Goal: Communication & Community: Answer question/provide support

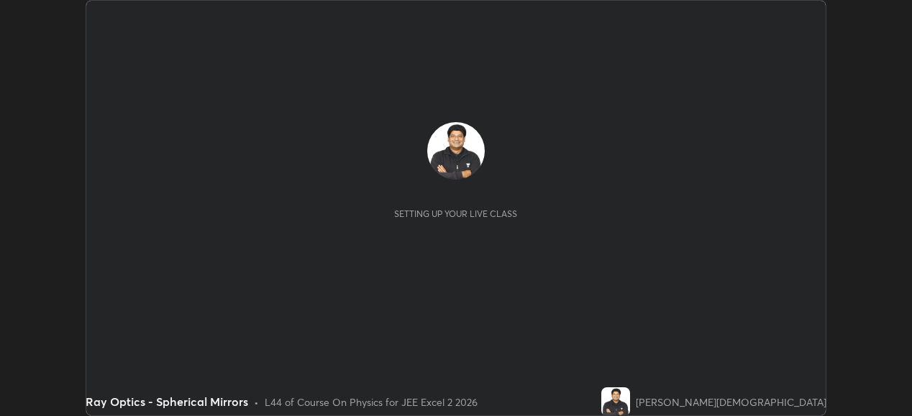
scroll to position [416, 912]
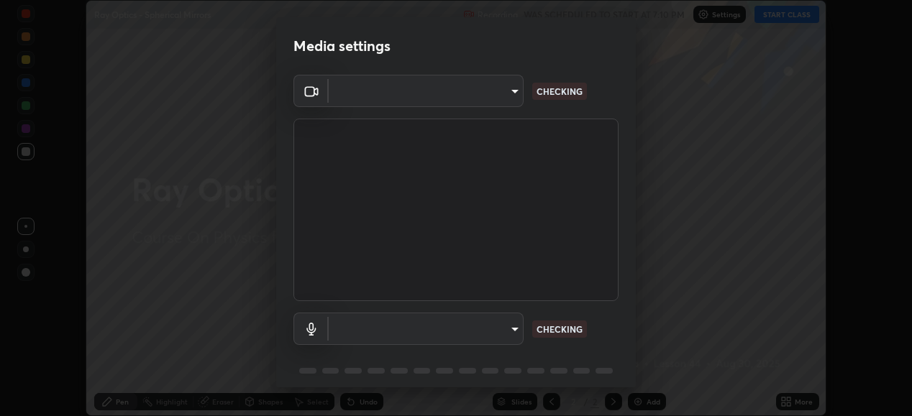
type input "b7be3d6cdc140e722cc9de4be8502babc520c6cce0c95a8ddfe4c3679804a010"
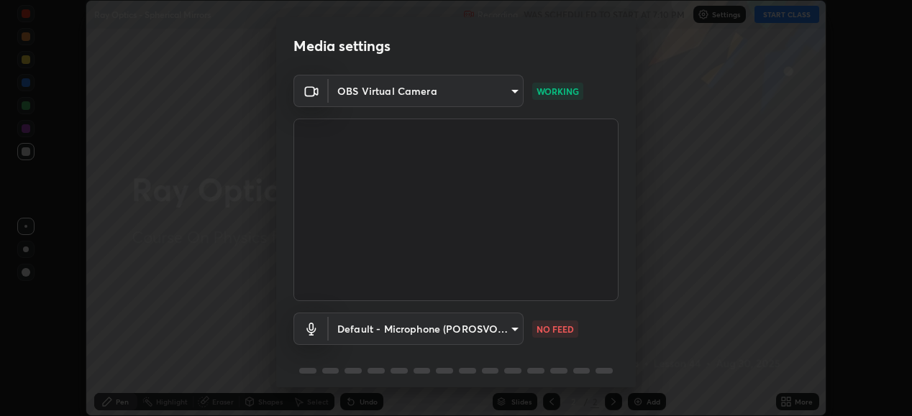
click at [512, 324] on body "Erase all Ray Optics - Spherical Mirrors Recording WAS SCHEDULED TO START AT 7:…" at bounding box center [456, 208] width 912 height 416
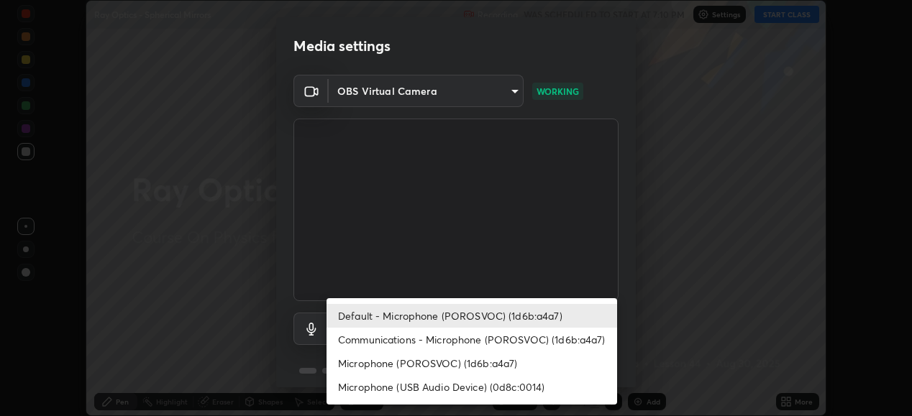
click at [496, 355] on li "Microphone (POROSVOC) (1d6b:a4a7)" at bounding box center [472, 364] width 291 height 24
type input "5481ec8a31606e63cb64f390c25f7186ab25a2a3766cb0972807879ebe01e793"
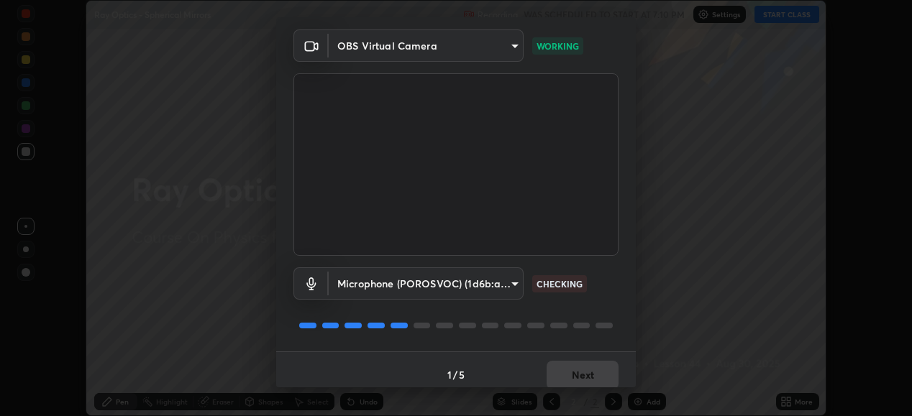
scroll to position [55, 0]
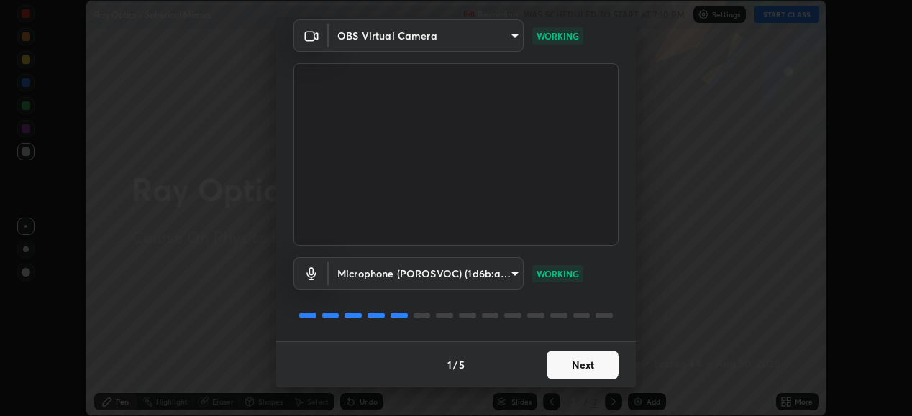
click at [583, 364] on button "Next" at bounding box center [583, 365] width 72 height 29
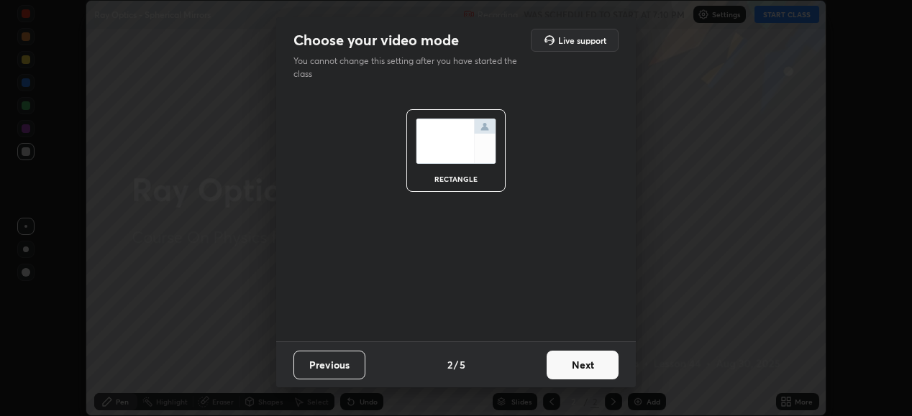
click at [587, 363] on button "Next" at bounding box center [583, 365] width 72 height 29
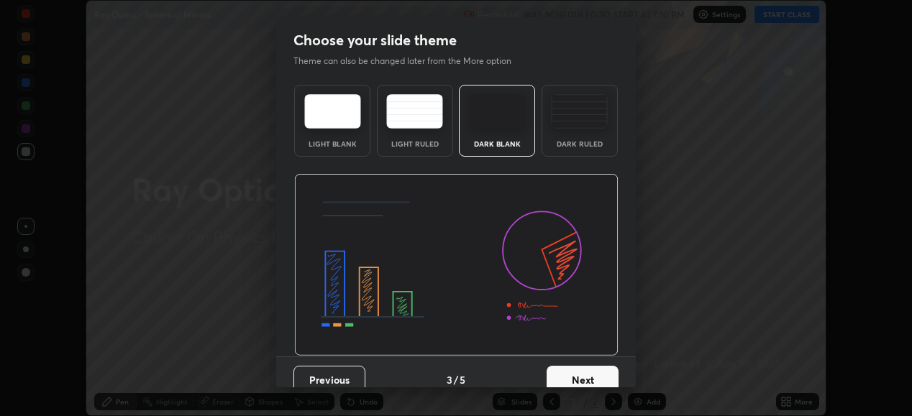
click at [586, 372] on button "Next" at bounding box center [583, 380] width 72 height 29
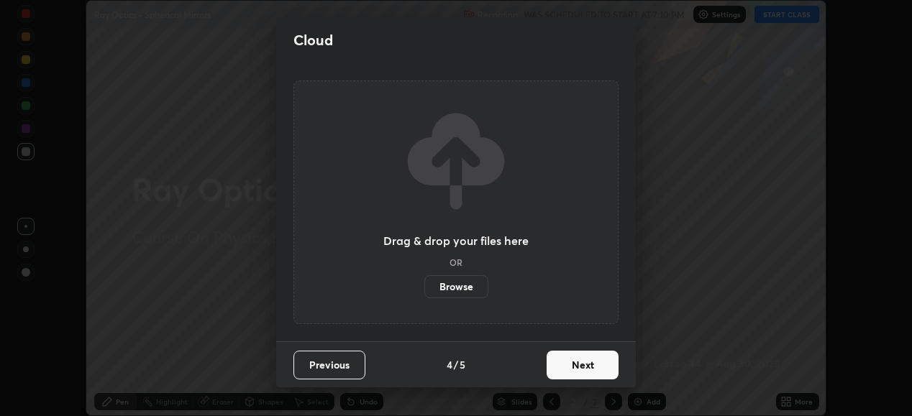
click at [592, 363] on button "Next" at bounding box center [583, 365] width 72 height 29
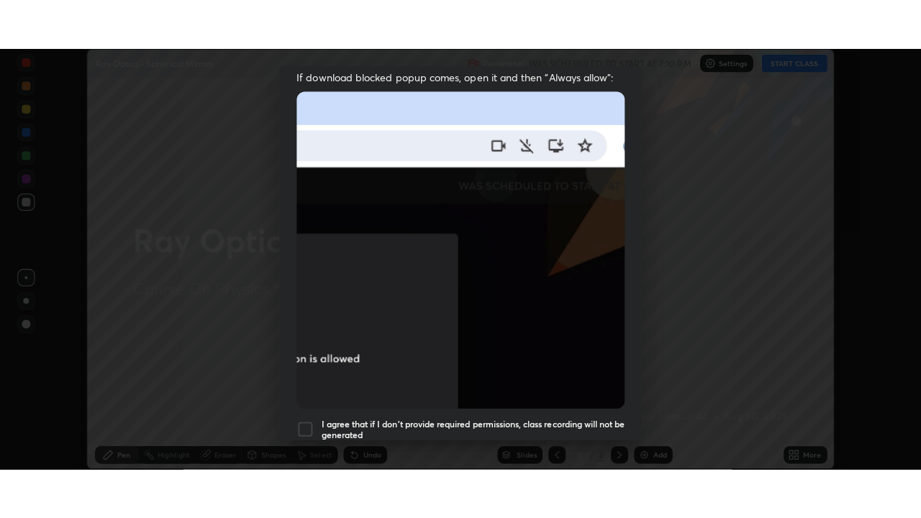
scroll to position [349, 0]
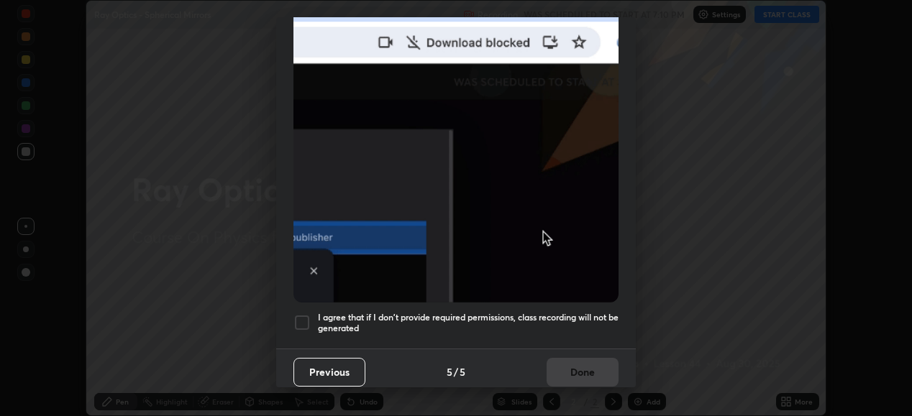
click at [306, 318] on div at bounding box center [301, 322] width 17 height 17
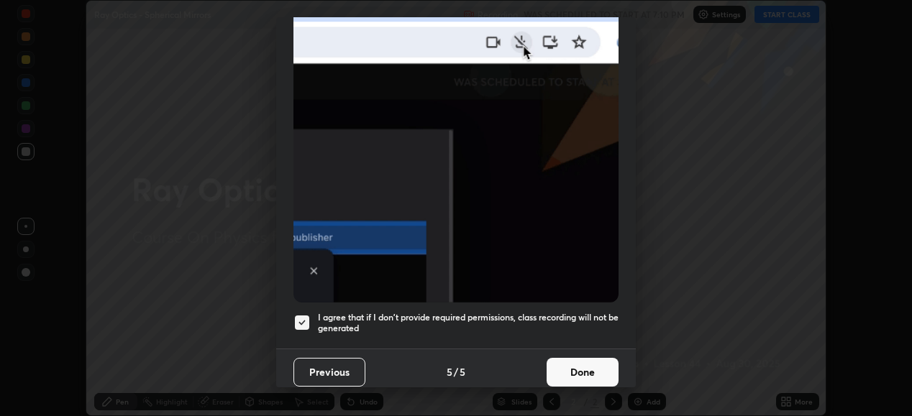
click at [586, 365] on button "Done" at bounding box center [583, 372] width 72 height 29
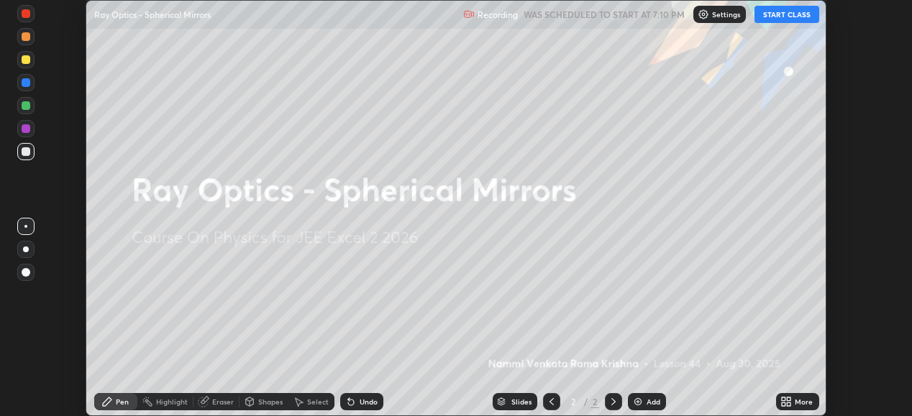
click at [785, 13] on button "START CLASS" at bounding box center [787, 14] width 65 height 17
click at [789, 404] on icon at bounding box center [789, 405] width 4 height 4
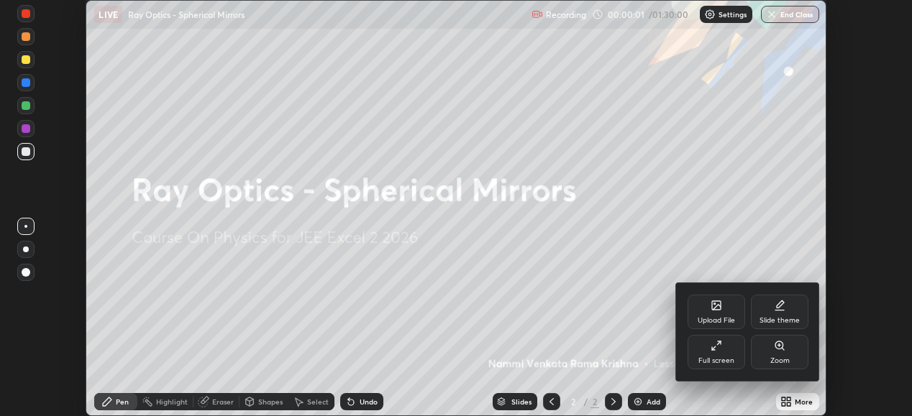
click at [729, 349] on div "Full screen" at bounding box center [717, 352] width 58 height 35
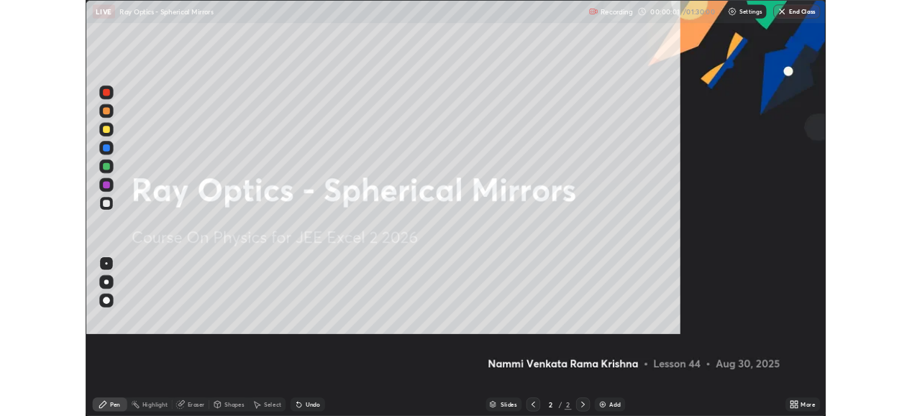
scroll to position [518, 921]
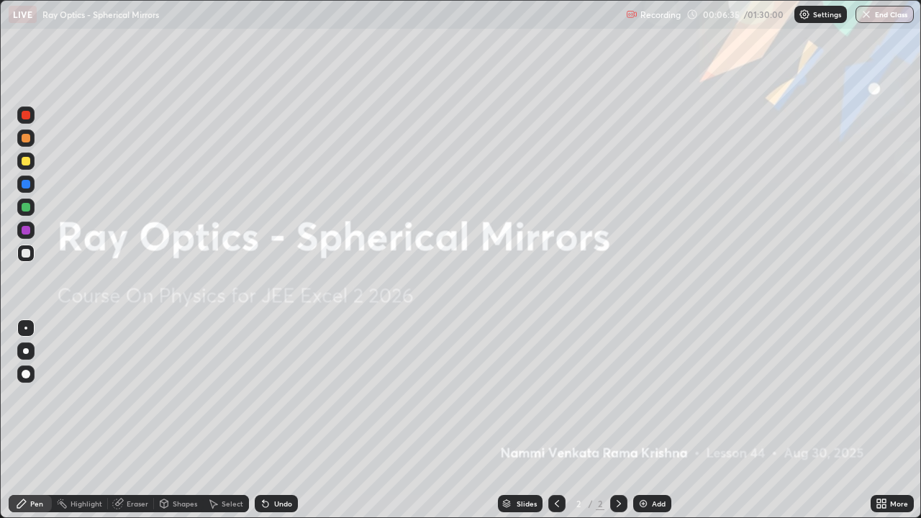
click at [639, 416] on img at bounding box center [643, 504] width 12 height 12
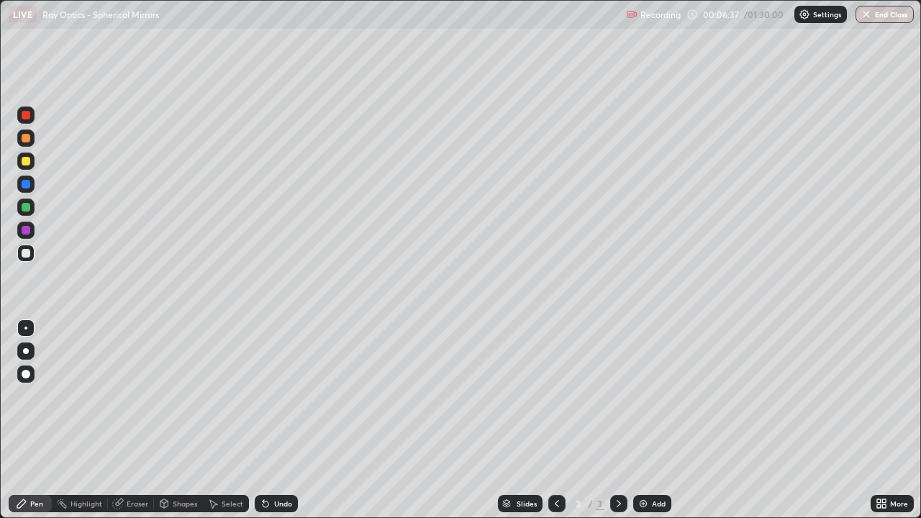
click at [29, 163] on div at bounding box center [26, 161] width 9 height 9
click at [27, 211] on div at bounding box center [26, 207] width 9 height 9
click at [183, 416] on div "Shapes" at bounding box center [185, 503] width 24 height 7
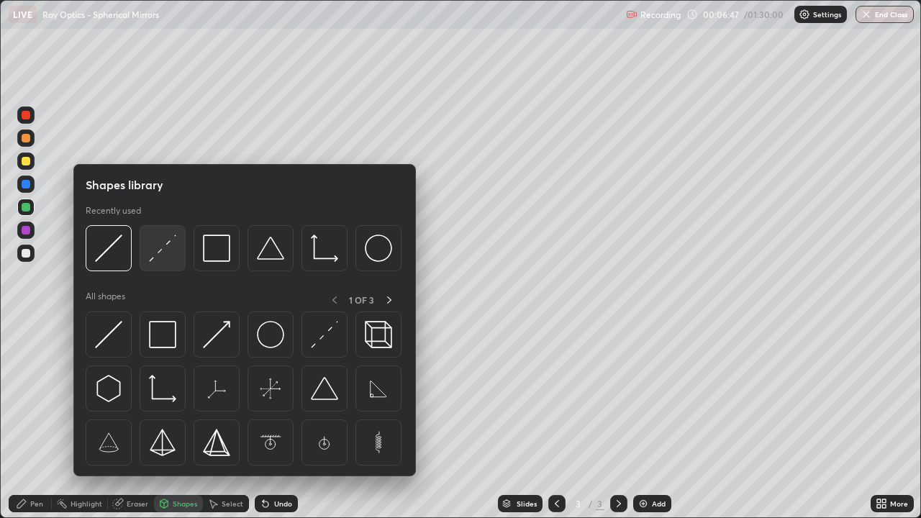
click at [168, 256] on img at bounding box center [162, 248] width 27 height 27
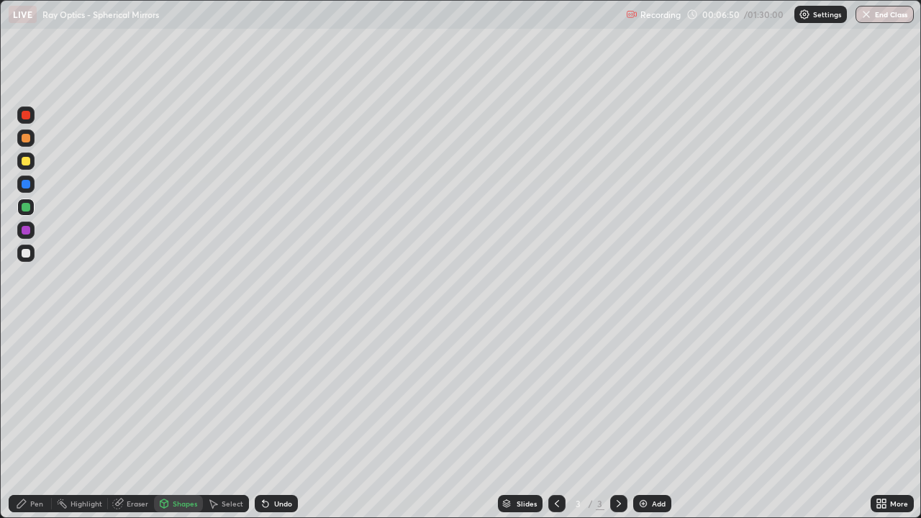
click at [38, 416] on div "Pen" at bounding box center [30, 503] width 43 height 17
click at [33, 256] on div at bounding box center [25, 253] width 17 height 17
click at [27, 161] on div at bounding box center [26, 161] width 9 height 9
click at [182, 416] on div "Shapes" at bounding box center [178, 503] width 49 height 17
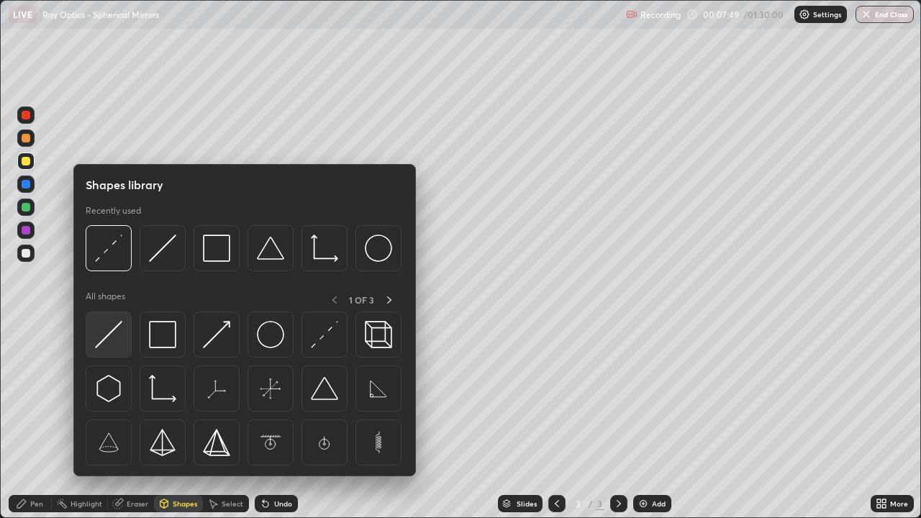
click at [109, 339] on img at bounding box center [108, 334] width 27 height 27
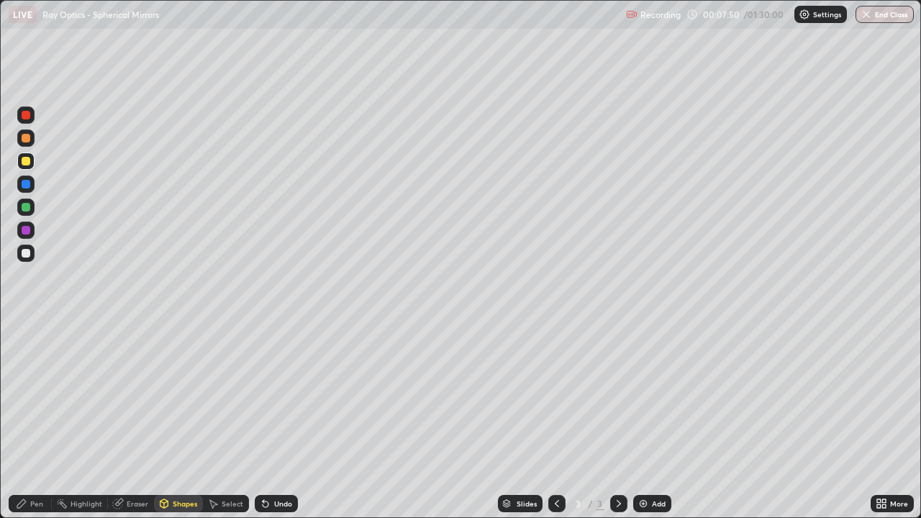
click at [32, 135] on div at bounding box center [25, 137] width 17 height 17
click at [36, 416] on div "Pen" at bounding box center [36, 503] width 13 height 7
click at [23, 228] on div at bounding box center [26, 230] width 9 height 9
click at [173, 416] on div "Shapes" at bounding box center [185, 503] width 24 height 7
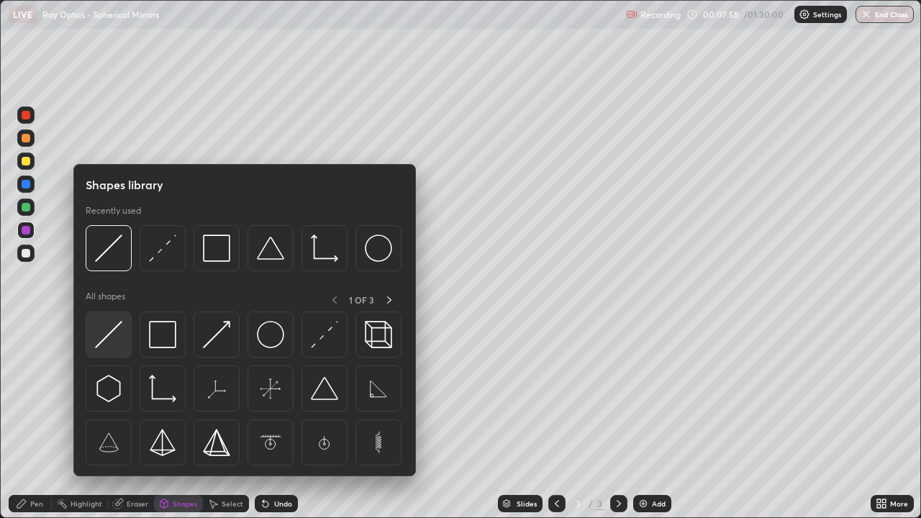
click at [113, 345] on img at bounding box center [108, 334] width 27 height 27
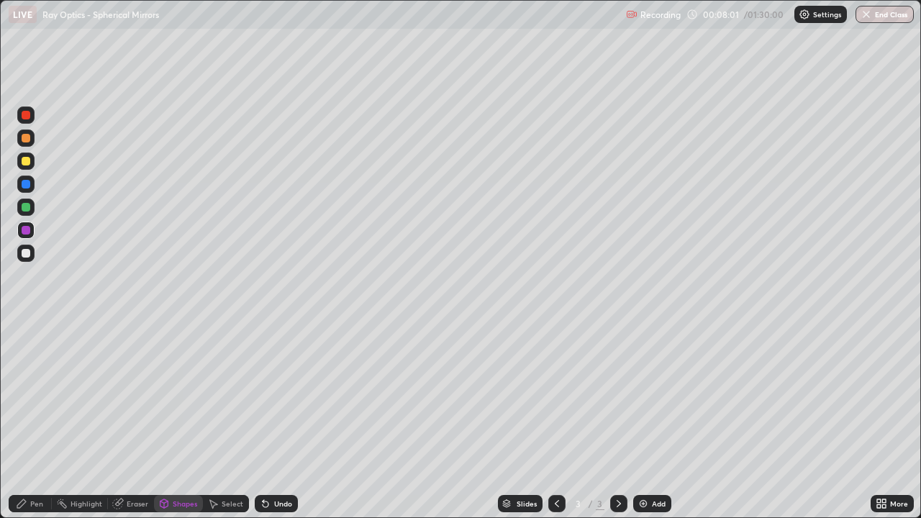
click at [26, 206] on div at bounding box center [26, 207] width 9 height 9
click at [280, 416] on div "Undo" at bounding box center [283, 503] width 18 height 7
click at [29, 229] on div at bounding box center [26, 230] width 9 height 9
click at [40, 416] on div "Pen" at bounding box center [30, 503] width 43 height 17
click at [25, 253] on div at bounding box center [26, 253] width 9 height 9
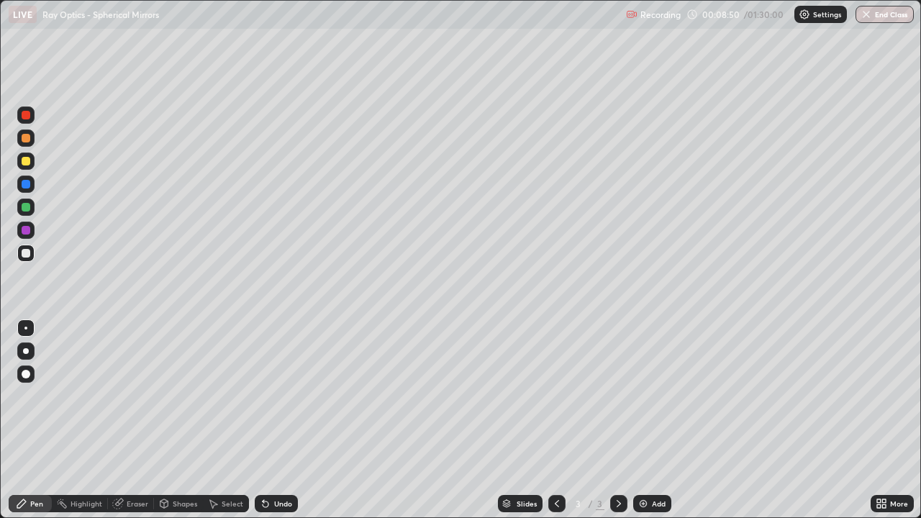
click at [29, 185] on div at bounding box center [26, 184] width 9 height 9
click at [27, 252] on div at bounding box center [26, 253] width 9 height 9
click at [181, 416] on div "Shapes" at bounding box center [185, 503] width 24 height 7
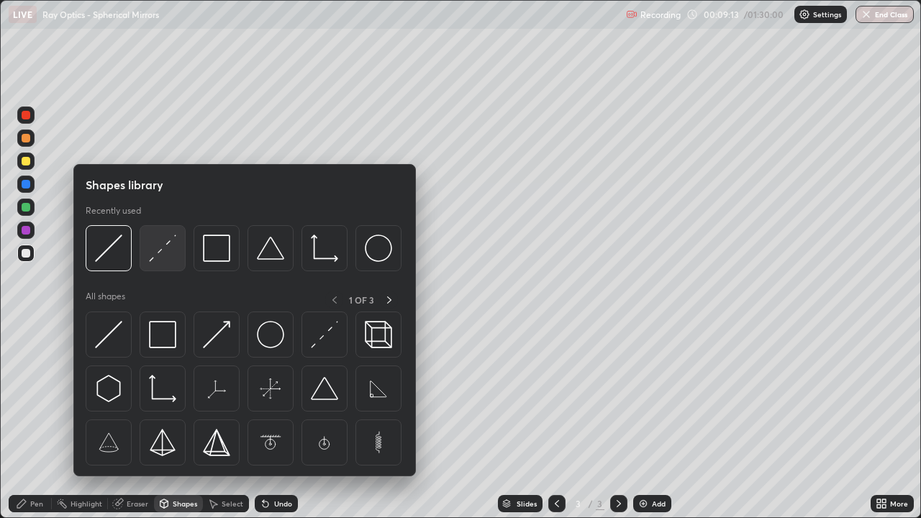
click at [160, 258] on img at bounding box center [162, 248] width 27 height 27
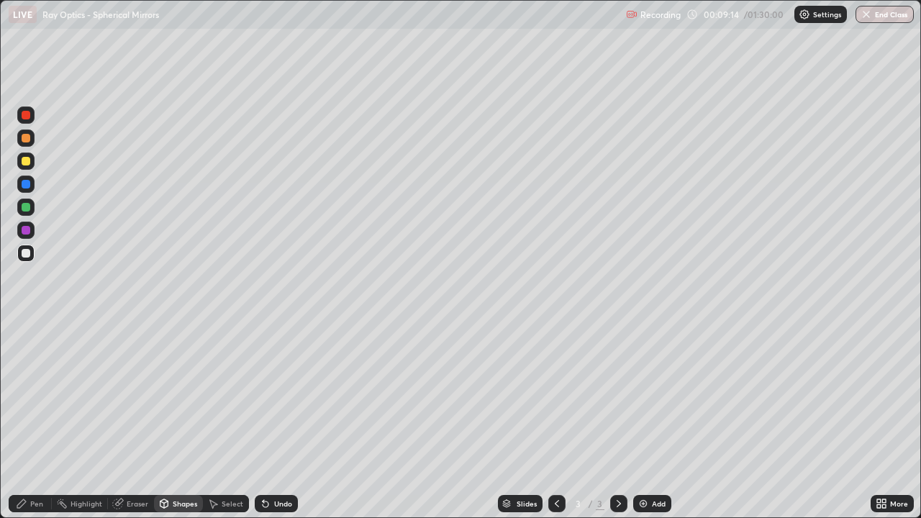
click at [31, 230] on div at bounding box center [25, 230] width 17 height 17
click at [39, 416] on div "Pen" at bounding box center [36, 503] width 13 height 7
click at [29, 253] on div at bounding box center [26, 253] width 9 height 9
click at [27, 164] on div at bounding box center [26, 161] width 9 height 9
click at [176, 416] on div "Shapes" at bounding box center [185, 503] width 24 height 7
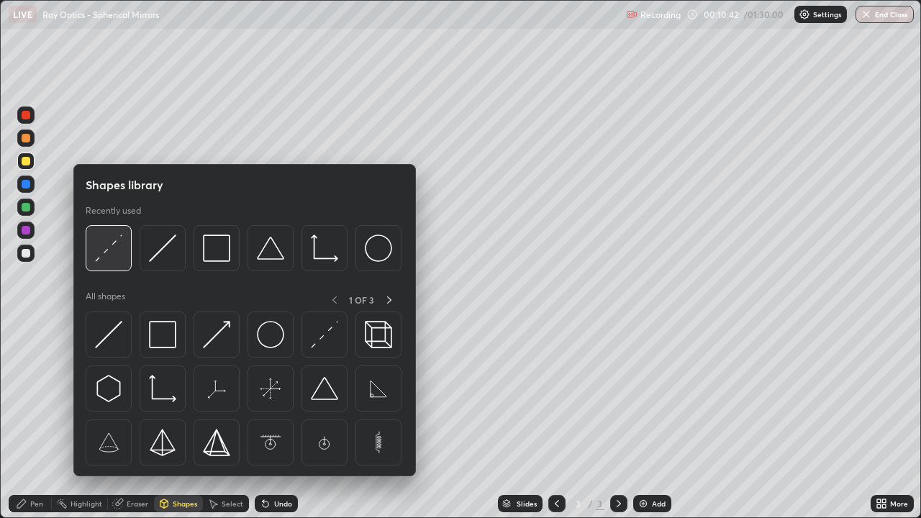
click at [114, 256] on img at bounding box center [108, 248] width 27 height 27
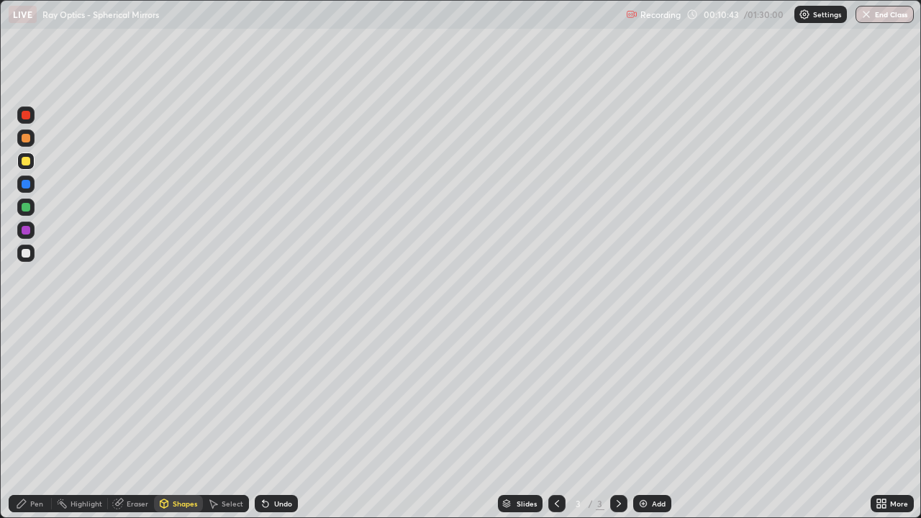
click at [27, 140] on div at bounding box center [26, 138] width 9 height 9
click at [25, 184] on div at bounding box center [26, 184] width 9 height 9
click at [42, 416] on div "Pen" at bounding box center [36, 503] width 13 height 7
click at [32, 373] on div at bounding box center [25, 373] width 17 height 17
click at [182, 416] on div "Shapes" at bounding box center [185, 503] width 24 height 7
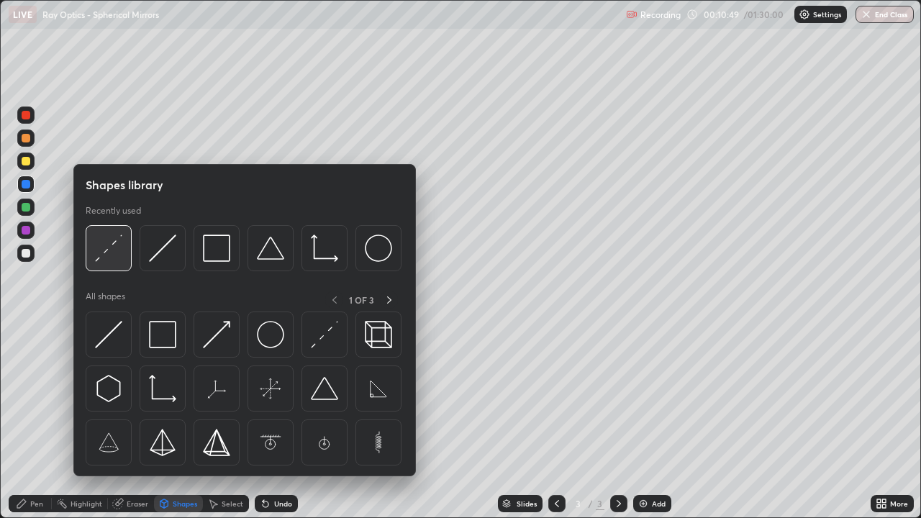
click at [111, 251] on img at bounding box center [108, 248] width 27 height 27
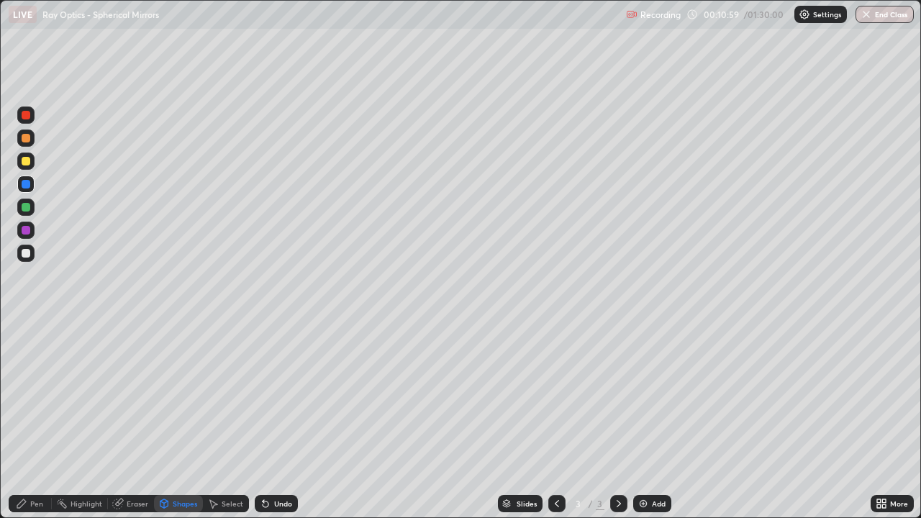
click at [45, 416] on div "Pen" at bounding box center [30, 503] width 43 height 17
click at [26, 328] on div at bounding box center [25, 328] width 3 height 3
click at [293, 416] on div "Undo" at bounding box center [276, 503] width 43 height 17
click at [24, 258] on div at bounding box center [25, 253] width 17 height 17
click at [179, 416] on div "Shapes" at bounding box center [185, 503] width 24 height 7
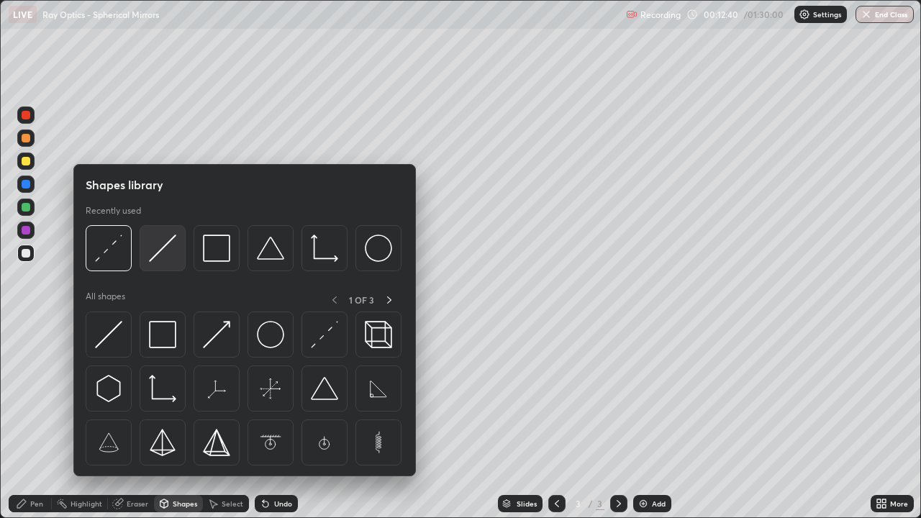
click at [172, 253] on img at bounding box center [162, 248] width 27 height 27
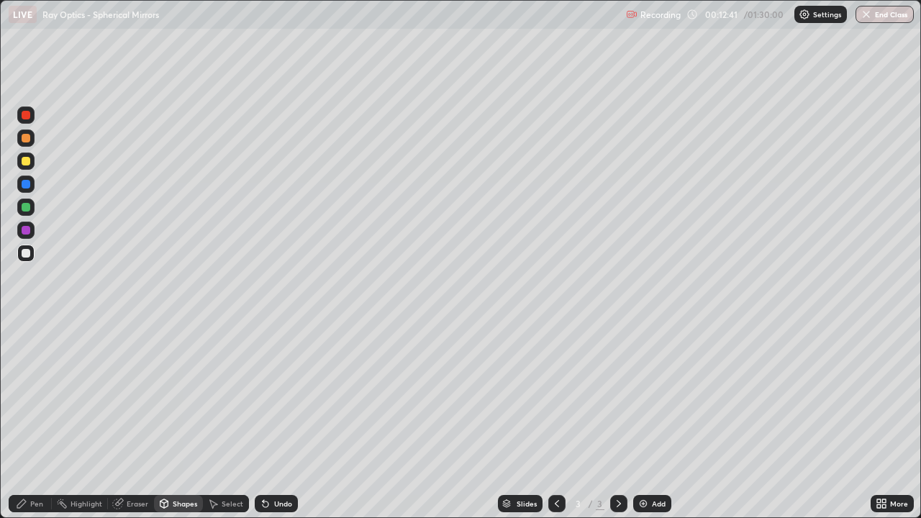
click at [26, 139] on div at bounding box center [26, 138] width 9 height 9
click at [26, 231] on div at bounding box center [26, 230] width 9 height 9
click at [29, 206] on div at bounding box center [26, 207] width 9 height 9
click at [29, 228] on div at bounding box center [26, 230] width 9 height 9
click at [41, 416] on div "Pen" at bounding box center [36, 503] width 13 height 7
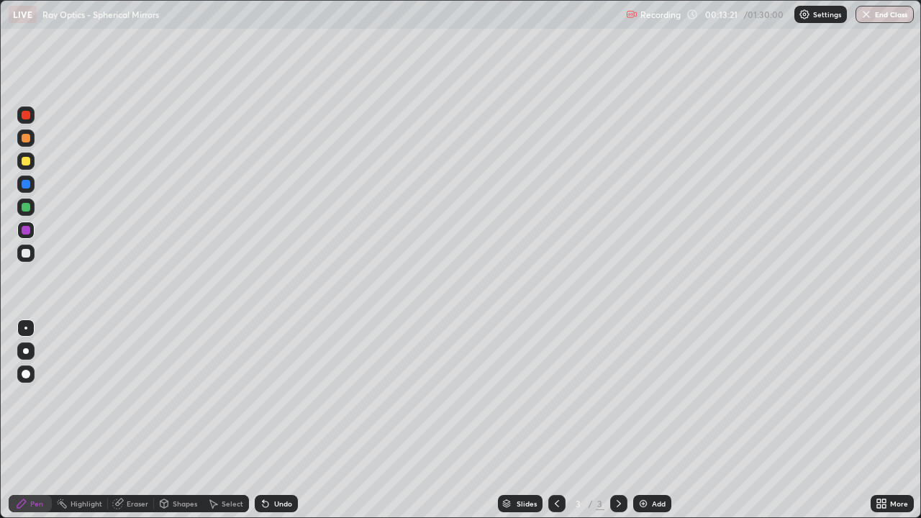
click at [32, 259] on div at bounding box center [25, 253] width 17 height 17
click at [27, 230] on div at bounding box center [26, 230] width 9 height 9
click at [27, 247] on div at bounding box center [25, 253] width 17 height 17
click at [26, 185] on div at bounding box center [26, 184] width 9 height 9
click at [27, 253] on div at bounding box center [26, 253] width 9 height 9
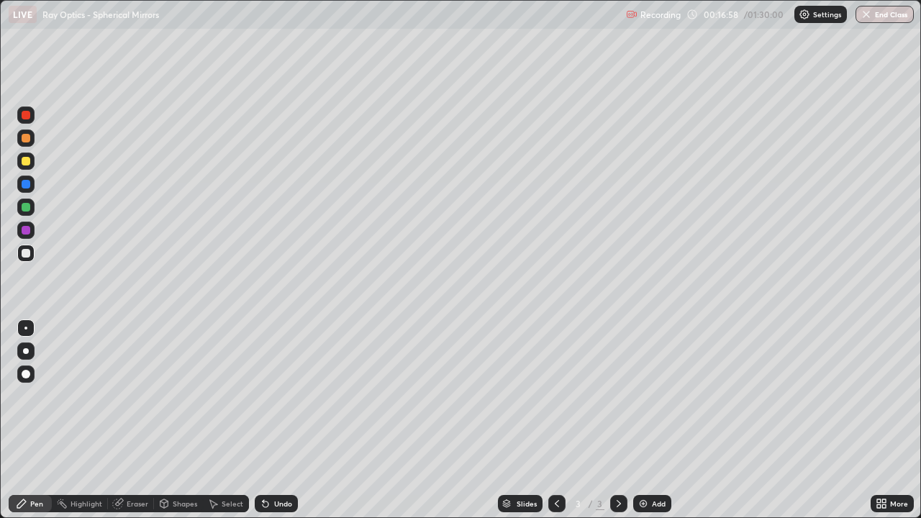
click at [616, 416] on icon at bounding box center [619, 504] width 12 height 12
click at [645, 416] on img at bounding box center [643, 504] width 12 height 12
click at [27, 140] on div at bounding box center [26, 138] width 9 height 9
click at [180, 416] on div "Shapes" at bounding box center [178, 503] width 49 height 17
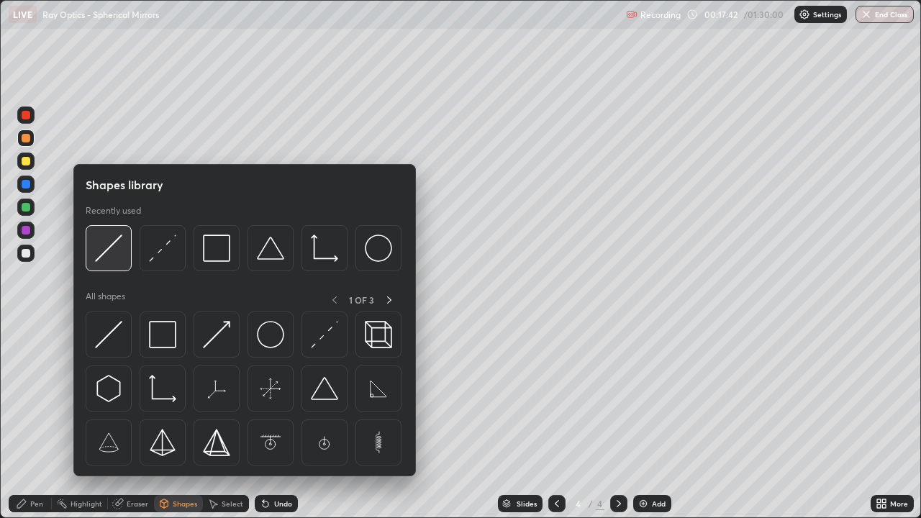
click at [119, 258] on img at bounding box center [108, 248] width 27 height 27
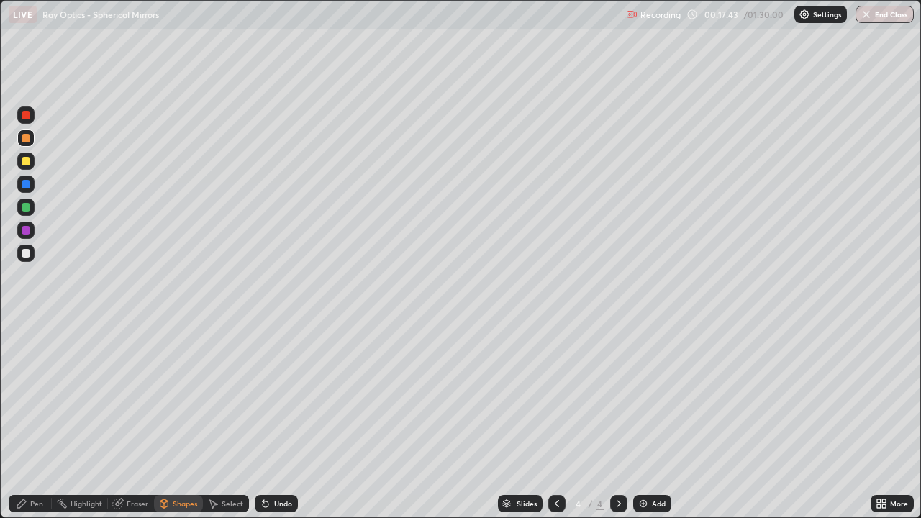
click at [29, 138] on div at bounding box center [26, 138] width 9 height 9
click at [28, 160] on div at bounding box center [26, 161] width 9 height 9
click at [43, 416] on div "Pen" at bounding box center [30, 503] width 43 height 17
click at [179, 416] on div "Shapes" at bounding box center [185, 503] width 24 height 7
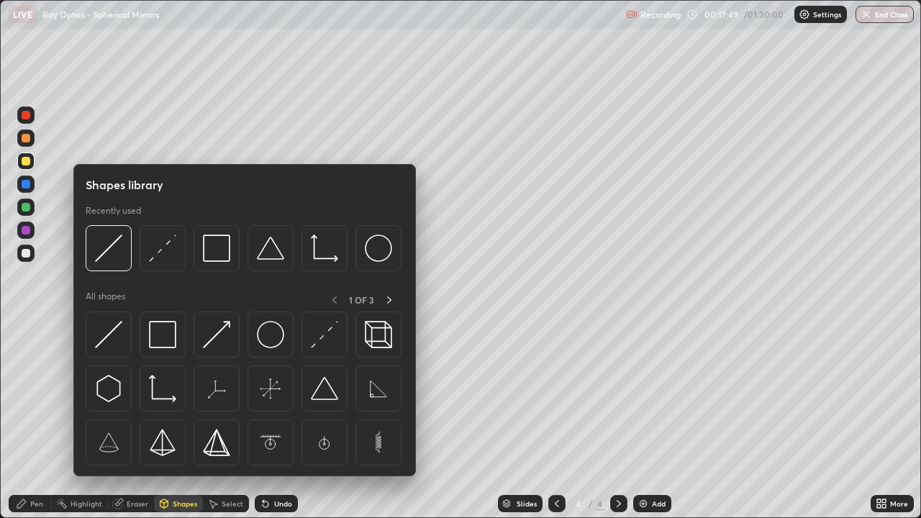
click at [183, 416] on div "Shapes" at bounding box center [185, 503] width 24 height 7
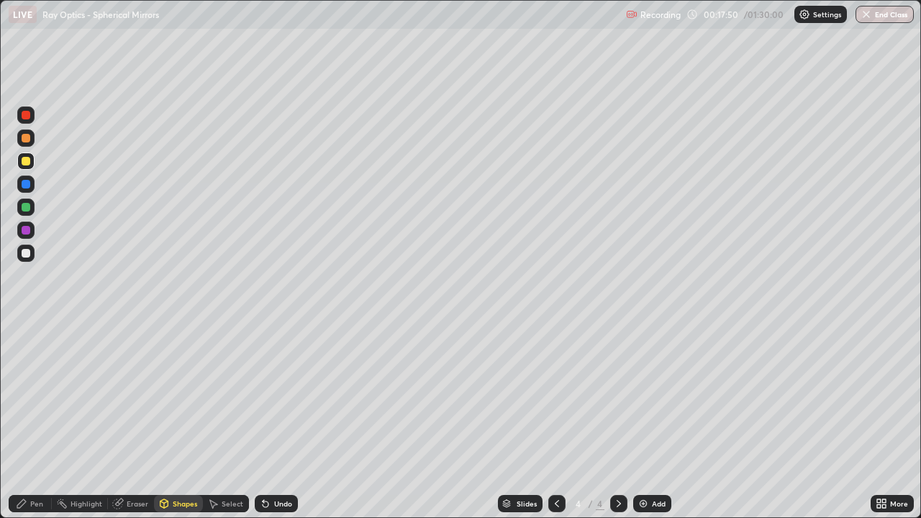
click at [178, 416] on div "Shapes" at bounding box center [185, 503] width 24 height 7
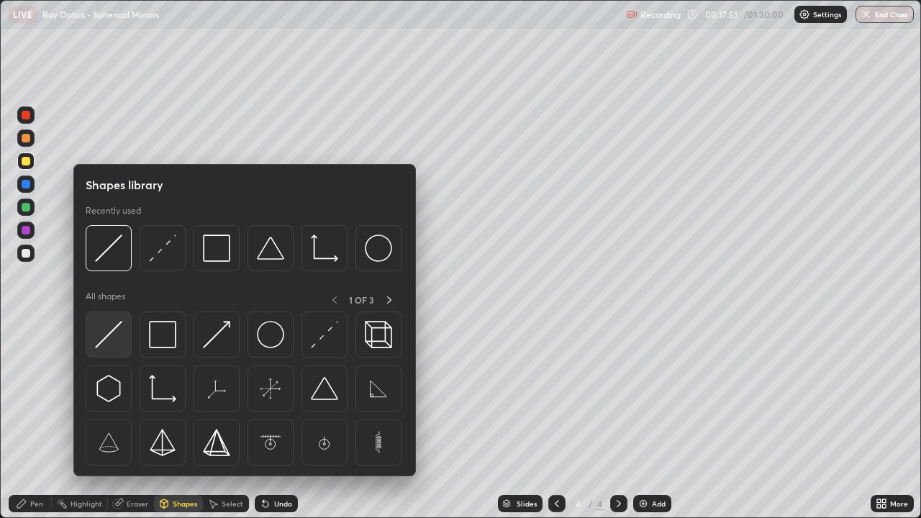
click at [117, 342] on img at bounding box center [108, 334] width 27 height 27
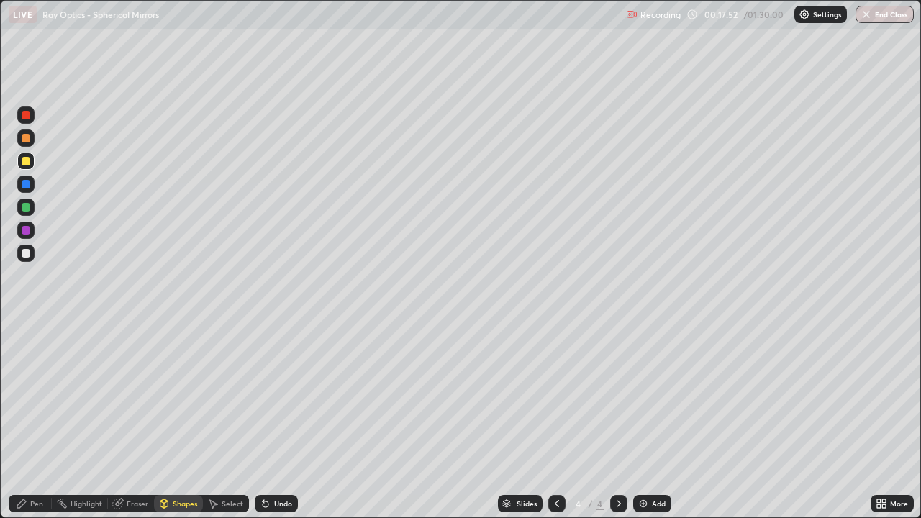
click at [29, 139] on div at bounding box center [26, 138] width 9 height 9
click at [27, 183] on div at bounding box center [26, 184] width 9 height 9
click at [42, 416] on div "Pen" at bounding box center [36, 503] width 13 height 7
click at [32, 250] on div at bounding box center [25, 253] width 17 height 17
click at [26, 163] on div at bounding box center [26, 161] width 9 height 9
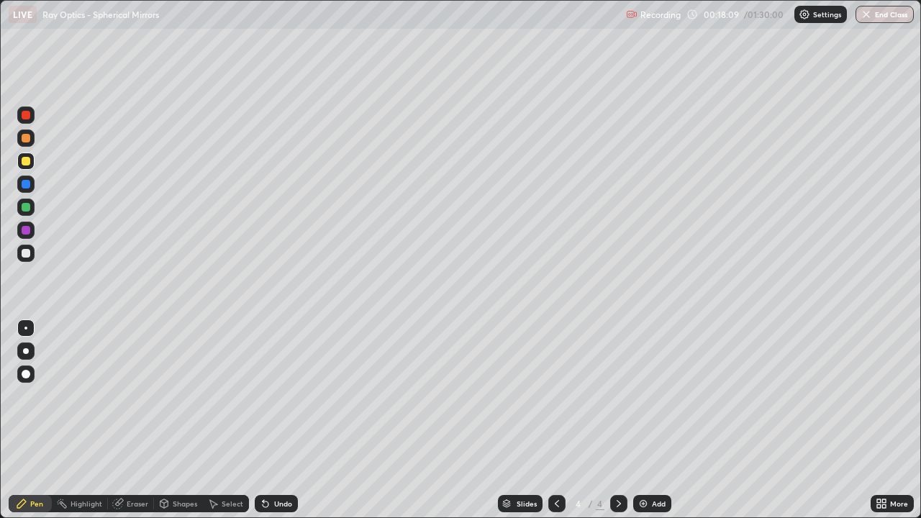
click at [173, 416] on div "Shapes" at bounding box center [185, 503] width 24 height 7
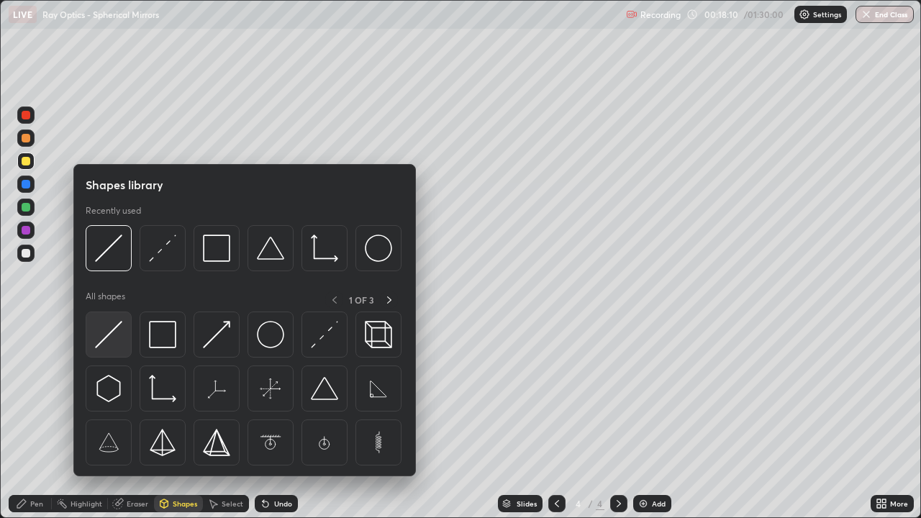
click at [112, 345] on img at bounding box center [108, 334] width 27 height 27
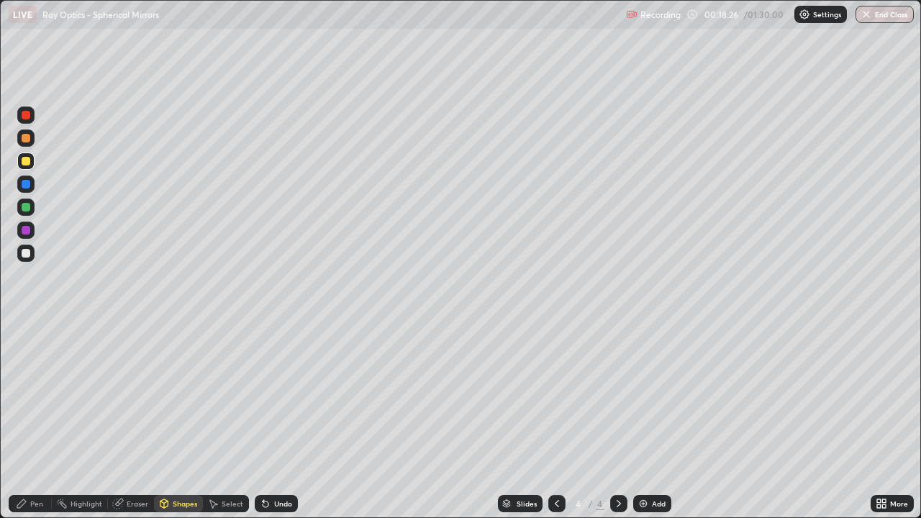
click at [554, 416] on icon at bounding box center [557, 504] width 12 height 12
click at [616, 416] on icon at bounding box center [619, 504] width 12 height 12
click at [265, 416] on icon at bounding box center [266, 504] width 6 height 6
click at [263, 416] on icon at bounding box center [266, 504] width 6 height 6
click at [270, 416] on div "Undo" at bounding box center [276, 503] width 43 height 17
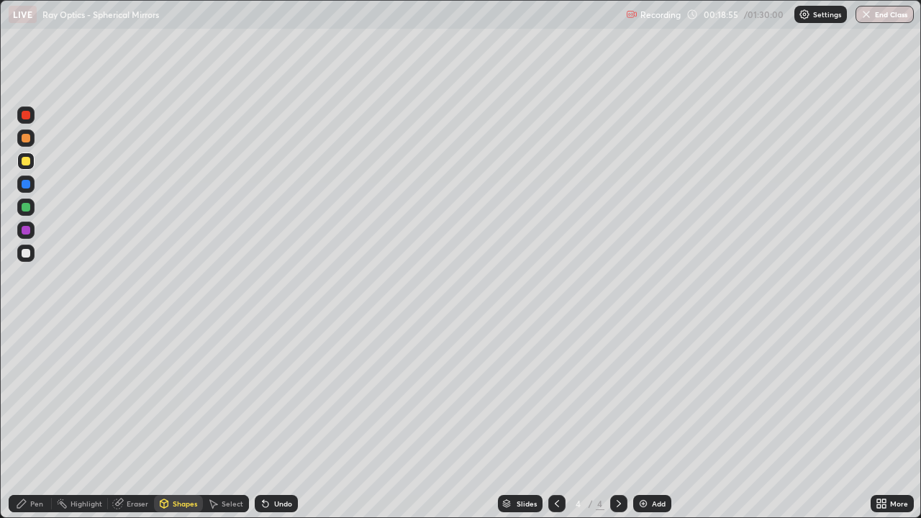
click at [44, 416] on div "Pen" at bounding box center [30, 503] width 43 height 17
click at [33, 254] on div at bounding box center [25, 253] width 17 height 17
click at [27, 163] on div at bounding box center [26, 161] width 9 height 9
click at [181, 416] on div "Shapes" at bounding box center [185, 503] width 24 height 7
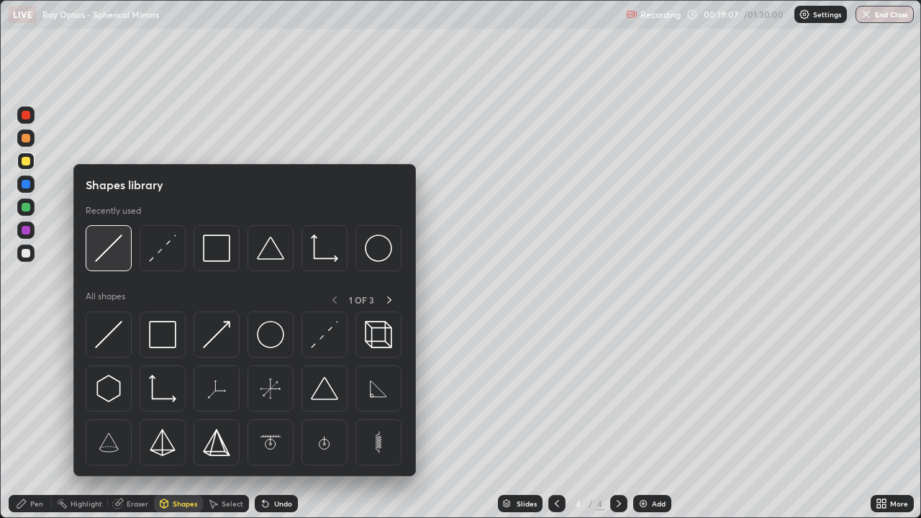
click at [101, 252] on img at bounding box center [108, 248] width 27 height 27
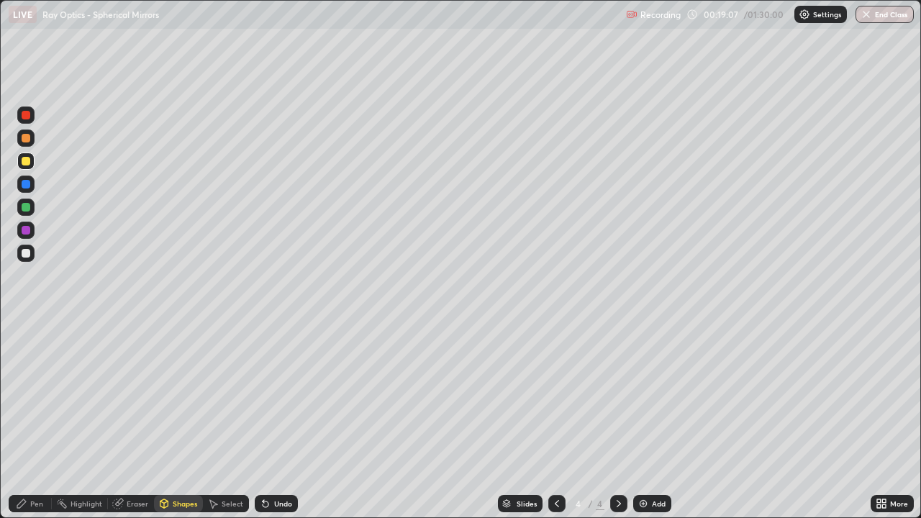
click at [29, 163] on div at bounding box center [26, 161] width 9 height 9
click at [29, 209] on div at bounding box center [26, 207] width 9 height 9
click at [27, 162] on div at bounding box center [26, 161] width 9 height 9
click at [34, 416] on div "Pen" at bounding box center [36, 503] width 13 height 7
click at [178, 416] on div "Shapes" at bounding box center [185, 503] width 24 height 7
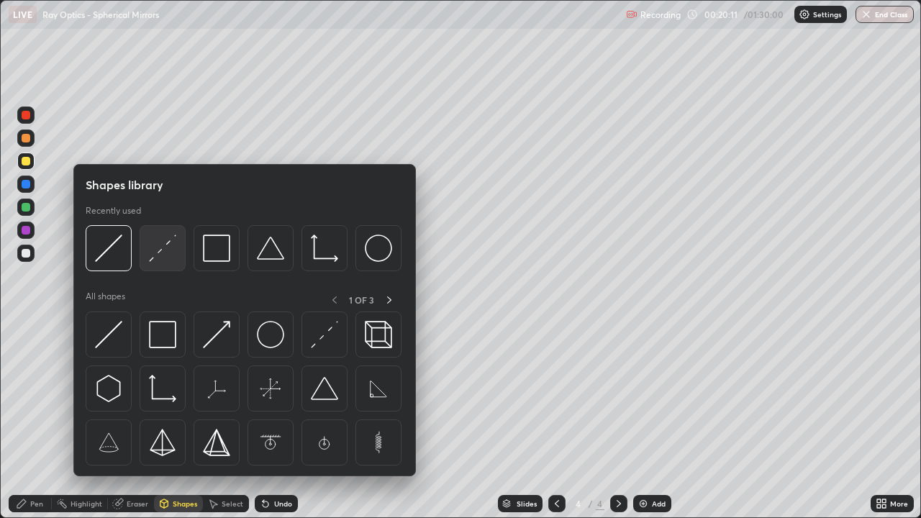
click at [167, 263] on div at bounding box center [163, 248] width 46 height 46
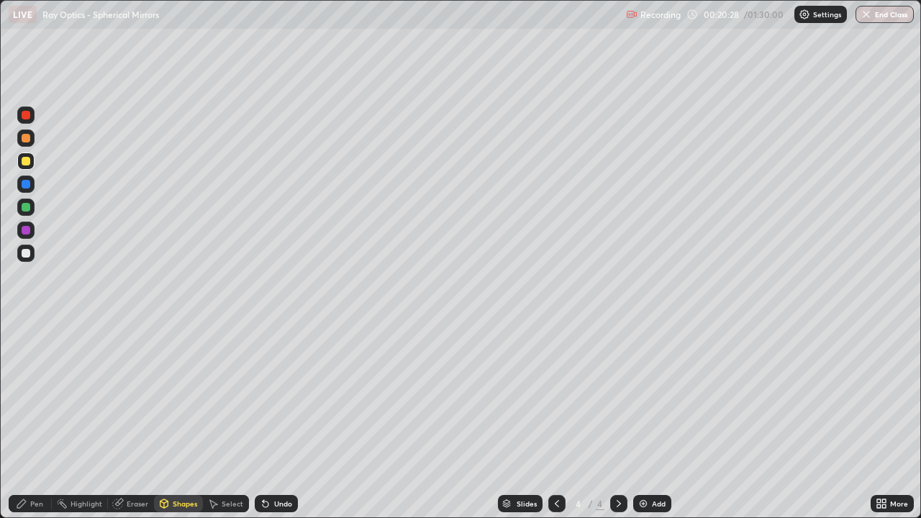
click at [40, 416] on div "Pen" at bounding box center [30, 503] width 43 height 17
click at [29, 254] on div at bounding box center [26, 253] width 9 height 9
click at [27, 207] on div at bounding box center [26, 207] width 9 height 9
click at [27, 252] on div at bounding box center [26, 253] width 9 height 9
click at [26, 231] on div at bounding box center [26, 230] width 9 height 9
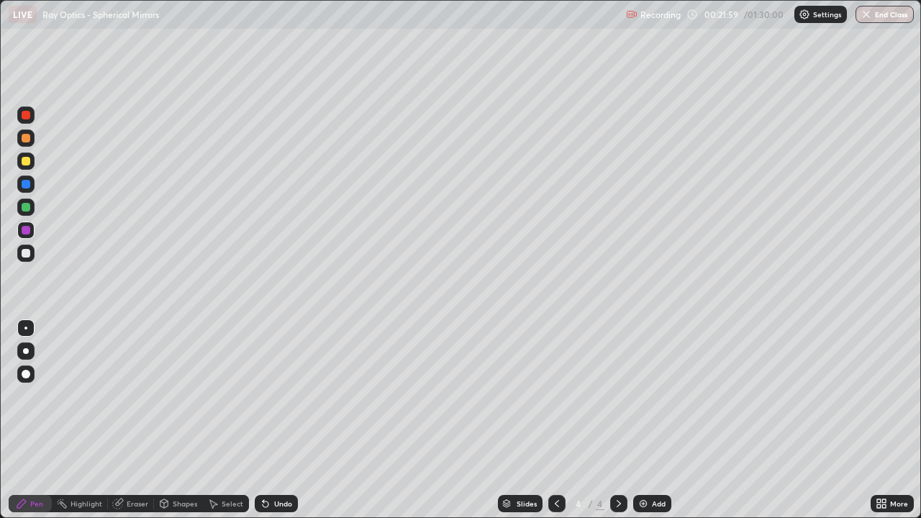
click at [263, 416] on icon at bounding box center [263, 500] width 1 height 1
click at [25, 253] on div at bounding box center [26, 253] width 9 height 9
click at [36, 416] on div "Pen" at bounding box center [36, 503] width 13 height 7
click at [29, 160] on div at bounding box center [26, 161] width 9 height 9
click at [274, 416] on div "Undo" at bounding box center [283, 503] width 18 height 7
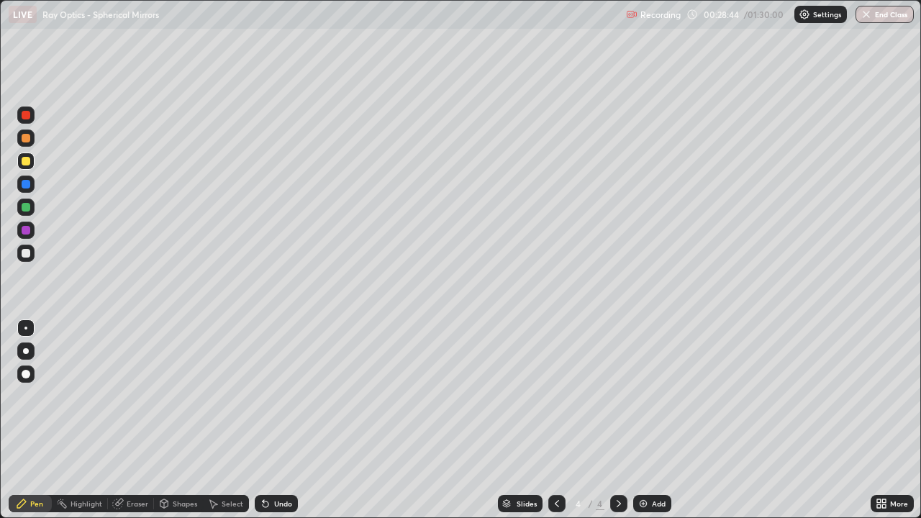
click at [278, 416] on div "Undo" at bounding box center [283, 503] width 18 height 7
click at [283, 416] on div "Undo" at bounding box center [276, 503] width 43 height 17
click at [285, 416] on div "Undo" at bounding box center [276, 503] width 43 height 17
click at [282, 416] on div "Undo" at bounding box center [283, 503] width 18 height 7
click at [281, 416] on div "Undo" at bounding box center [283, 503] width 18 height 7
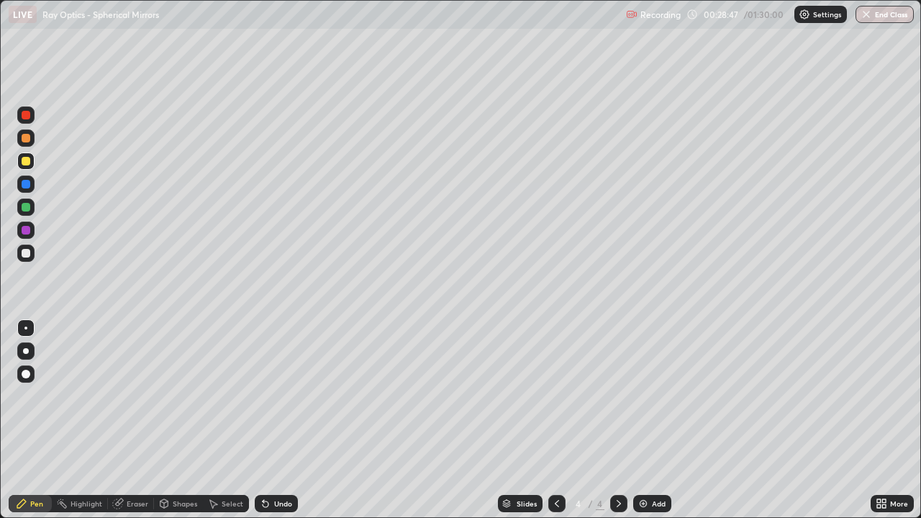
click at [290, 416] on div "Undo" at bounding box center [276, 503] width 43 height 17
click at [227, 416] on div "Select" at bounding box center [233, 503] width 22 height 7
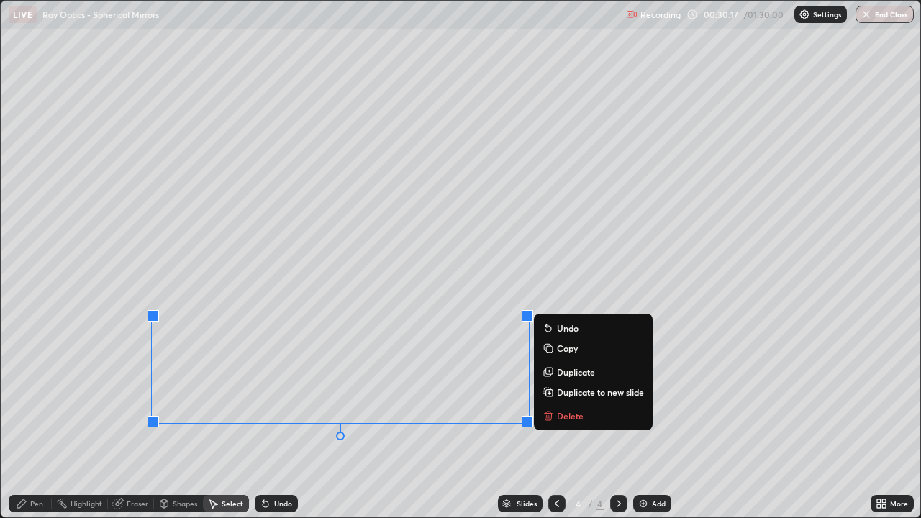
click at [563, 416] on button "Delete" at bounding box center [593, 415] width 107 height 17
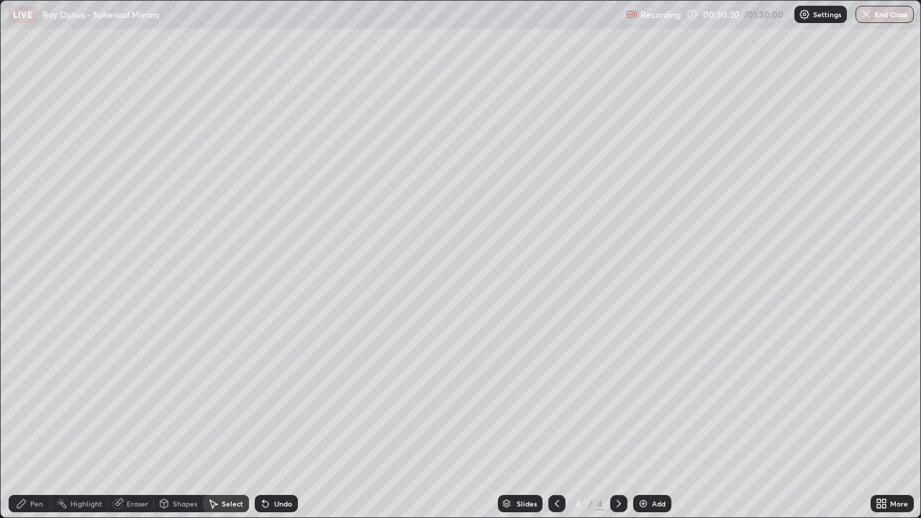
click at [32, 416] on div "Pen" at bounding box center [36, 503] width 13 height 7
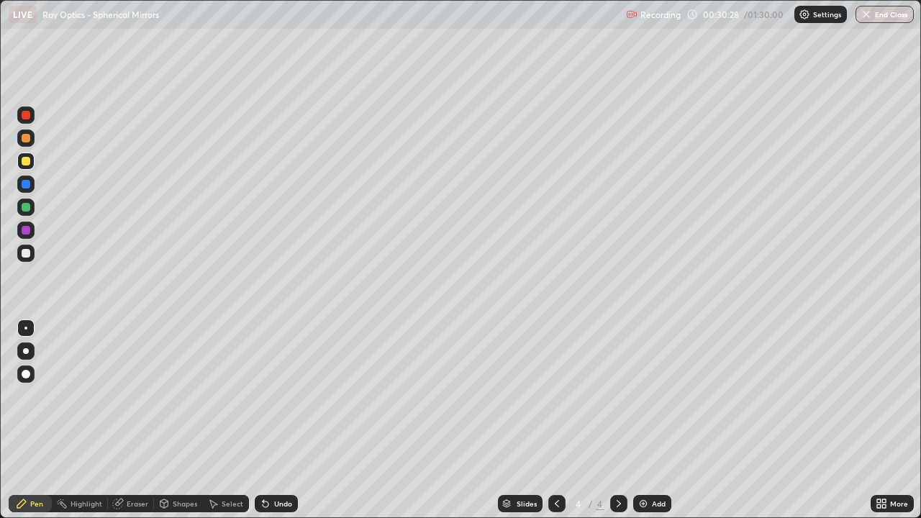
click at [274, 416] on div "Undo" at bounding box center [276, 503] width 43 height 17
click at [32, 255] on div at bounding box center [25, 253] width 17 height 17
click at [269, 416] on icon at bounding box center [266, 504] width 12 height 12
click at [263, 416] on icon at bounding box center [266, 504] width 6 height 6
click at [28, 377] on div at bounding box center [26, 374] width 9 height 9
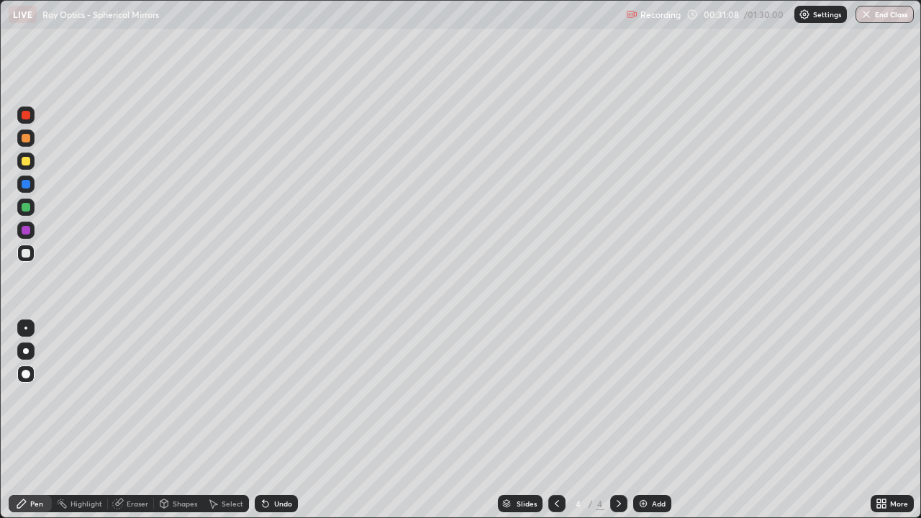
click at [181, 416] on div "Shapes" at bounding box center [178, 503] width 49 height 17
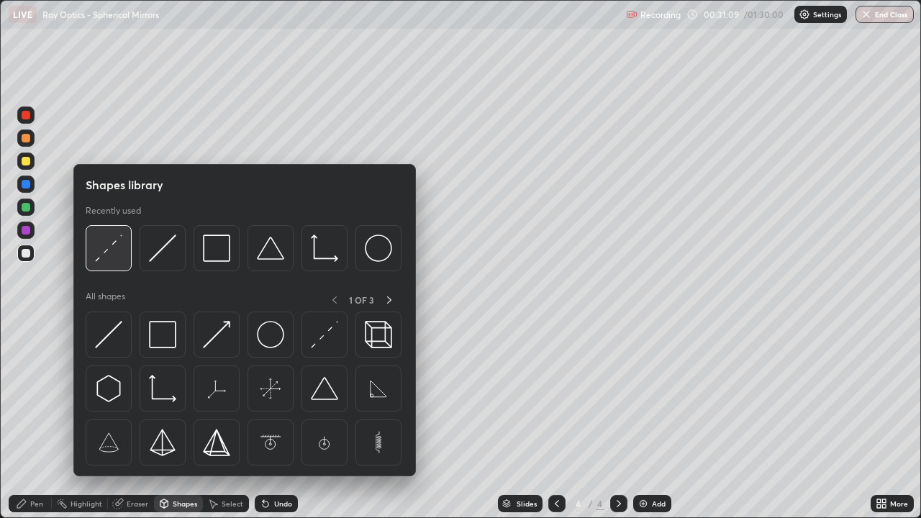
click at [118, 259] on img at bounding box center [108, 248] width 27 height 27
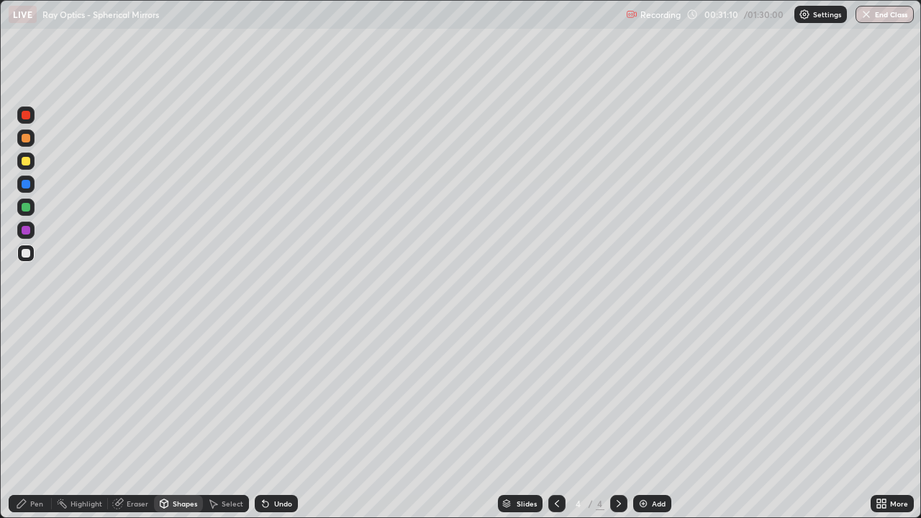
click at [29, 188] on div at bounding box center [25, 184] width 17 height 17
click at [43, 416] on div "Pen" at bounding box center [30, 503] width 43 height 17
click at [26, 328] on div at bounding box center [25, 328] width 3 height 3
click at [32, 206] on div at bounding box center [25, 207] width 17 height 17
click at [279, 416] on div "Undo" at bounding box center [283, 503] width 18 height 7
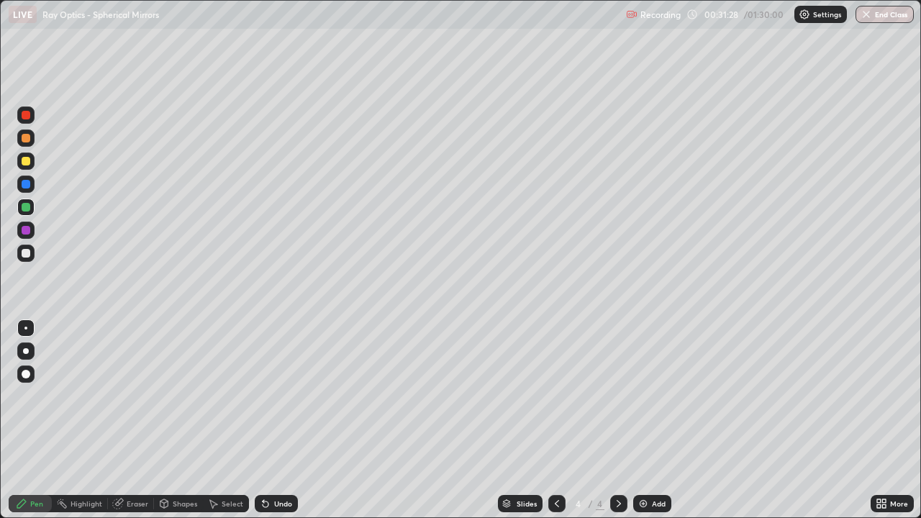
click at [278, 416] on div "Undo" at bounding box center [283, 503] width 18 height 7
click at [289, 416] on div "Undo" at bounding box center [276, 503] width 43 height 17
click at [29, 163] on div at bounding box center [26, 161] width 9 height 9
click at [189, 416] on div "Shapes" at bounding box center [185, 503] width 24 height 7
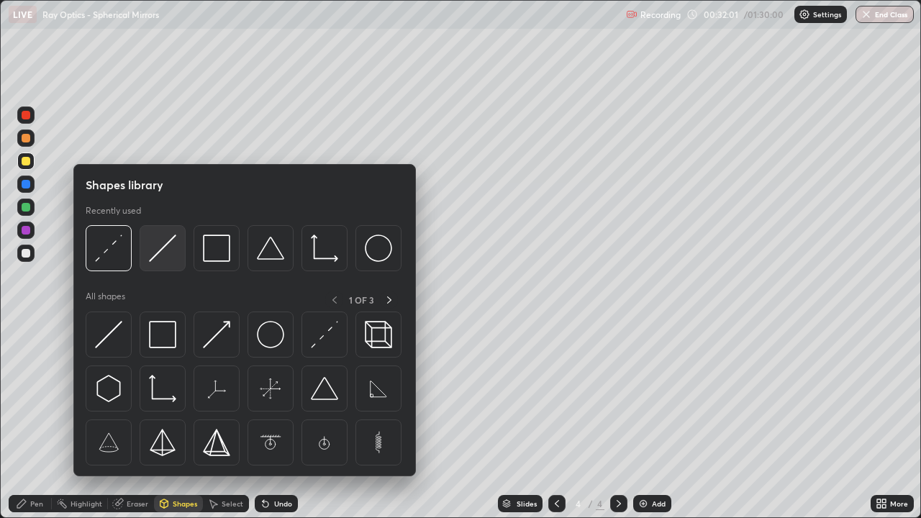
click at [173, 250] on img at bounding box center [162, 248] width 27 height 27
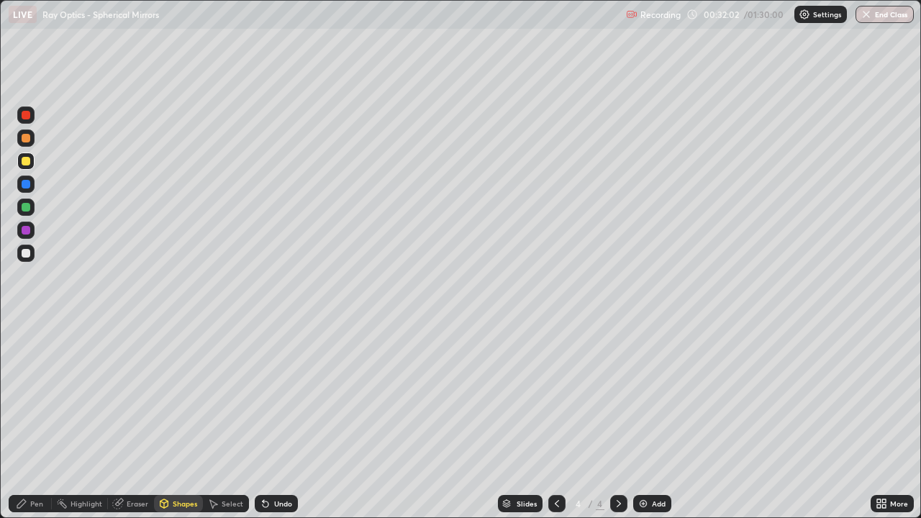
click at [29, 162] on div at bounding box center [26, 161] width 9 height 9
click at [189, 416] on div "Shapes" at bounding box center [185, 503] width 24 height 7
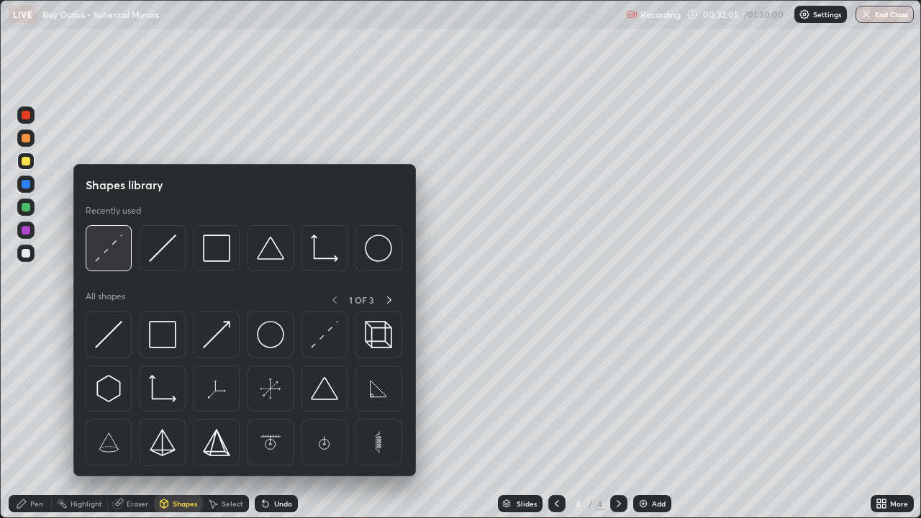
click at [124, 258] on div at bounding box center [109, 248] width 46 height 46
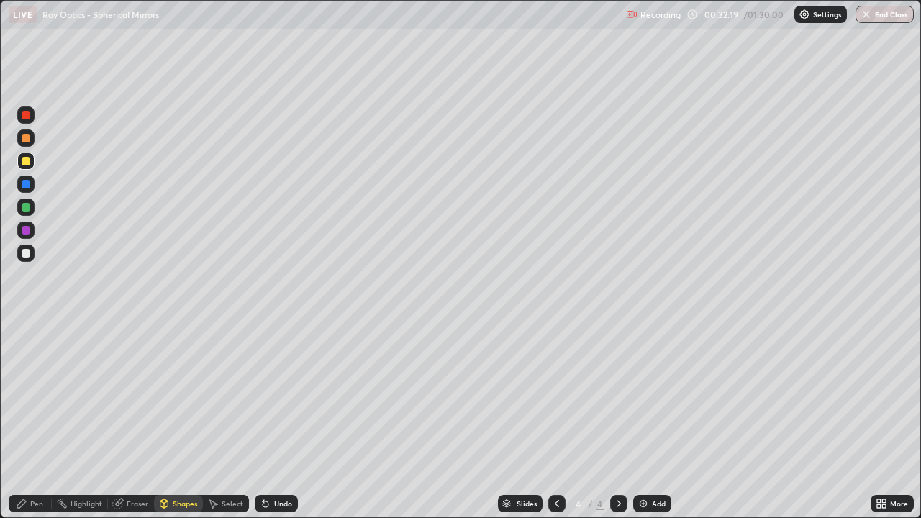
click at [37, 416] on div "Pen" at bounding box center [36, 503] width 13 height 7
click at [29, 252] on div at bounding box center [26, 253] width 9 height 9
click at [185, 416] on div "Shapes" at bounding box center [185, 503] width 24 height 7
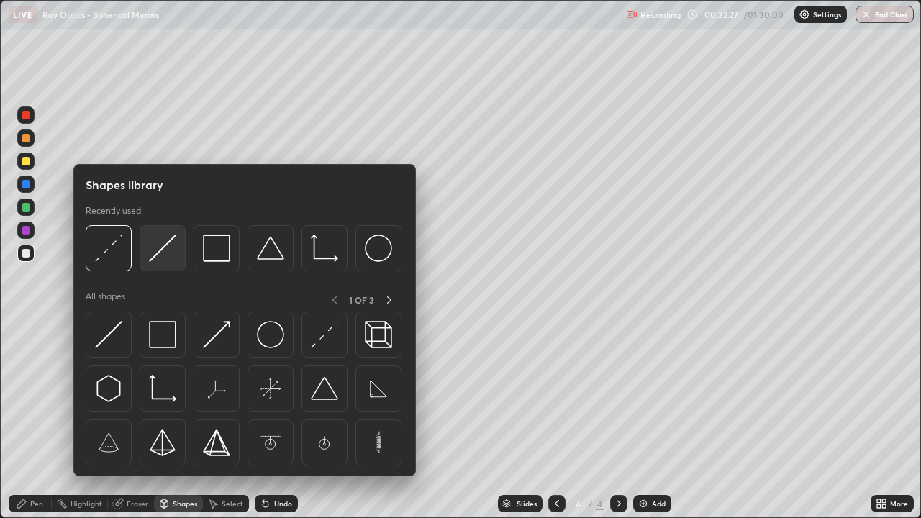
click at [175, 254] on img at bounding box center [162, 248] width 27 height 27
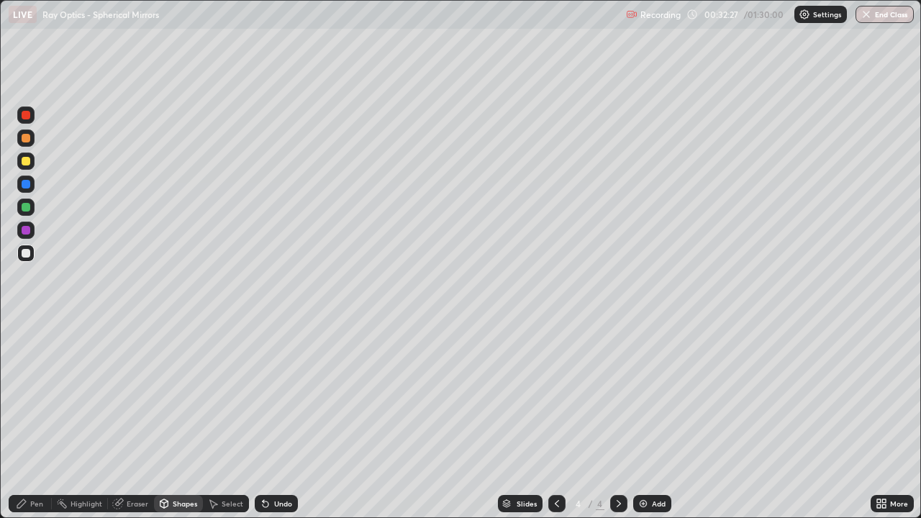
click at [27, 183] on div at bounding box center [26, 184] width 9 height 9
click at [41, 416] on div "Pen" at bounding box center [36, 503] width 13 height 7
click at [27, 253] on div at bounding box center [26, 253] width 9 height 9
click at [186, 416] on div "Shapes" at bounding box center [185, 503] width 24 height 7
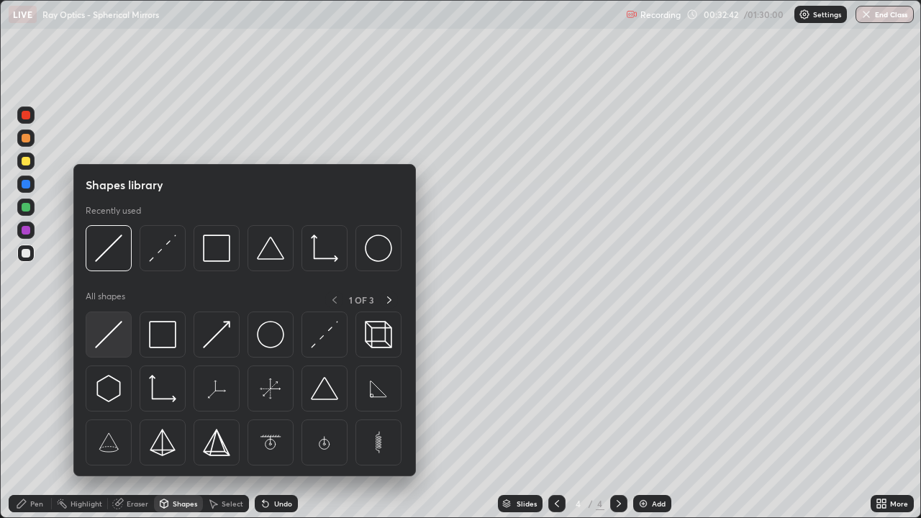
click at [122, 338] on img at bounding box center [108, 334] width 27 height 27
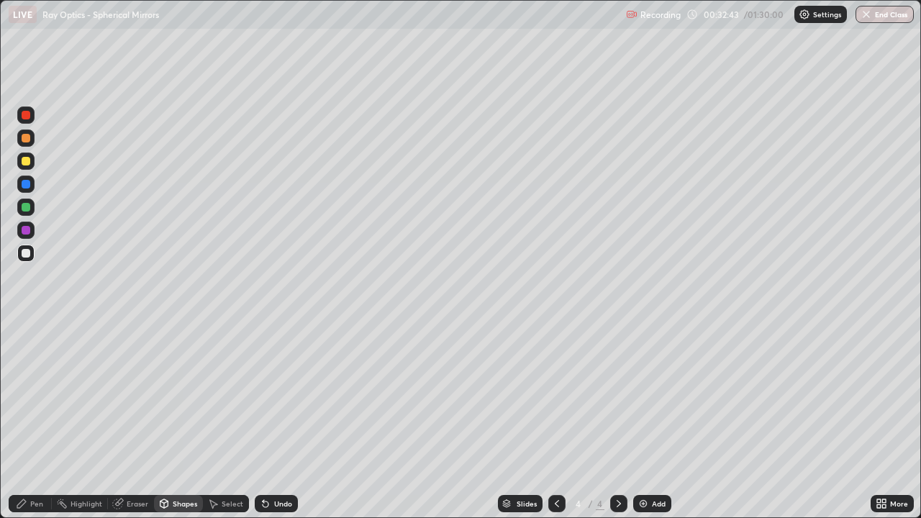
click at [27, 163] on div at bounding box center [26, 161] width 9 height 9
click at [287, 416] on div "Undo" at bounding box center [276, 503] width 43 height 17
click at [288, 416] on div "Undo" at bounding box center [276, 503] width 43 height 17
click at [42, 416] on div "Pen" at bounding box center [36, 503] width 13 height 7
click at [27, 253] on div at bounding box center [26, 253] width 9 height 9
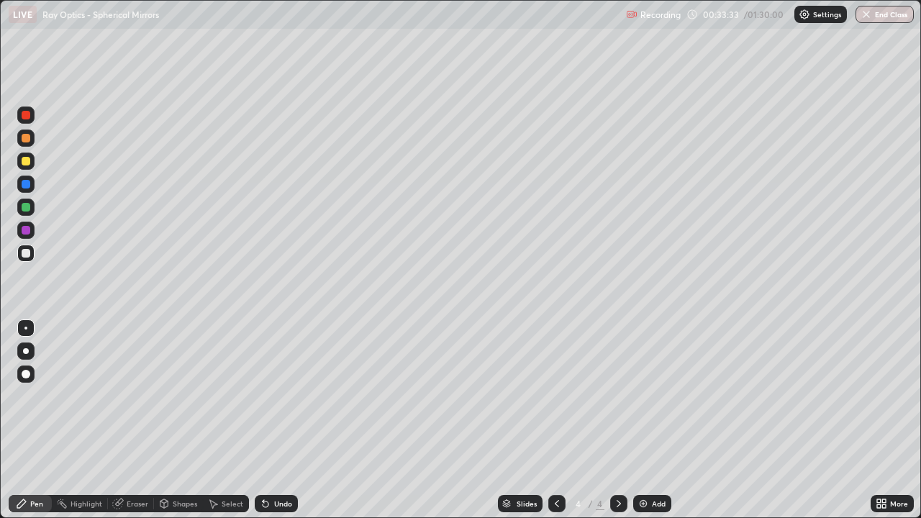
click at [32, 209] on div at bounding box center [25, 207] width 17 height 17
click at [26, 259] on div at bounding box center [25, 253] width 17 height 17
click at [39, 416] on div "Pen" at bounding box center [30, 503] width 43 height 17
click at [28, 164] on div at bounding box center [26, 161] width 9 height 9
click at [188, 416] on div "Shapes" at bounding box center [185, 503] width 24 height 7
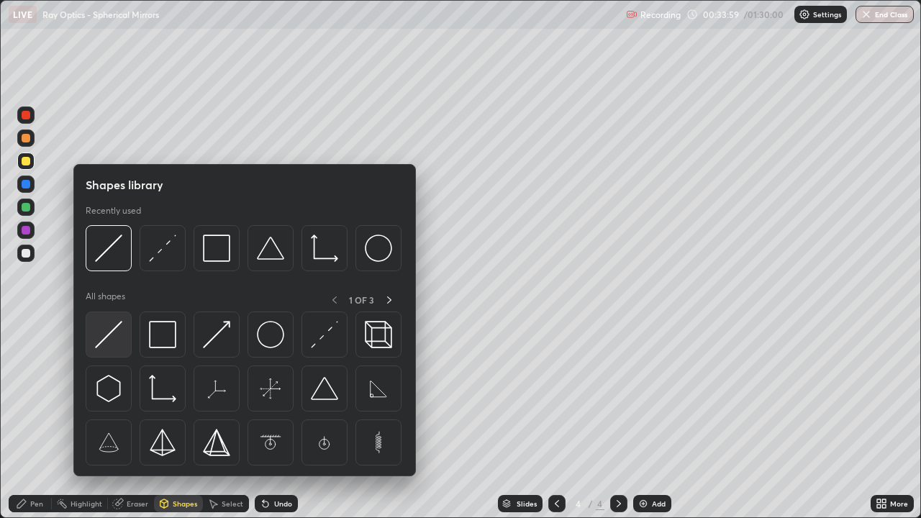
click at [116, 334] on img at bounding box center [108, 334] width 27 height 27
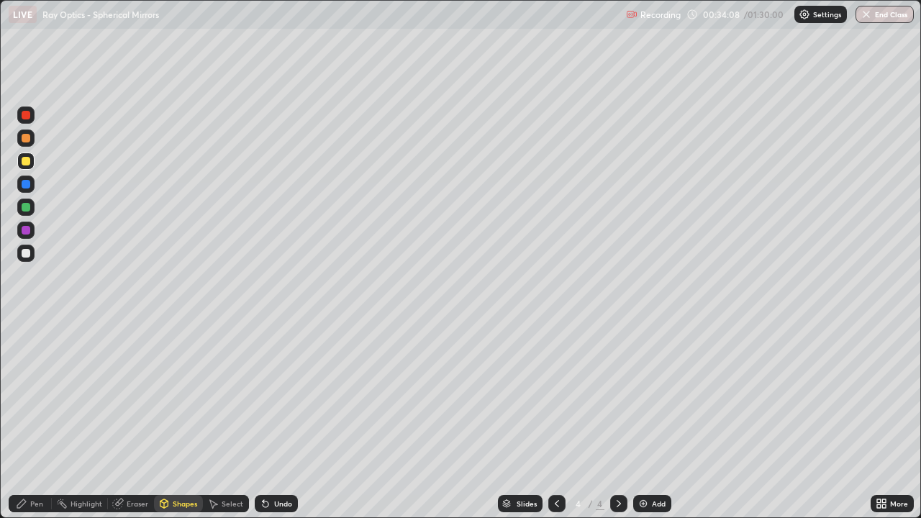
click at [45, 416] on div "Pen" at bounding box center [30, 503] width 43 height 17
click at [27, 253] on div at bounding box center [26, 253] width 9 height 9
click at [184, 416] on div "Shapes" at bounding box center [185, 503] width 24 height 7
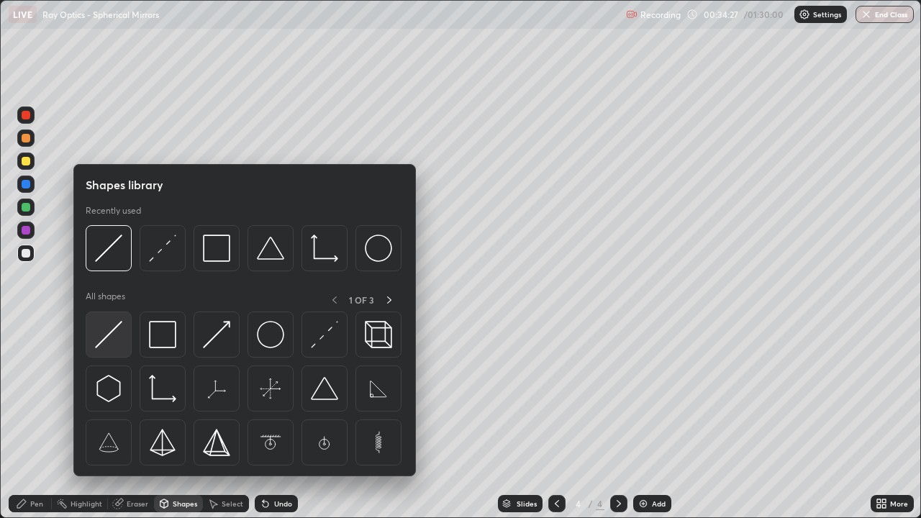
click at [122, 339] on img at bounding box center [108, 334] width 27 height 27
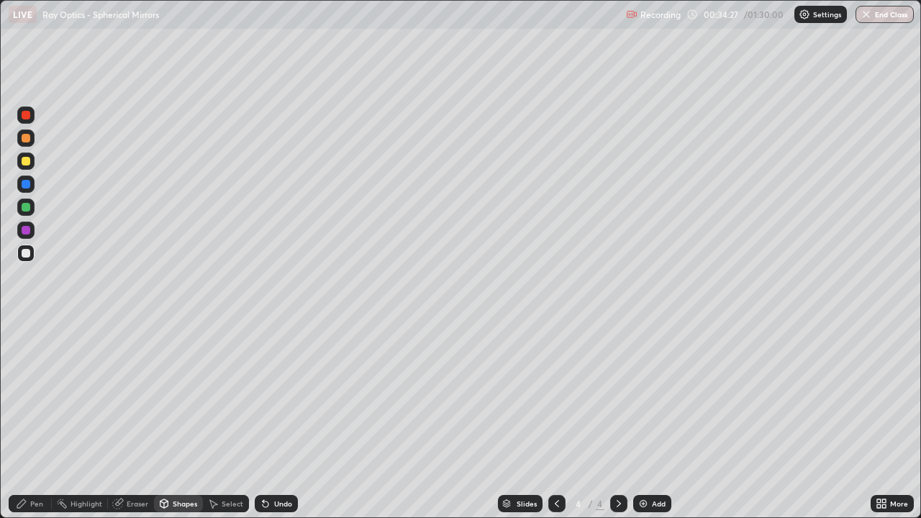
click at [28, 206] on div at bounding box center [26, 207] width 9 height 9
click at [42, 416] on div "Pen" at bounding box center [36, 503] width 13 height 7
click at [31, 230] on div at bounding box center [25, 230] width 17 height 17
click at [32, 256] on div at bounding box center [25, 253] width 17 height 17
click at [27, 207] on div at bounding box center [26, 207] width 9 height 9
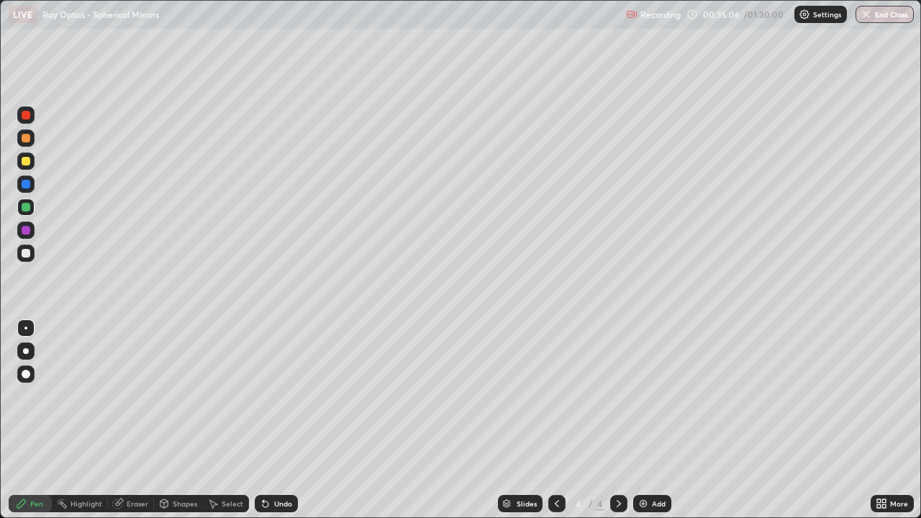
click at [182, 416] on div "Shapes" at bounding box center [185, 503] width 24 height 7
click at [140, 416] on div "Eraser" at bounding box center [138, 503] width 22 height 7
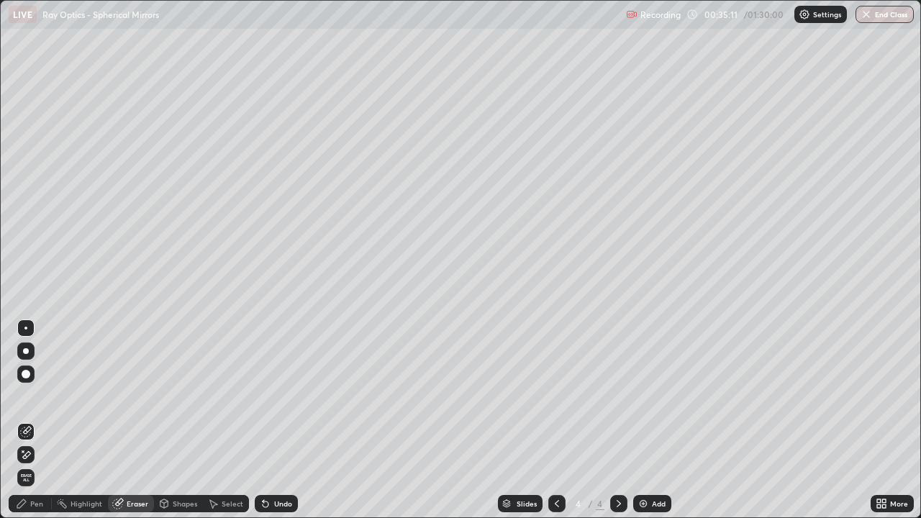
click at [183, 416] on div "Shapes" at bounding box center [185, 503] width 24 height 7
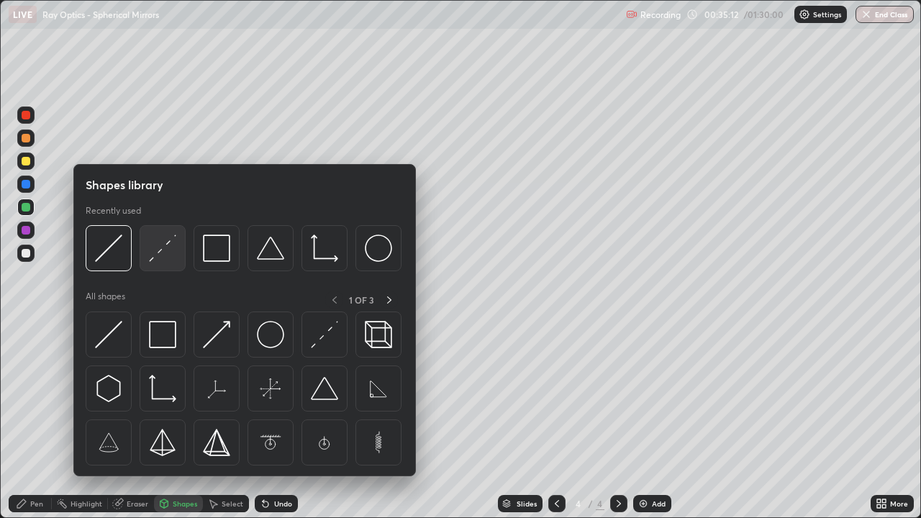
click at [161, 255] on img at bounding box center [162, 248] width 27 height 27
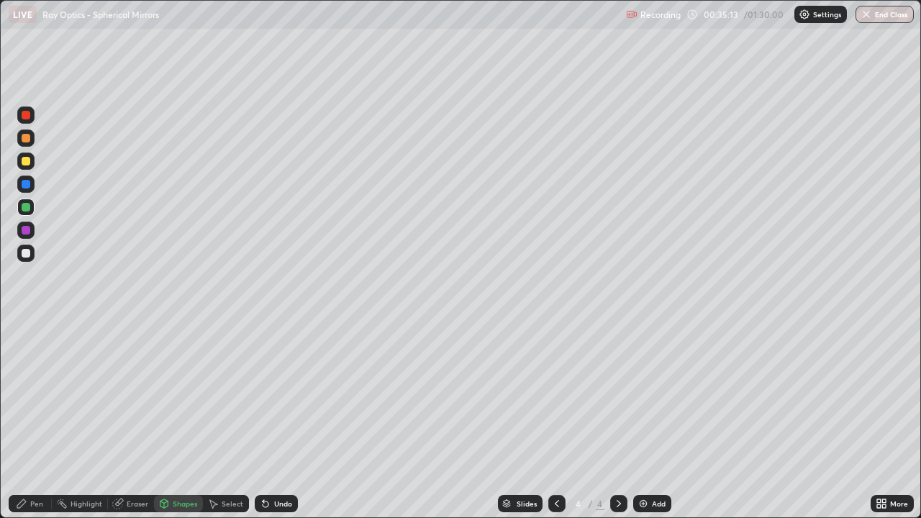
click at [39, 416] on div "Pen" at bounding box center [36, 503] width 13 height 7
click at [33, 370] on div at bounding box center [25, 373] width 17 height 17
click at [27, 185] on div at bounding box center [26, 184] width 9 height 9
click at [290, 416] on div "Undo" at bounding box center [276, 503] width 43 height 17
click at [189, 416] on div "Shapes" at bounding box center [185, 503] width 24 height 7
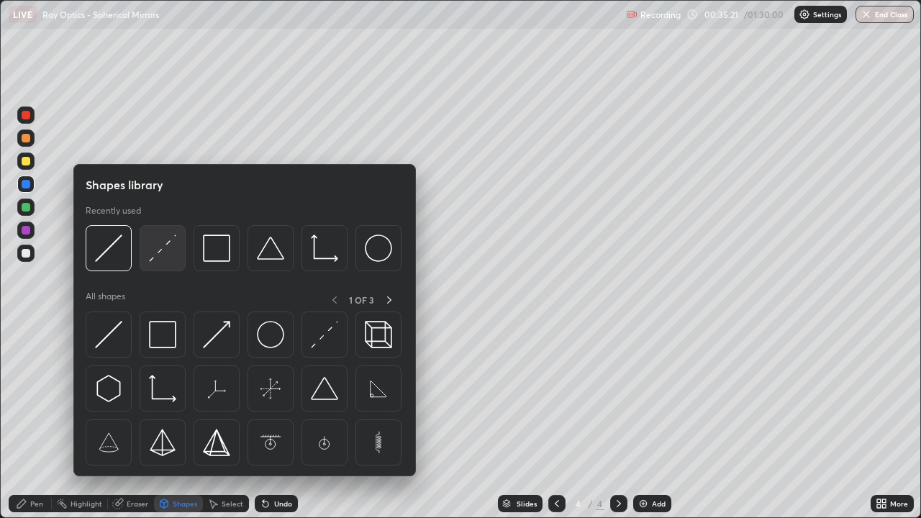
click at [166, 255] on img at bounding box center [162, 248] width 27 height 27
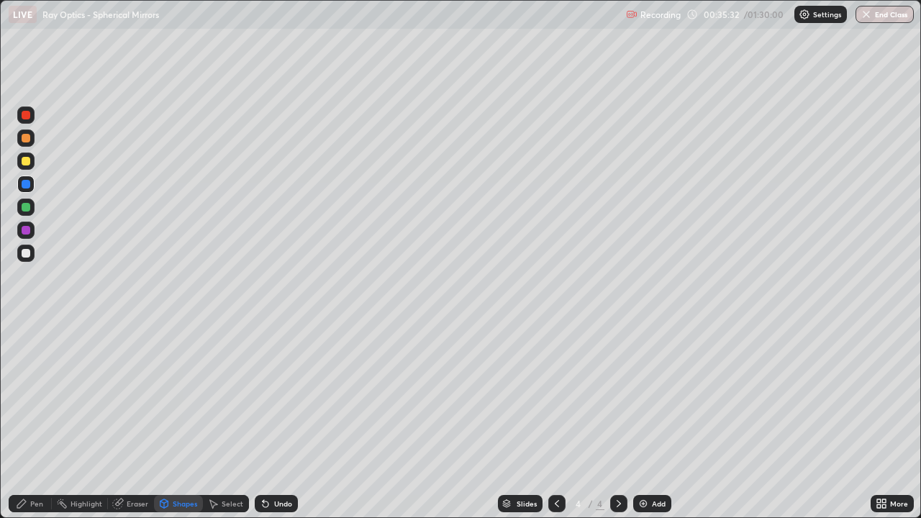
click at [141, 416] on div "Eraser" at bounding box center [131, 503] width 46 height 17
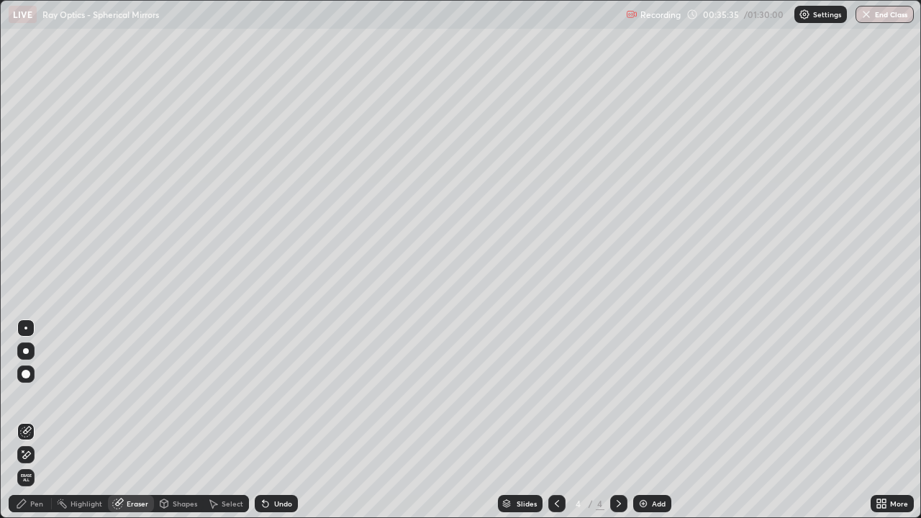
click at [49, 416] on div "Pen" at bounding box center [30, 503] width 43 height 17
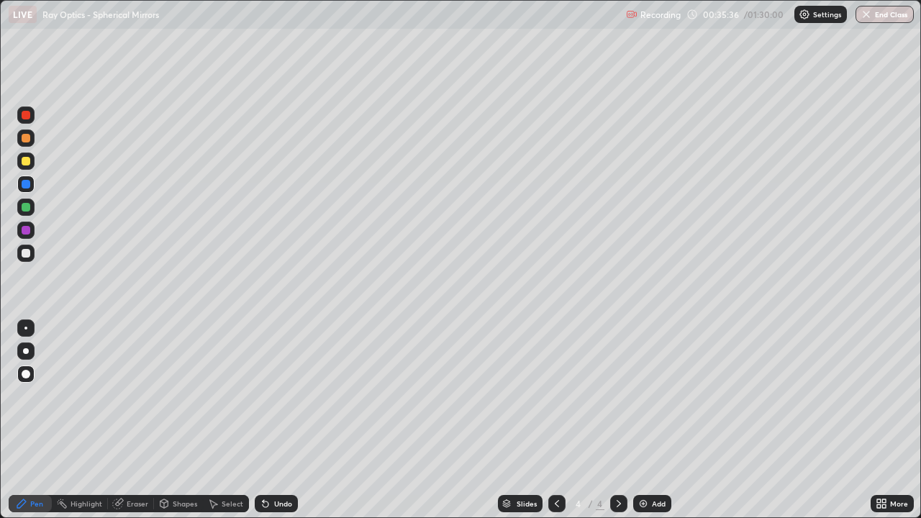
click at [26, 328] on div at bounding box center [25, 328] width 3 height 3
click at [263, 416] on icon at bounding box center [263, 500] width 1 height 1
click at [264, 416] on icon at bounding box center [266, 504] width 6 height 6
click at [25, 253] on div at bounding box center [26, 253] width 9 height 9
click at [644, 416] on img at bounding box center [643, 504] width 12 height 12
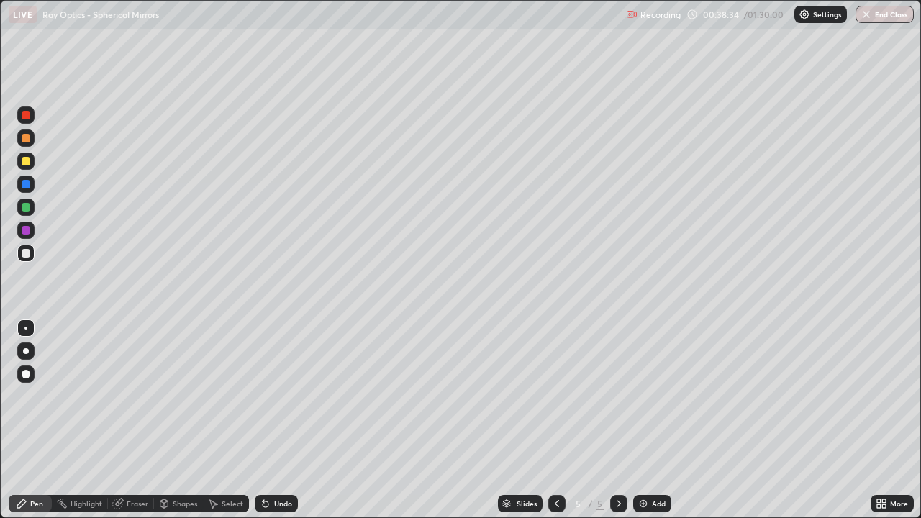
click at [274, 416] on div "Undo" at bounding box center [283, 503] width 18 height 7
click at [29, 139] on div at bounding box center [26, 138] width 9 height 9
click at [179, 416] on div "Shapes" at bounding box center [185, 503] width 24 height 7
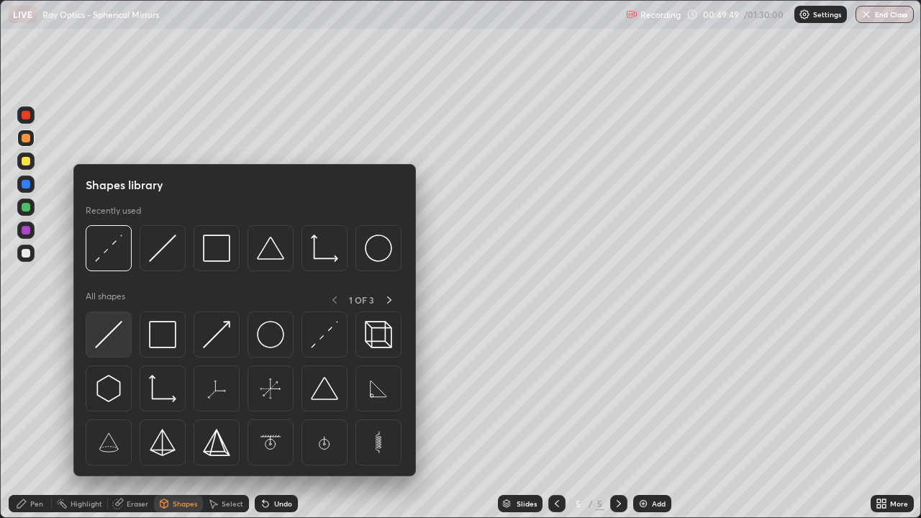
click at [120, 338] on img at bounding box center [108, 334] width 27 height 27
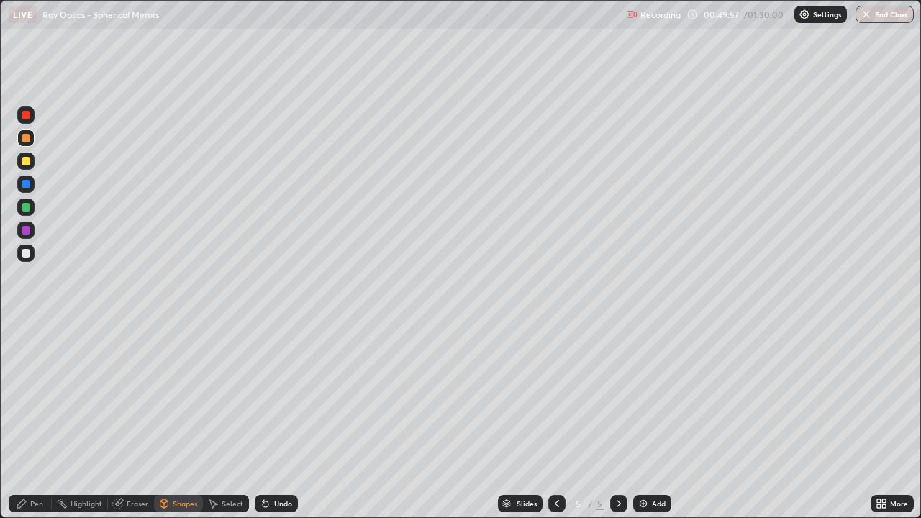
click at [37, 416] on div "Pen" at bounding box center [36, 503] width 13 height 7
click at [24, 161] on div at bounding box center [26, 161] width 9 height 9
click at [274, 416] on div "Undo" at bounding box center [283, 503] width 18 height 7
click at [273, 416] on div "Undo" at bounding box center [276, 503] width 43 height 17
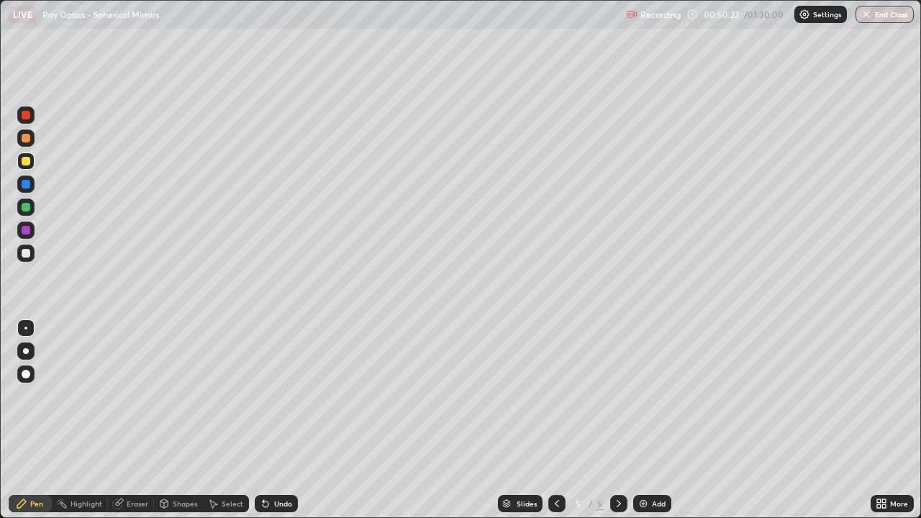
click at [178, 416] on div "Shapes" at bounding box center [185, 503] width 24 height 7
click at [268, 416] on icon at bounding box center [266, 504] width 12 height 12
click at [173, 416] on div "Shapes" at bounding box center [185, 503] width 24 height 7
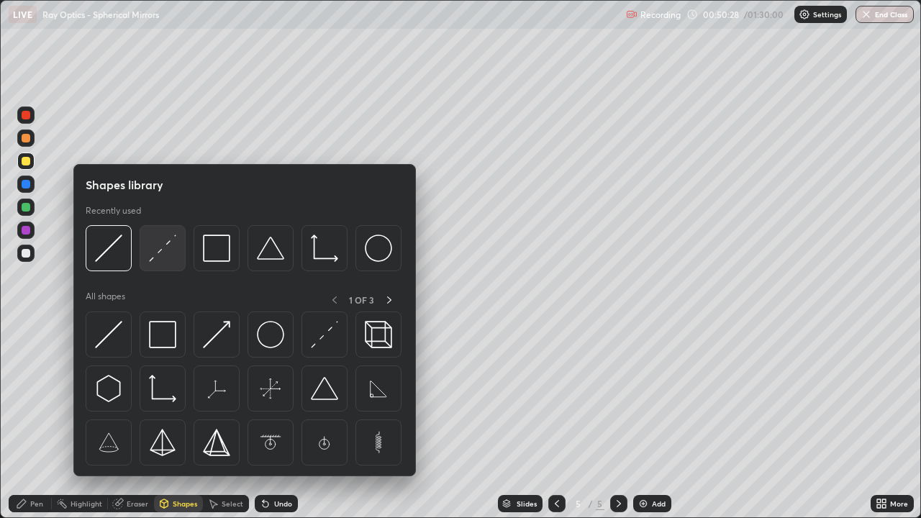
click at [165, 252] on img at bounding box center [162, 248] width 27 height 27
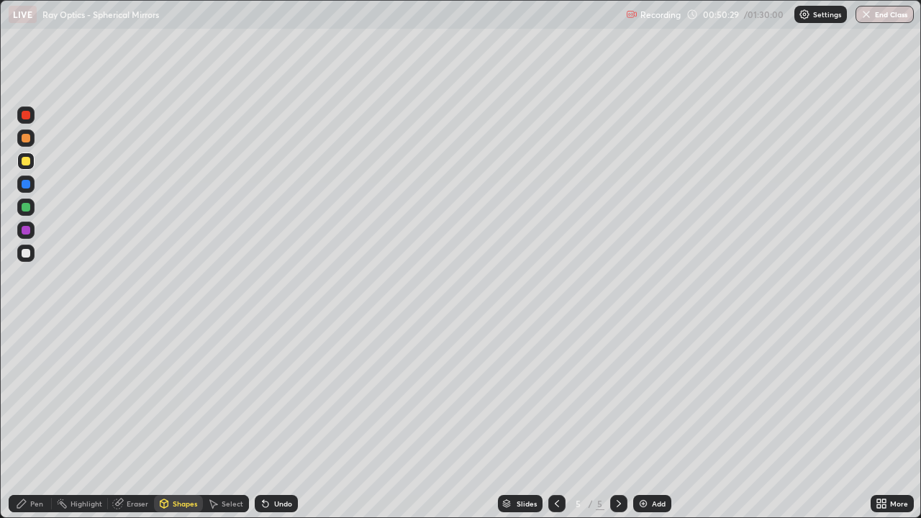
click at [28, 185] on div at bounding box center [26, 184] width 9 height 9
click at [29, 209] on div at bounding box center [26, 207] width 9 height 9
click at [37, 416] on div "Pen" at bounding box center [36, 503] width 13 height 7
click at [25, 253] on div at bounding box center [26, 253] width 9 height 9
click at [178, 416] on div "Shapes" at bounding box center [185, 503] width 24 height 7
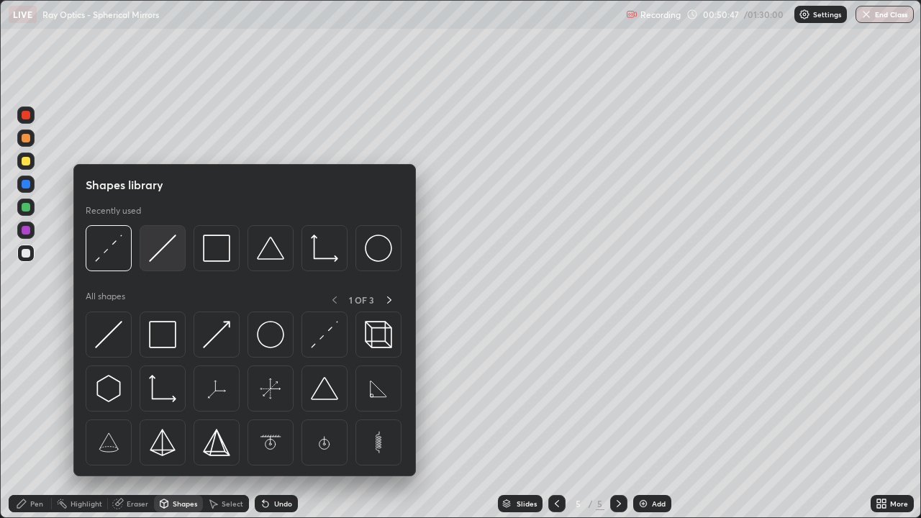
click at [160, 253] on img at bounding box center [162, 248] width 27 height 27
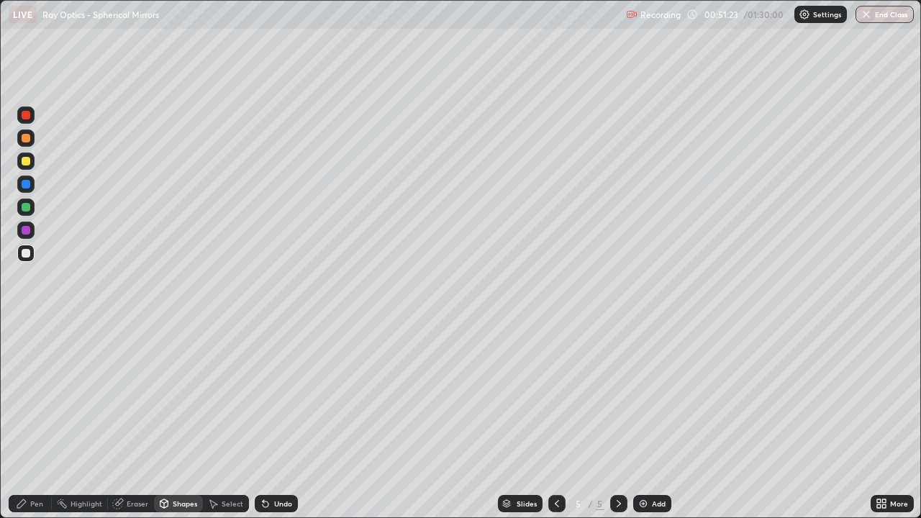
click at [278, 416] on div "Undo" at bounding box center [276, 503] width 43 height 17
click at [42, 416] on div "Pen" at bounding box center [36, 503] width 13 height 7
click at [173, 416] on div "Shapes" at bounding box center [185, 503] width 24 height 7
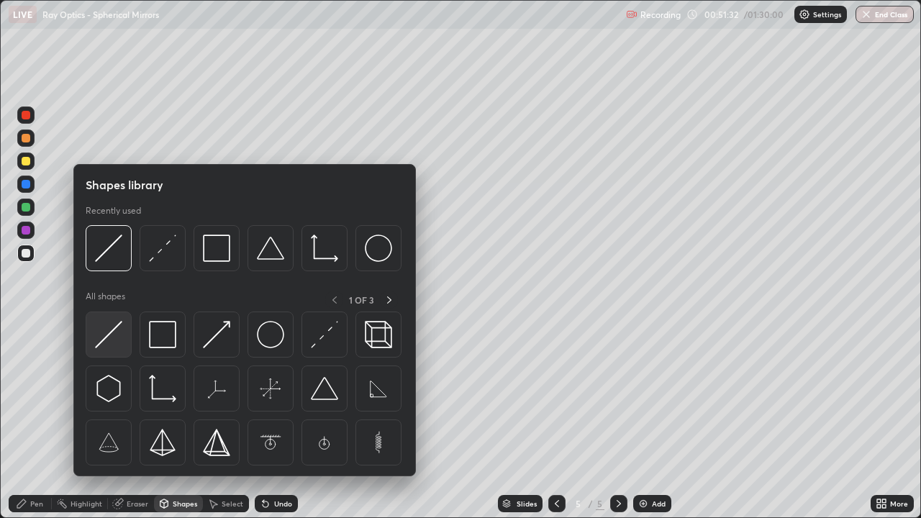
click at [109, 339] on img at bounding box center [108, 334] width 27 height 27
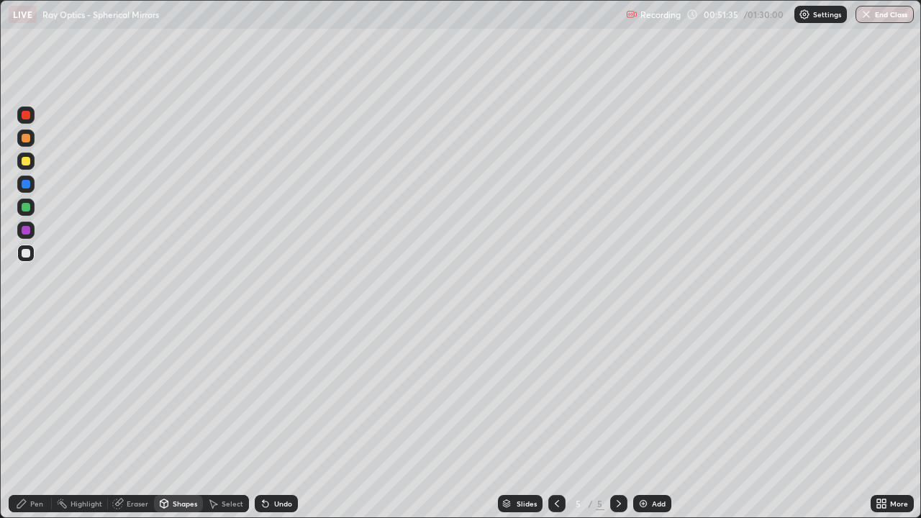
click at [38, 416] on div "Pen" at bounding box center [36, 503] width 13 height 7
click at [29, 181] on div at bounding box center [26, 184] width 9 height 9
click at [176, 416] on div "Shapes" at bounding box center [185, 503] width 24 height 7
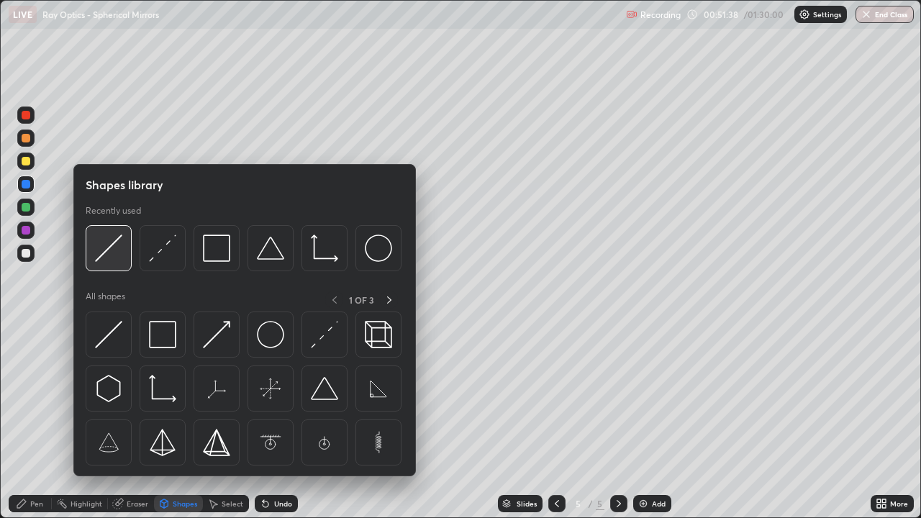
click at [114, 262] on div at bounding box center [109, 248] width 46 height 46
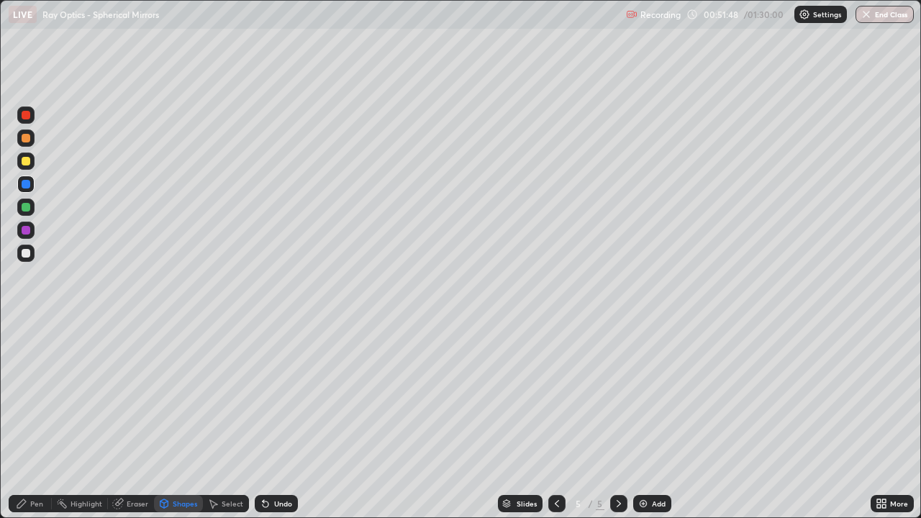
click at [25, 209] on div at bounding box center [26, 207] width 9 height 9
click at [27, 231] on div at bounding box center [26, 230] width 9 height 9
click at [28, 416] on div "Pen" at bounding box center [30, 503] width 43 height 17
click at [25, 256] on div at bounding box center [26, 253] width 9 height 9
click at [27, 116] on div at bounding box center [26, 115] width 9 height 9
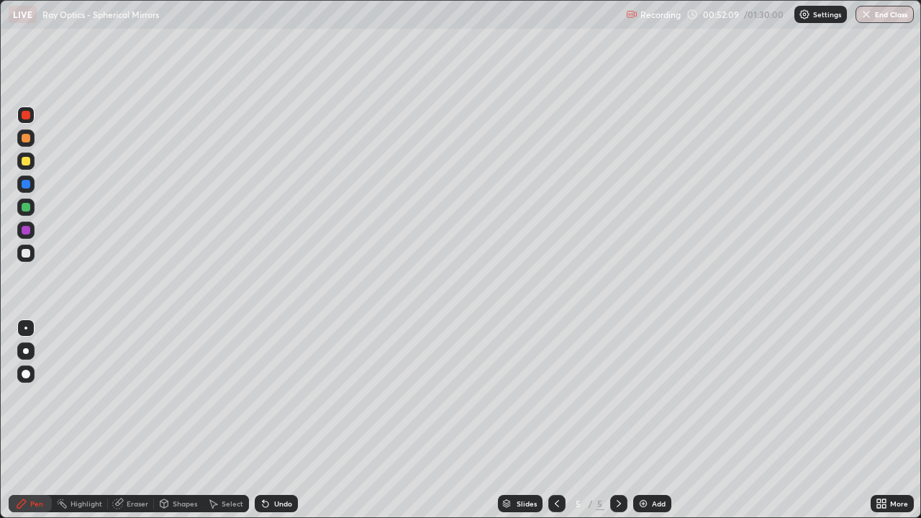
click at [179, 416] on div "Shapes" at bounding box center [185, 503] width 24 height 7
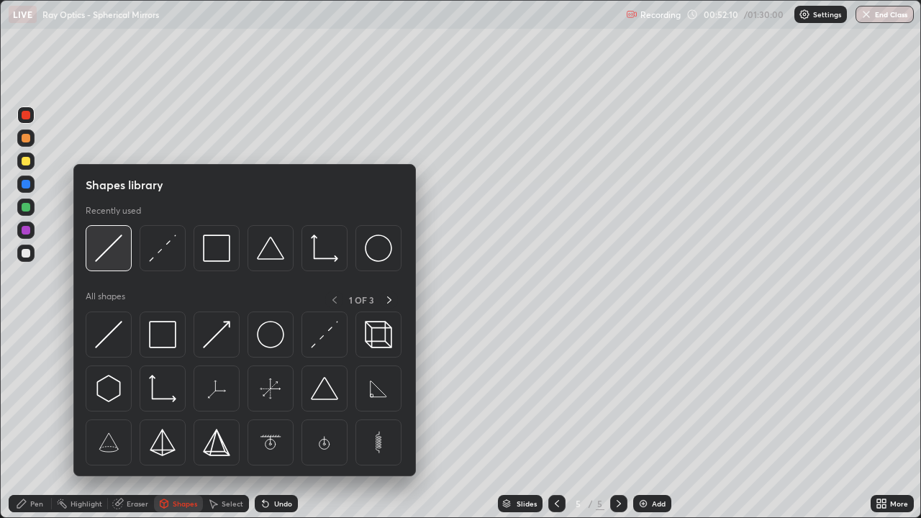
click at [112, 255] on img at bounding box center [108, 248] width 27 height 27
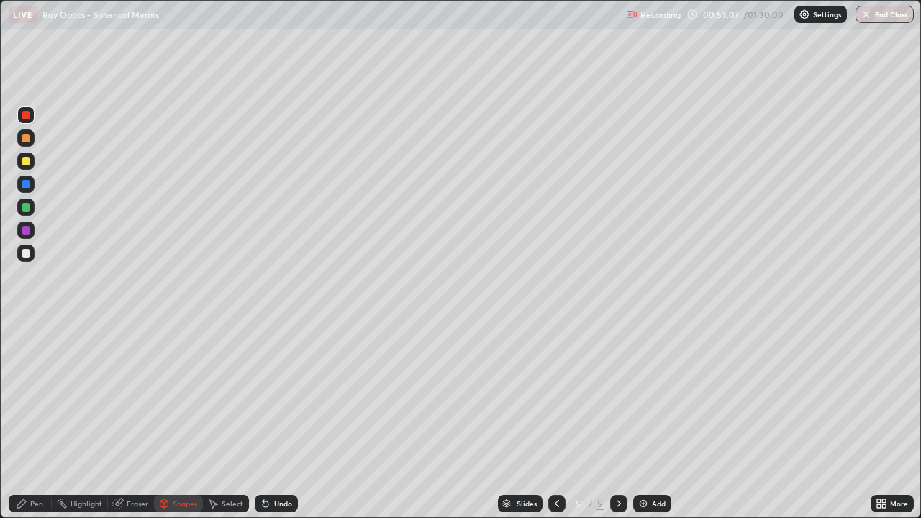
click at [266, 416] on icon at bounding box center [266, 504] width 6 height 6
click at [271, 416] on div "Undo" at bounding box center [276, 503] width 43 height 17
click at [263, 416] on icon at bounding box center [266, 504] width 6 height 6
click at [268, 416] on div "Undo" at bounding box center [276, 503] width 43 height 17
click at [173, 416] on div "Shapes" at bounding box center [185, 503] width 24 height 7
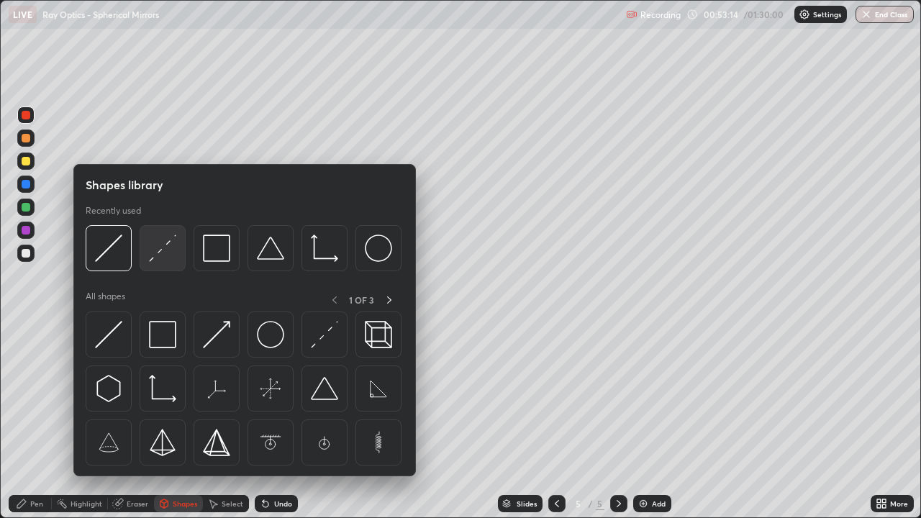
click at [157, 252] on img at bounding box center [162, 248] width 27 height 27
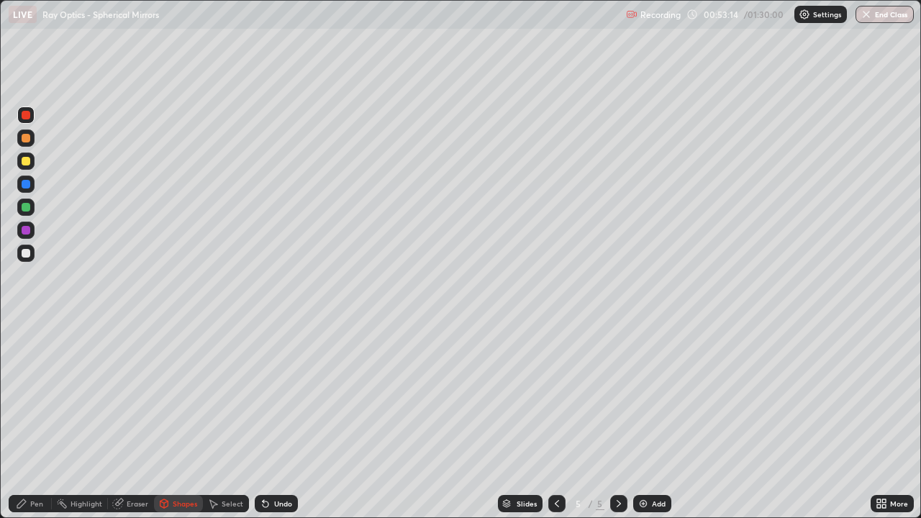
click at [28, 229] on div at bounding box center [26, 230] width 9 height 9
click at [33, 416] on div "Pen" at bounding box center [36, 503] width 13 height 7
click at [29, 253] on div at bounding box center [26, 253] width 9 height 9
click at [27, 161] on div at bounding box center [26, 161] width 9 height 9
click at [191, 416] on div "Shapes" at bounding box center [185, 503] width 24 height 7
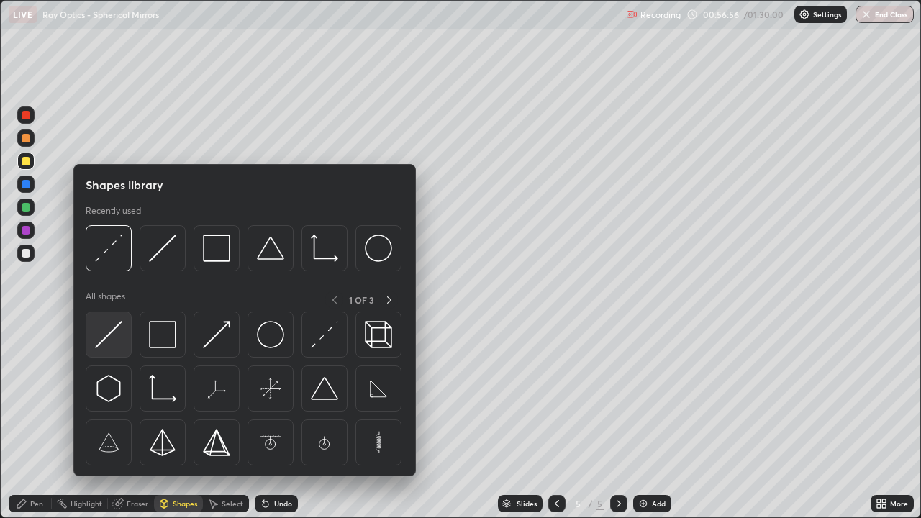
click at [111, 334] on img at bounding box center [108, 334] width 27 height 27
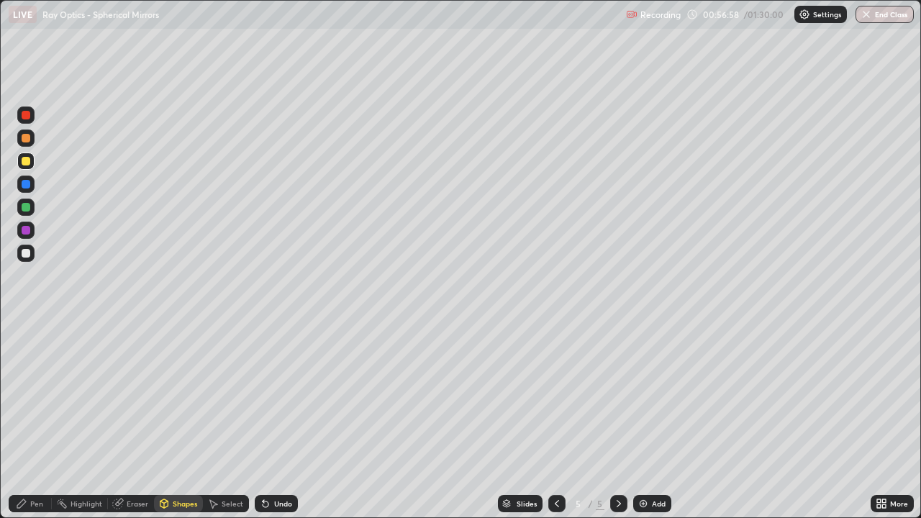
click at [27, 184] on div at bounding box center [26, 184] width 9 height 9
click at [284, 416] on div "Undo" at bounding box center [283, 503] width 18 height 7
click at [287, 416] on div "Undo" at bounding box center [283, 503] width 18 height 7
click at [28, 163] on div at bounding box center [26, 161] width 9 height 9
click at [27, 253] on div at bounding box center [26, 253] width 9 height 9
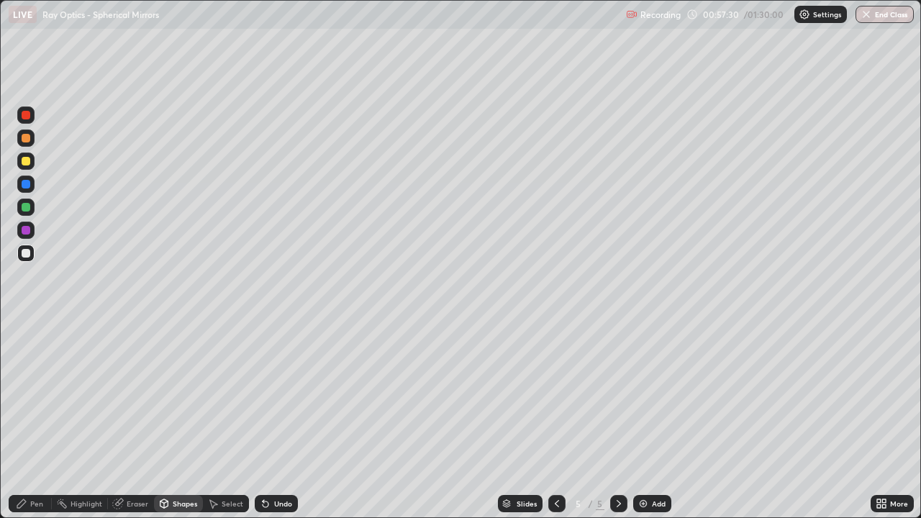
click at [285, 416] on div "Undo" at bounding box center [276, 503] width 43 height 17
click at [42, 416] on div "Pen" at bounding box center [30, 503] width 43 height 17
click at [29, 191] on div at bounding box center [25, 184] width 17 height 17
click at [29, 161] on div at bounding box center [26, 161] width 9 height 9
click at [29, 251] on div at bounding box center [26, 253] width 9 height 9
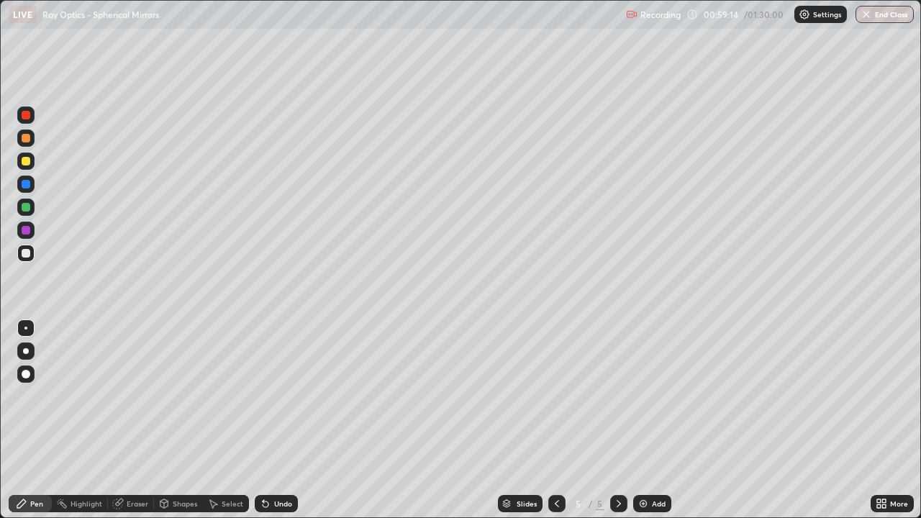
click at [184, 416] on div "Shapes" at bounding box center [185, 503] width 24 height 7
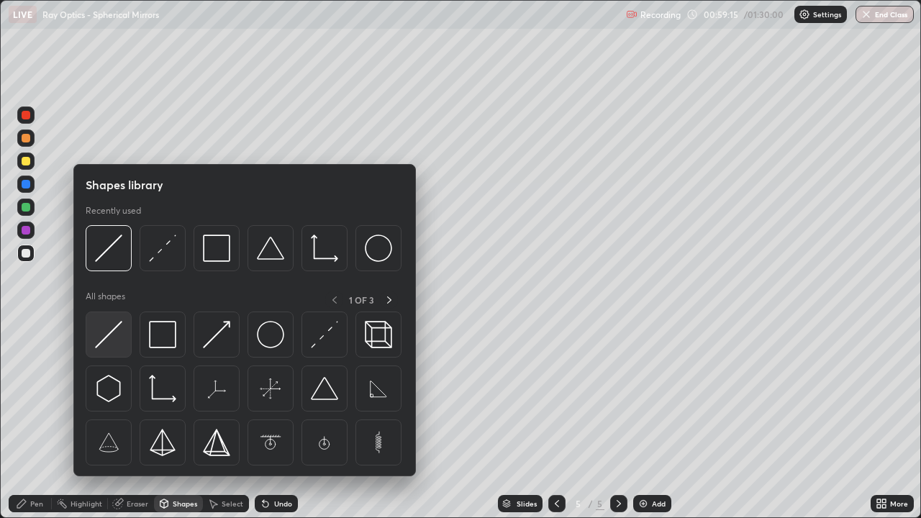
click at [117, 341] on img at bounding box center [108, 334] width 27 height 27
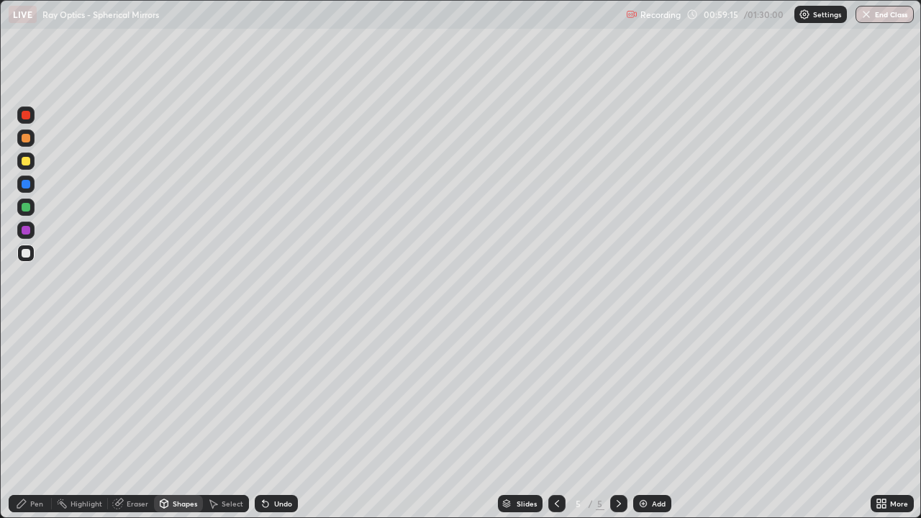
click at [32, 255] on div at bounding box center [25, 253] width 17 height 17
click at [187, 416] on div "Shapes" at bounding box center [185, 503] width 24 height 7
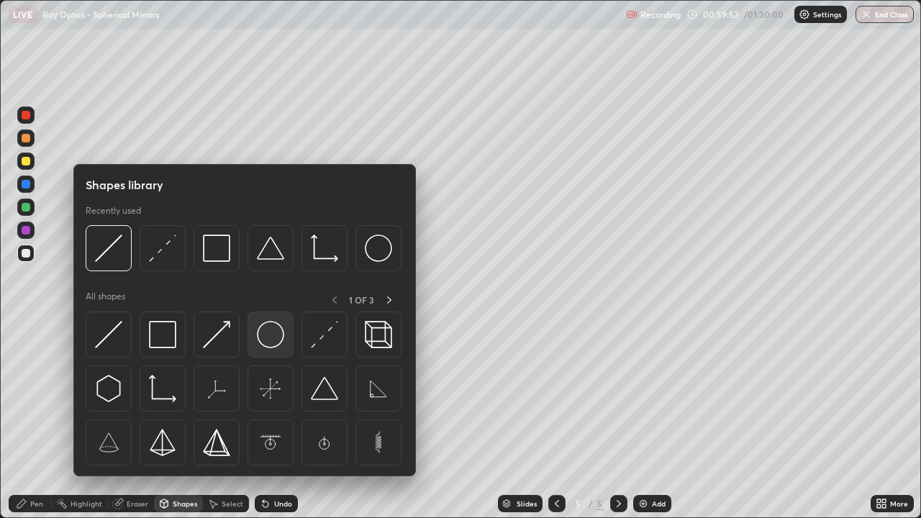
click at [276, 339] on img at bounding box center [270, 334] width 27 height 27
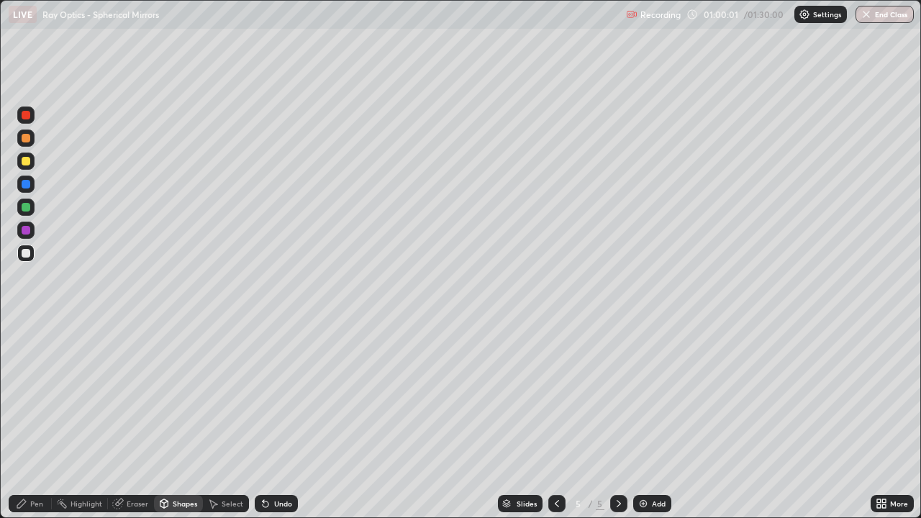
click at [233, 416] on div "Select" at bounding box center [233, 503] width 22 height 7
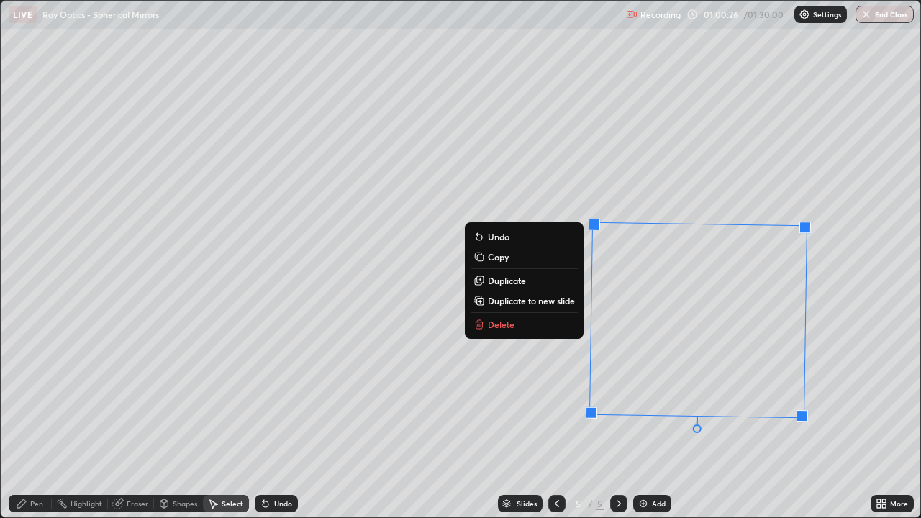
click at [400, 416] on div "1 ° Undo Copy Duplicate Duplicate to new slide Delete" at bounding box center [460, 259] width 919 height 516
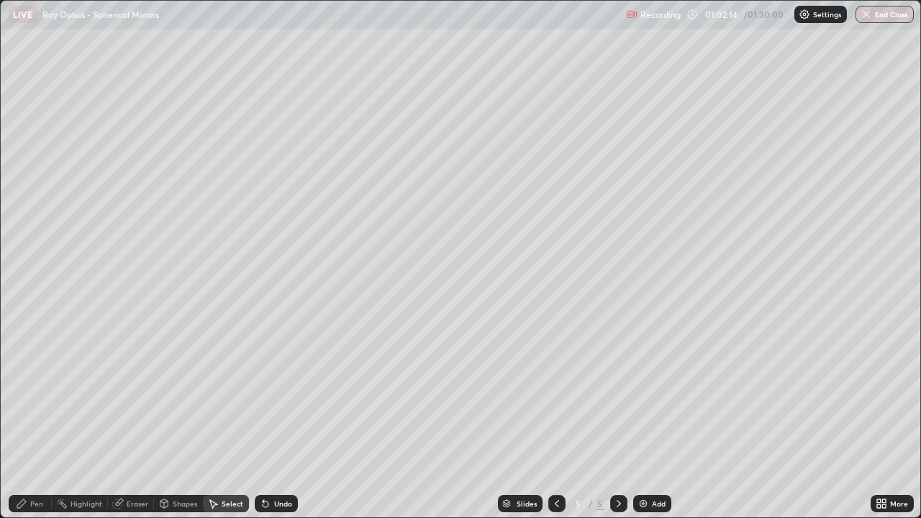
click at [38, 416] on div "Pen" at bounding box center [36, 503] width 13 height 7
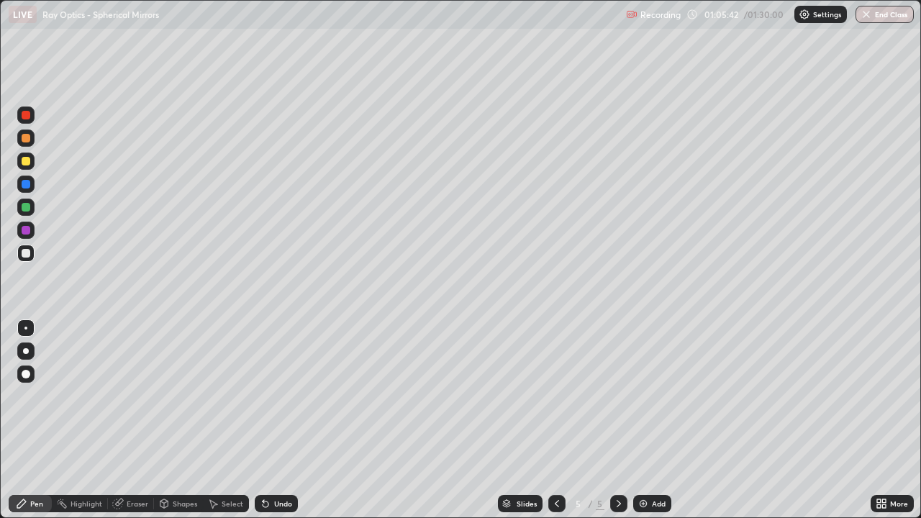
click at [239, 416] on div "Select" at bounding box center [226, 503] width 46 height 17
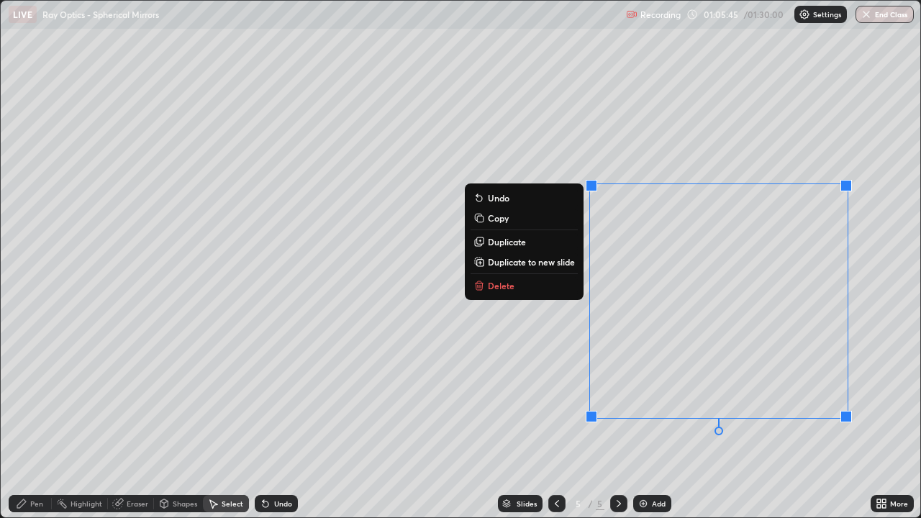
click at [516, 290] on button "Delete" at bounding box center [523, 285] width 107 height 17
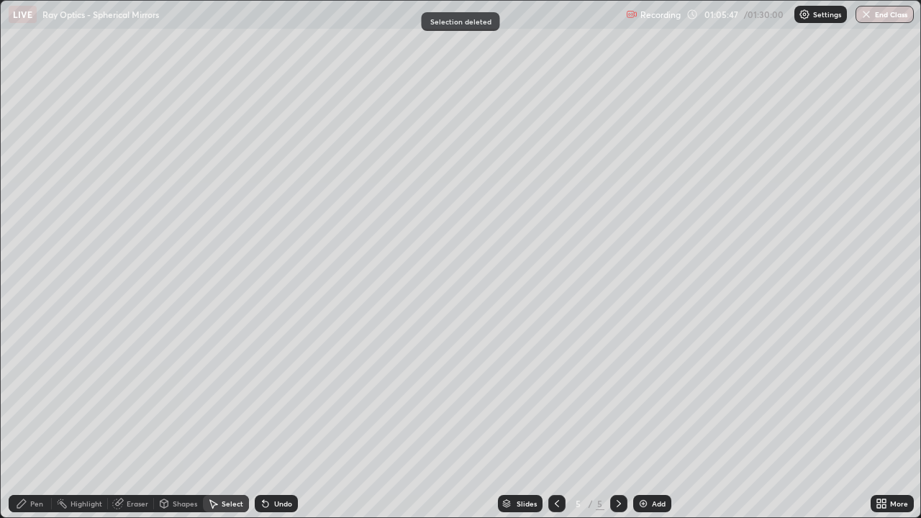
click at [619, 416] on icon at bounding box center [619, 504] width 12 height 12
click at [641, 416] on img at bounding box center [643, 504] width 12 height 12
click at [40, 416] on div "Pen" at bounding box center [30, 503] width 43 height 17
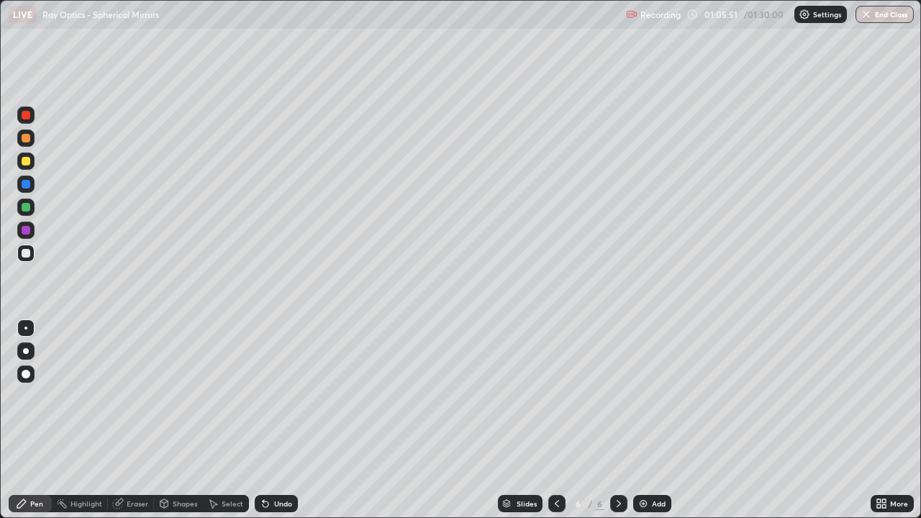
click at [178, 416] on div "Shapes" at bounding box center [185, 503] width 24 height 7
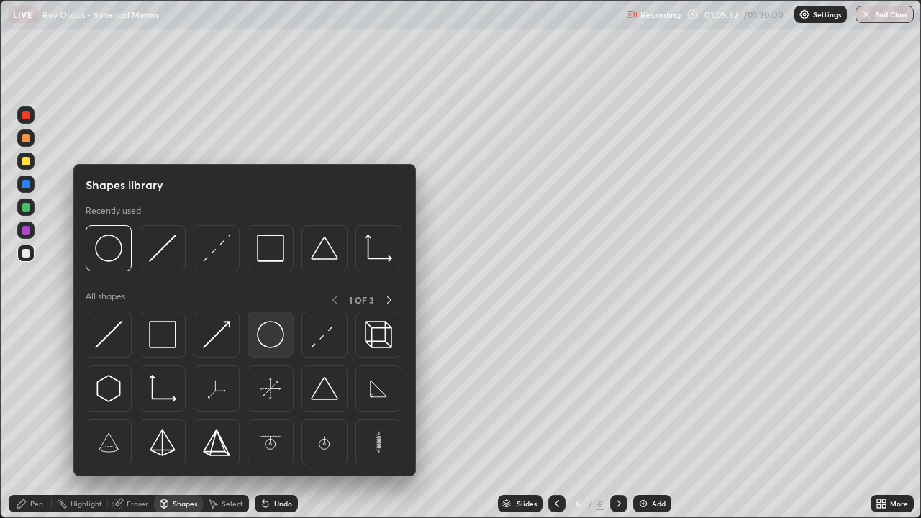
click at [270, 339] on img at bounding box center [270, 334] width 27 height 27
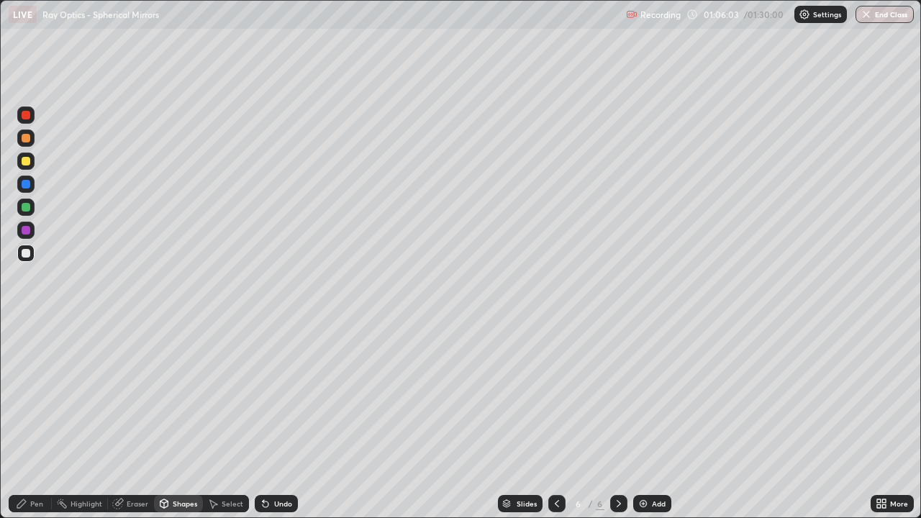
click at [175, 416] on div "Shapes" at bounding box center [185, 503] width 24 height 7
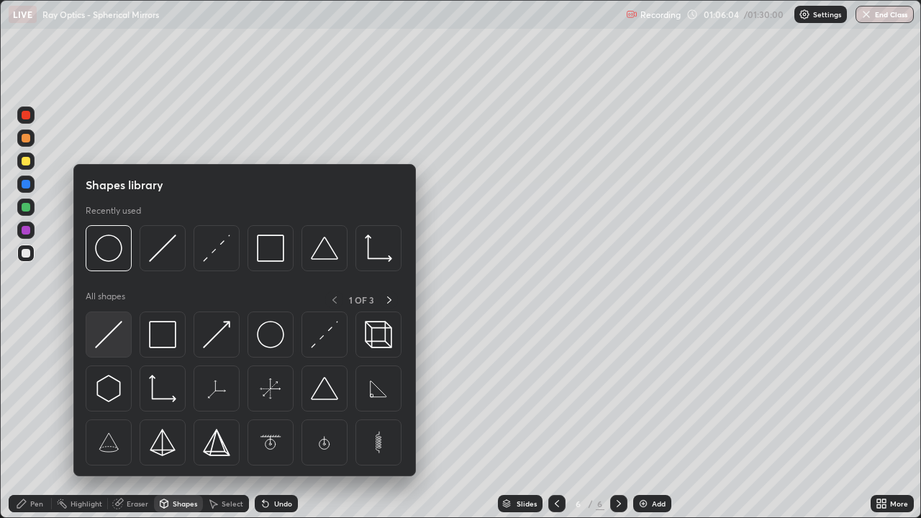
click at [116, 337] on img at bounding box center [108, 334] width 27 height 27
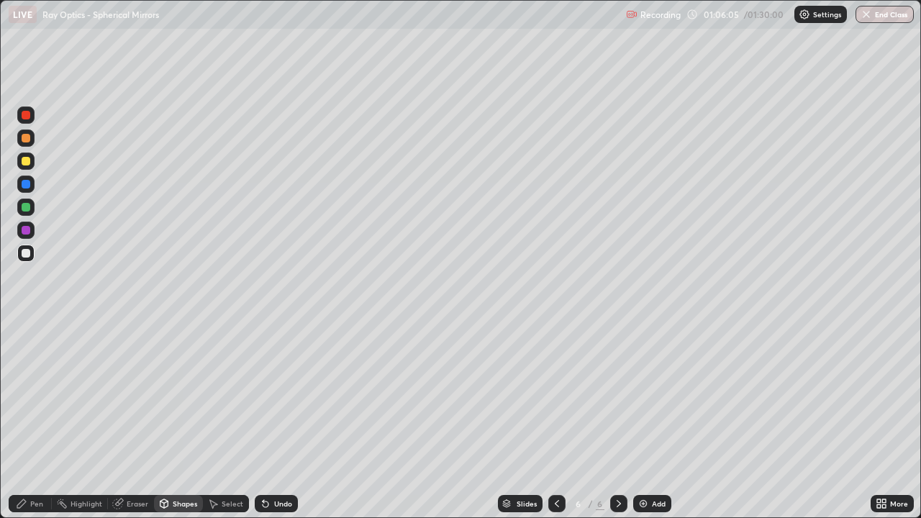
click at [27, 161] on div at bounding box center [26, 161] width 9 height 9
click at [27, 187] on div at bounding box center [26, 184] width 9 height 9
click at [35, 416] on div "Pen" at bounding box center [36, 503] width 13 height 7
click at [26, 162] on div at bounding box center [26, 161] width 9 height 9
click at [28, 252] on div at bounding box center [26, 253] width 9 height 9
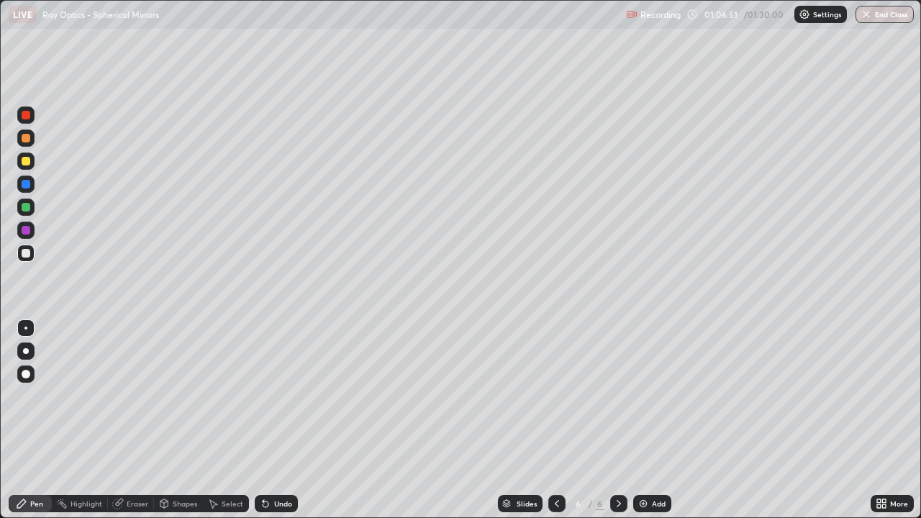
click at [26, 208] on div at bounding box center [26, 207] width 9 height 9
click at [27, 253] on div at bounding box center [26, 253] width 9 height 9
click at [177, 416] on div "Shapes" at bounding box center [185, 503] width 24 height 7
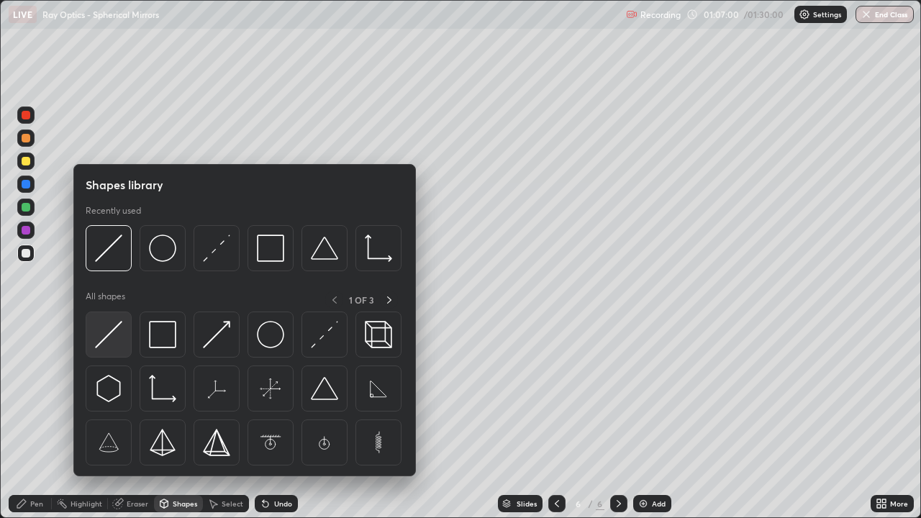
click at [114, 334] on img at bounding box center [108, 334] width 27 height 27
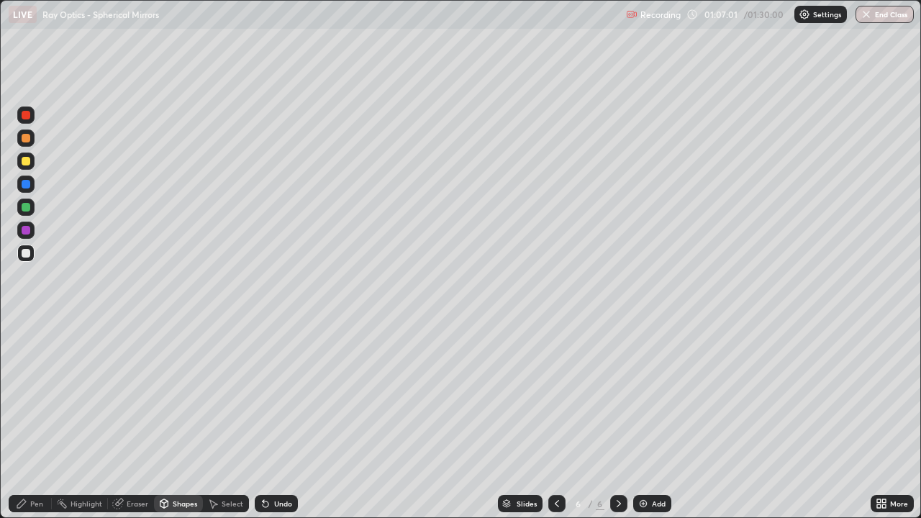
click at [27, 229] on div at bounding box center [26, 230] width 9 height 9
click at [43, 416] on div "Pen" at bounding box center [30, 503] width 43 height 17
click at [32, 206] on div at bounding box center [25, 207] width 17 height 17
click at [27, 230] on div at bounding box center [26, 230] width 9 height 9
click at [32, 250] on div at bounding box center [25, 253] width 17 height 17
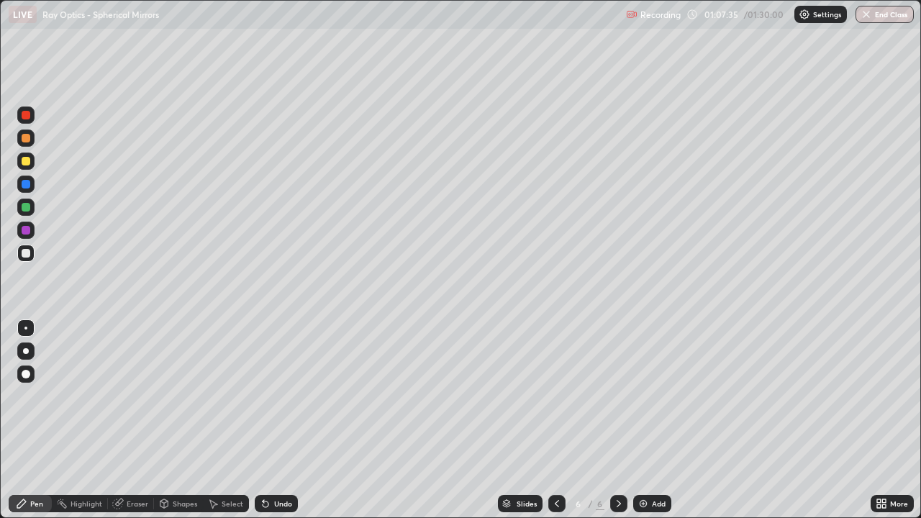
click at [29, 230] on div at bounding box center [26, 230] width 9 height 9
click at [29, 184] on div at bounding box center [26, 184] width 9 height 9
click at [31, 251] on div at bounding box center [25, 253] width 17 height 17
click at [27, 230] on div at bounding box center [26, 230] width 9 height 9
click at [25, 254] on div at bounding box center [26, 253] width 9 height 9
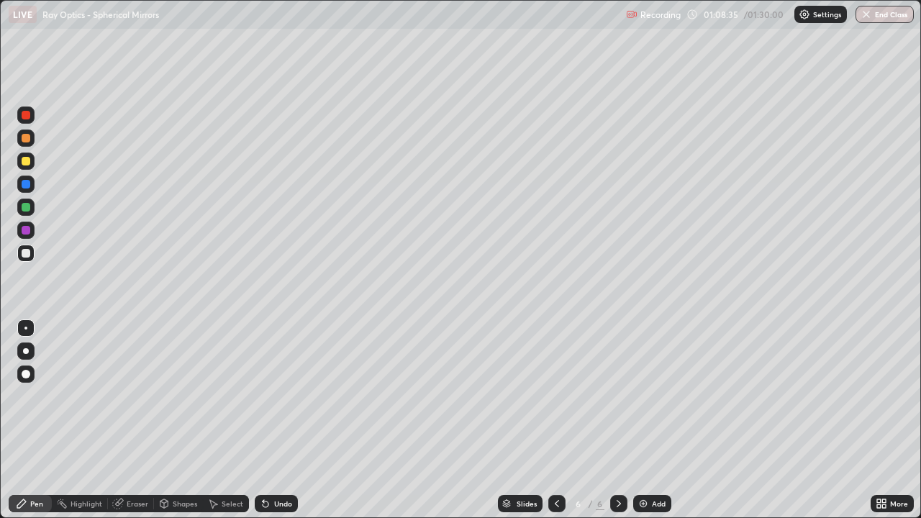
click at [32, 229] on div at bounding box center [25, 230] width 17 height 17
click at [263, 416] on icon at bounding box center [266, 504] width 6 height 6
click at [28, 185] on div at bounding box center [26, 184] width 9 height 9
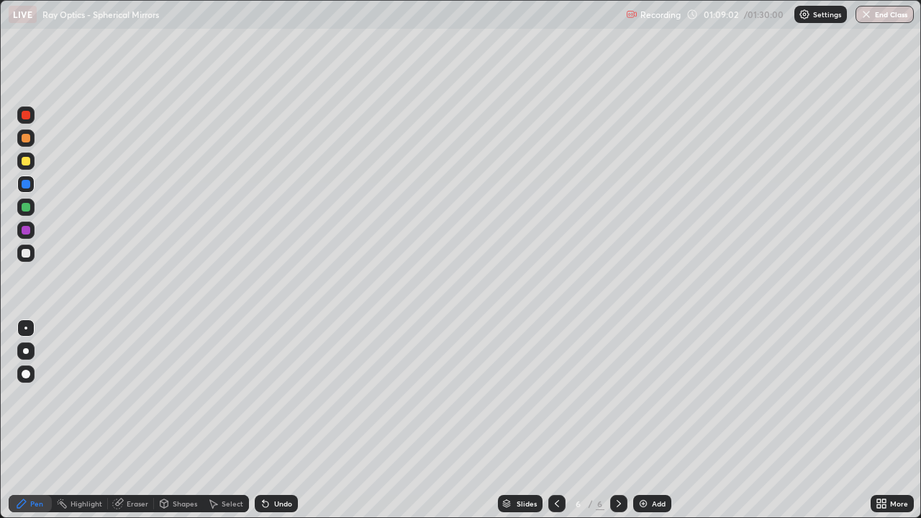
click at [26, 254] on div at bounding box center [26, 253] width 9 height 9
click at [31, 186] on div at bounding box center [25, 184] width 17 height 17
click at [274, 416] on div "Undo" at bounding box center [283, 503] width 18 height 7
click at [273, 416] on div "Undo" at bounding box center [276, 503] width 43 height 17
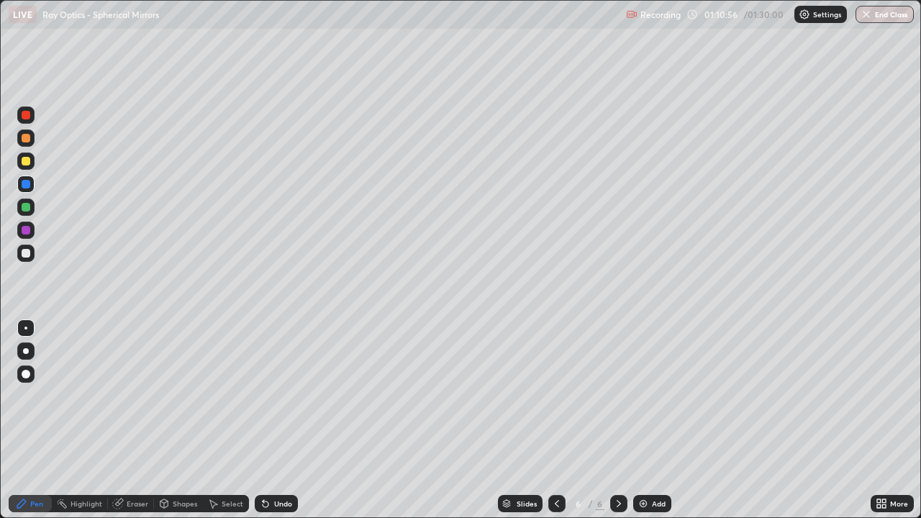
click at [28, 252] on div at bounding box center [26, 253] width 9 height 9
click at [27, 230] on div at bounding box center [26, 230] width 9 height 9
click at [271, 416] on div "Undo" at bounding box center [276, 503] width 43 height 17
click at [267, 416] on div "Undo" at bounding box center [276, 503] width 43 height 17
click at [141, 416] on div "Eraser" at bounding box center [138, 503] width 22 height 7
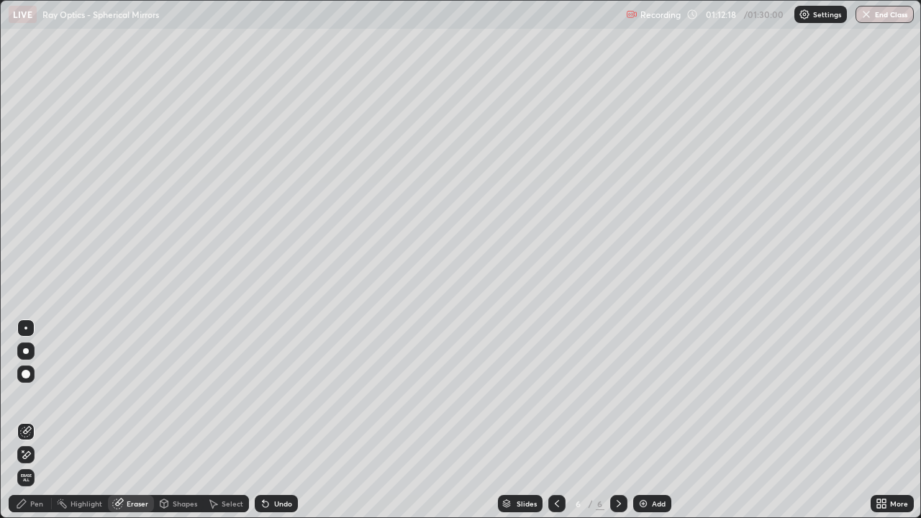
click at [40, 416] on div "Pen" at bounding box center [36, 503] width 13 height 7
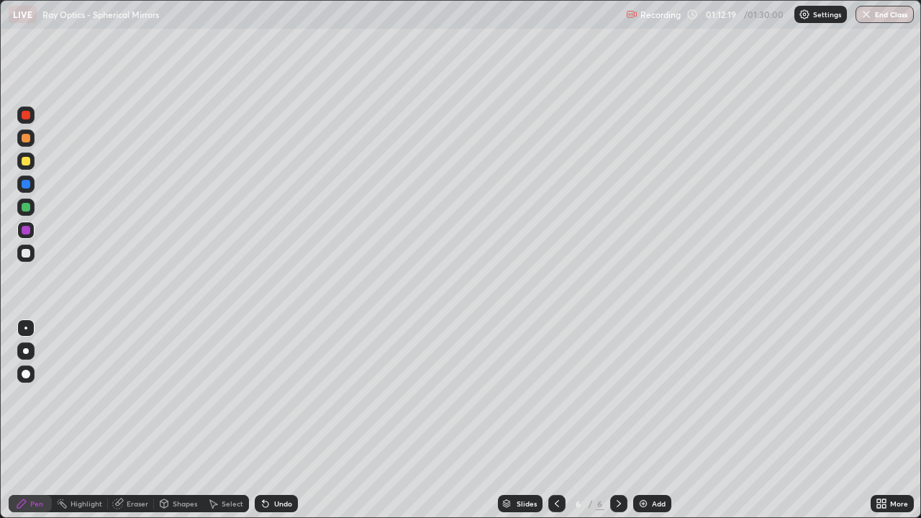
click at [27, 252] on div at bounding box center [26, 253] width 9 height 9
click at [32, 255] on div at bounding box center [25, 253] width 17 height 17
click at [27, 183] on div at bounding box center [26, 184] width 9 height 9
click at [27, 253] on div at bounding box center [26, 253] width 9 height 9
click at [268, 416] on div "Undo" at bounding box center [276, 503] width 43 height 17
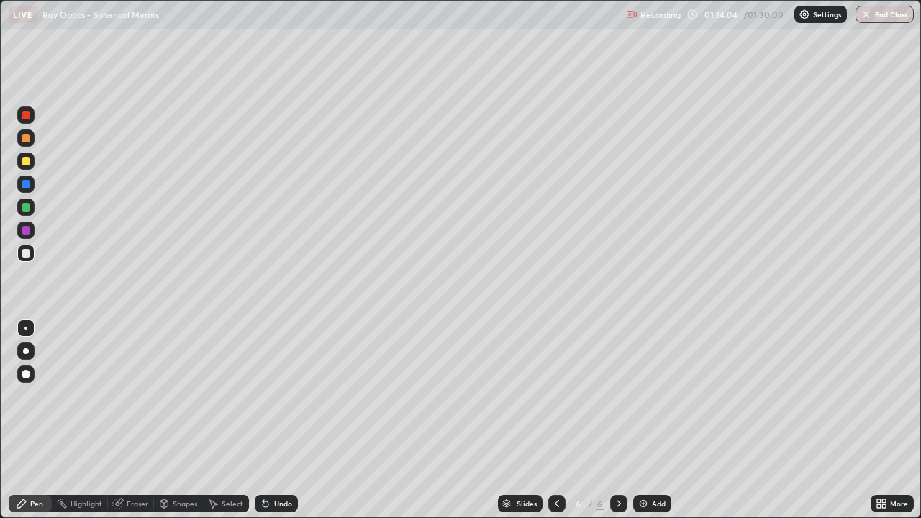
click at [27, 230] on div at bounding box center [26, 230] width 9 height 9
click at [32, 206] on div at bounding box center [25, 207] width 17 height 17
click at [184, 416] on div "Shapes" at bounding box center [185, 503] width 24 height 7
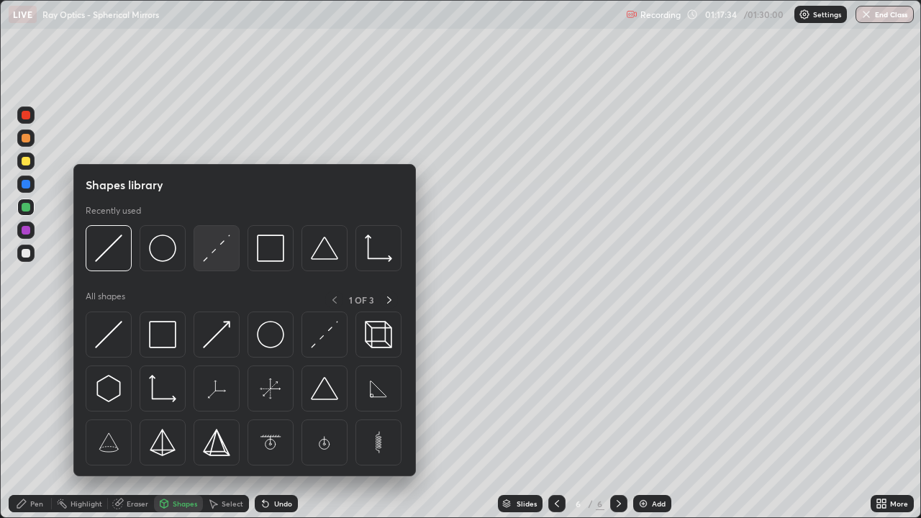
click at [219, 255] on img at bounding box center [216, 248] width 27 height 27
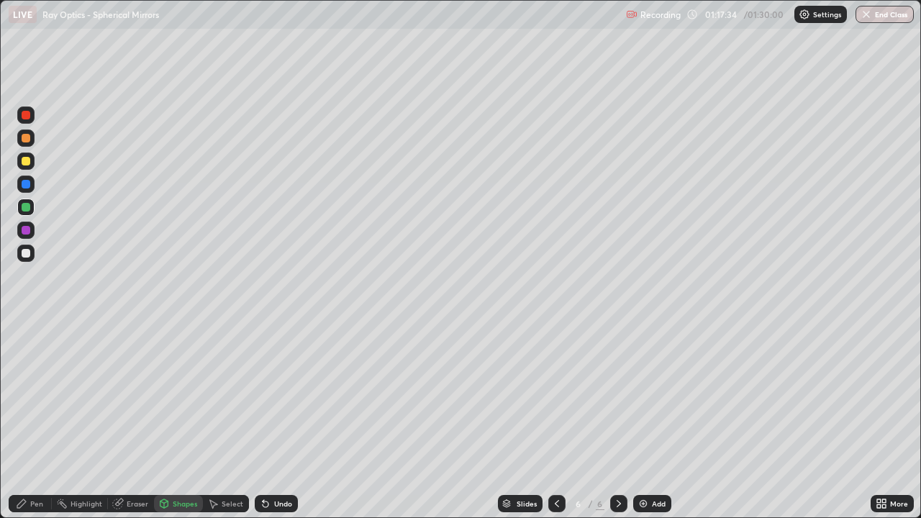
click at [27, 161] on div at bounding box center [26, 161] width 9 height 9
click at [263, 416] on icon at bounding box center [263, 500] width 1 height 1
click at [29, 186] on div at bounding box center [26, 184] width 9 height 9
click at [27, 163] on div at bounding box center [26, 161] width 9 height 9
click at [276, 416] on div "Undo" at bounding box center [283, 503] width 18 height 7
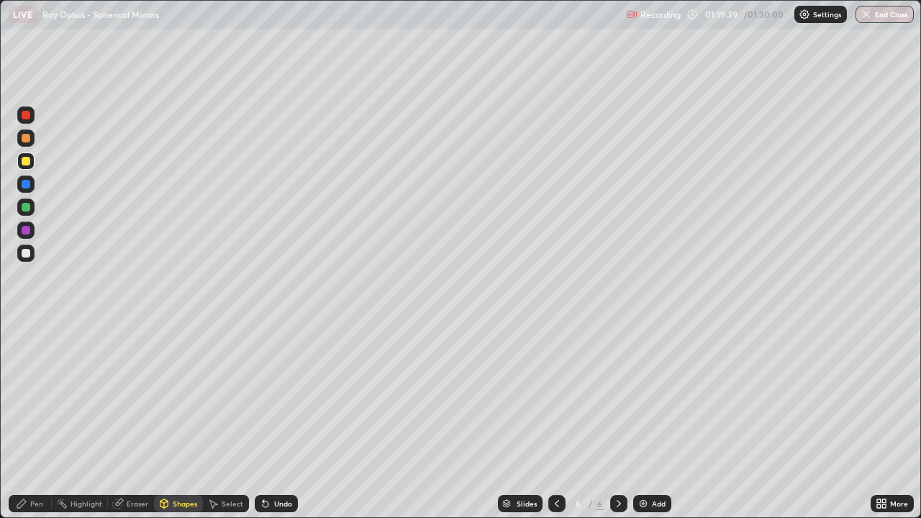
click at [42, 416] on div "Pen" at bounding box center [36, 503] width 13 height 7
click at [27, 253] on div at bounding box center [26, 253] width 9 height 9
click at [274, 416] on div "Undo" at bounding box center [283, 503] width 18 height 7
click at [265, 416] on div "Undo" at bounding box center [276, 503] width 43 height 17
click at [281, 416] on div "Undo" at bounding box center [283, 503] width 18 height 7
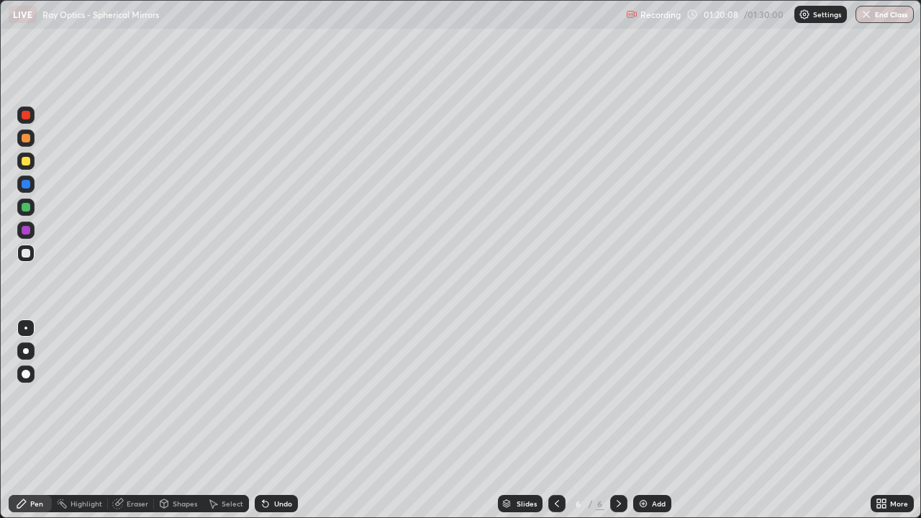
click at [276, 416] on div "Undo" at bounding box center [276, 503] width 43 height 17
click at [274, 416] on div "Undo" at bounding box center [276, 503] width 43 height 17
click at [34, 416] on div "Pen" at bounding box center [36, 503] width 13 height 7
click at [637, 416] on img at bounding box center [643, 504] width 12 height 12
click at [27, 161] on div at bounding box center [26, 161] width 9 height 9
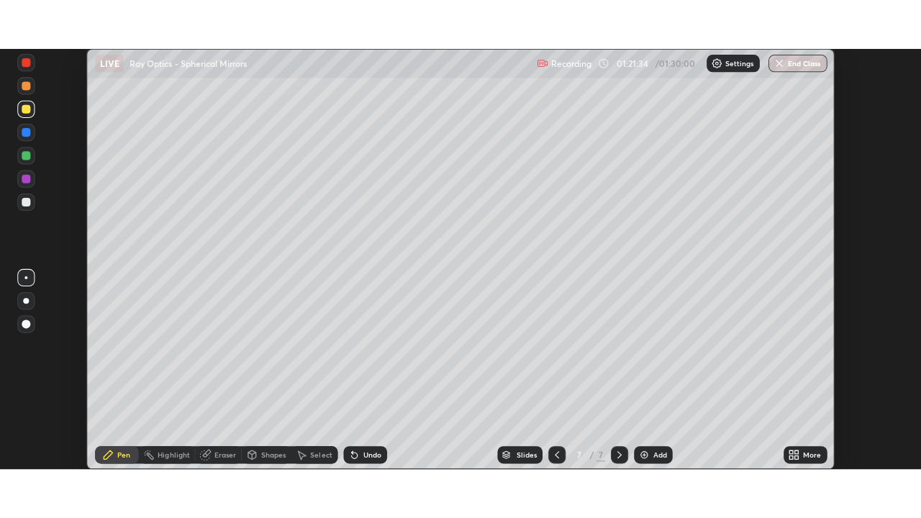
scroll to position [71517, 71022]
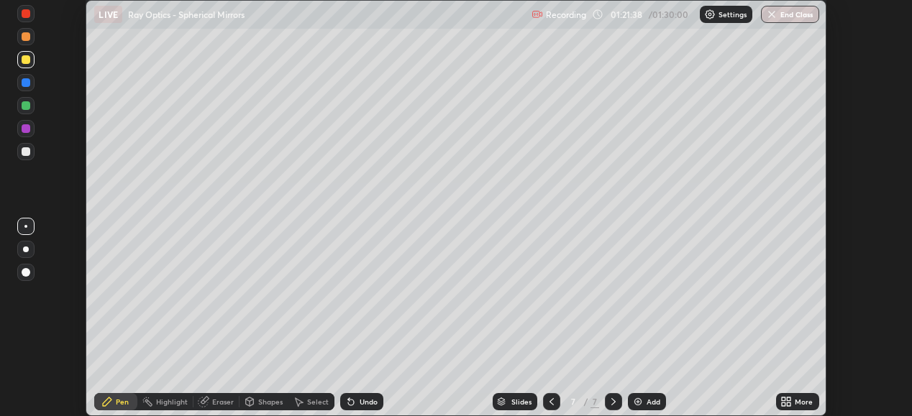
click at [783, 401] on icon at bounding box center [784, 400] width 4 height 4
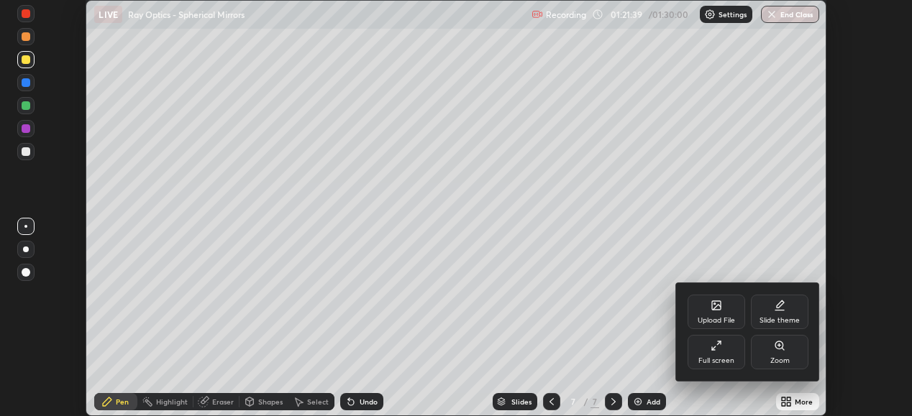
click at [716, 352] on div "Full screen" at bounding box center [717, 352] width 58 height 35
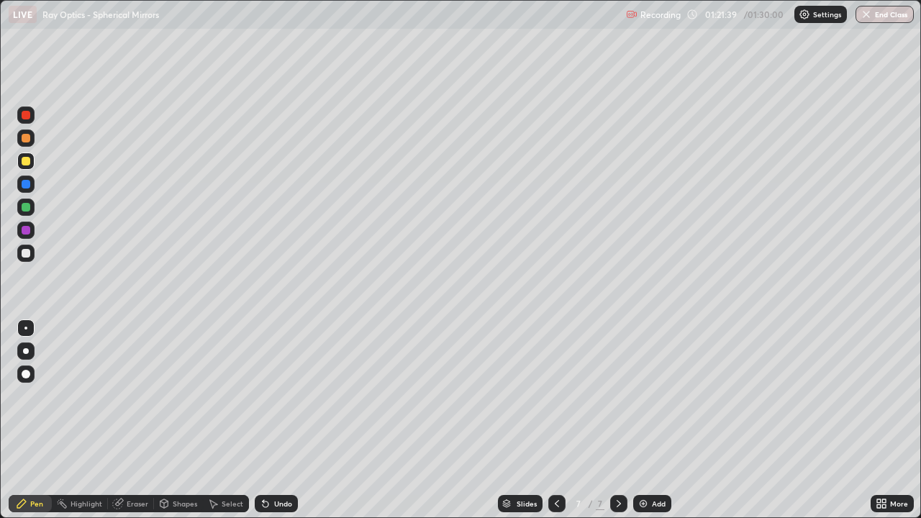
scroll to position [518, 921]
click at [25, 252] on div at bounding box center [26, 253] width 9 height 9
click at [27, 159] on div at bounding box center [26, 161] width 9 height 9
click at [183, 416] on div "Shapes" at bounding box center [185, 503] width 24 height 7
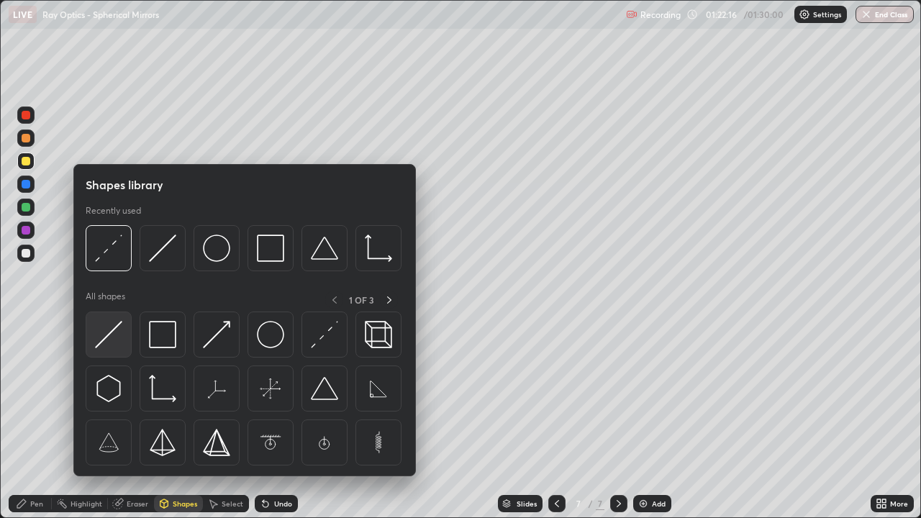
click at [115, 337] on img at bounding box center [108, 334] width 27 height 27
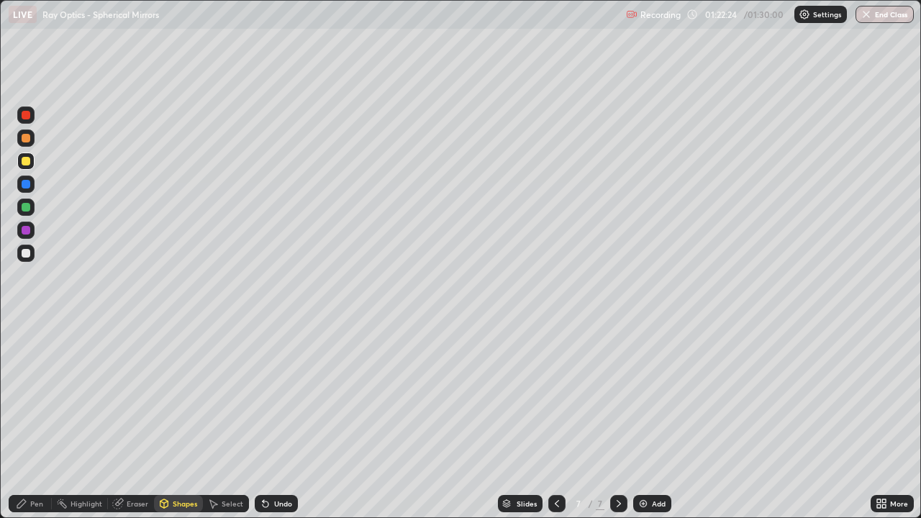
click at [29, 252] on div at bounding box center [26, 253] width 9 height 9
click at [281, 416] on div "Undo" at bounding box center [276, 503] width 43 height 17
click at [278, 416] on div "Undo" at bounding box center [283, 503] width 18 height 7
click at [42, 416] on div "Pen" at bounding box center [36, 503] width 13 height 7
click at [27, 206] on div at bounding box center [26, 207] width 9 height 9
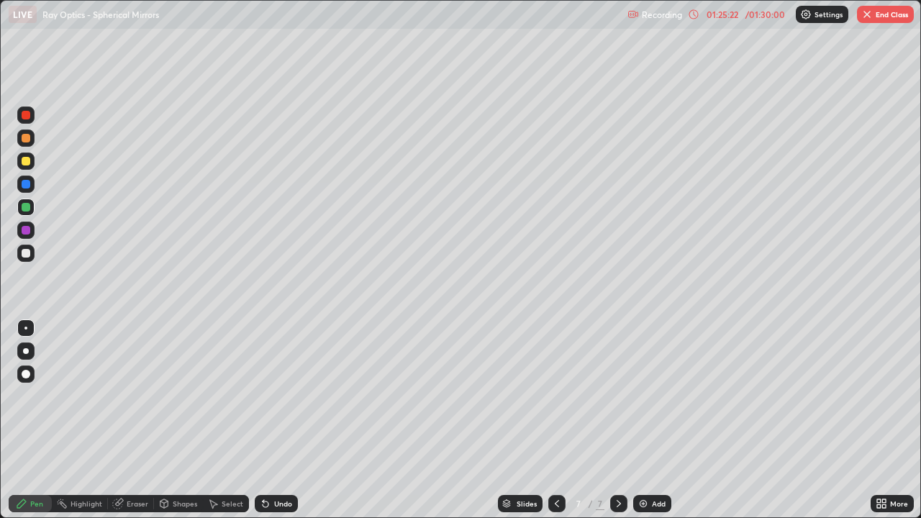
click at [26, 253] on div at bounding box center [26, 253] width 9 height 9
click at [27, 161] on div at bounding box center [26, 161] width 9 height 9
click at [179, 416] on div "Shapes" at bounding box center [185, 503] width 24 height 7
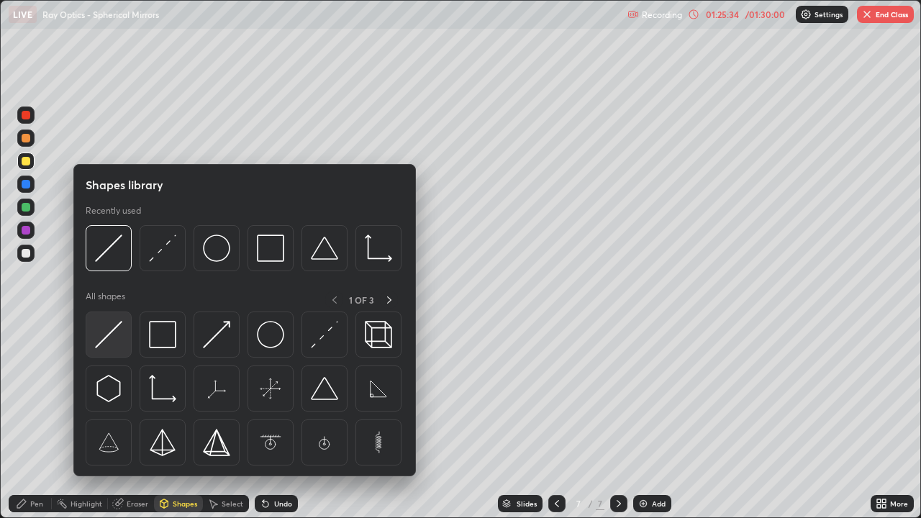
click at [106, 337] on img at bounding box center [108, 334] width 27 height 27
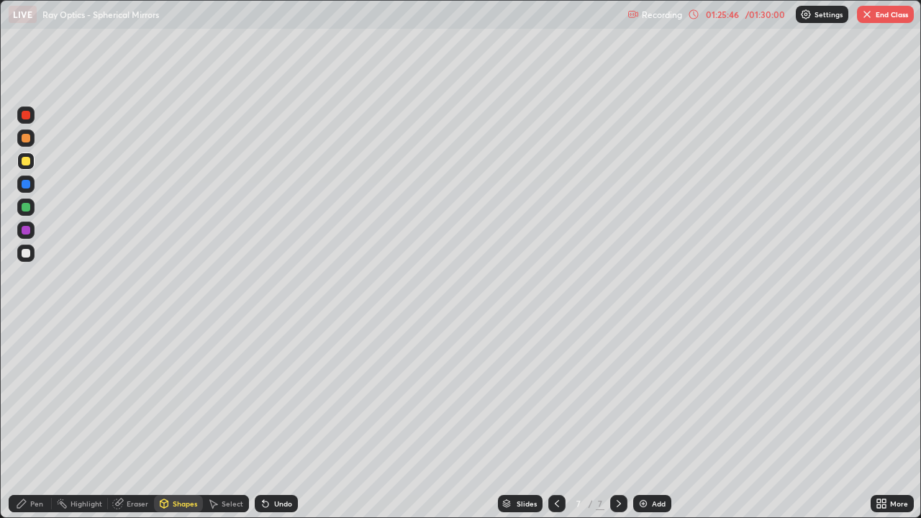
click at [34, 416] on div "Pen" at bounding box center [30, 503] width 43 height 17
click at [28, 252] on div at bounding box center [26, 253] width 9 height 9
click at [275, 416] on div "Undo" at bounding box center [283, 503] width 18 height 7
click at [28, 229] on div at bounding box center [26, 230] width 9 height 9
click at [178, 416] on div "Shapes" at bounding box center [185, 503] width 24 height 7
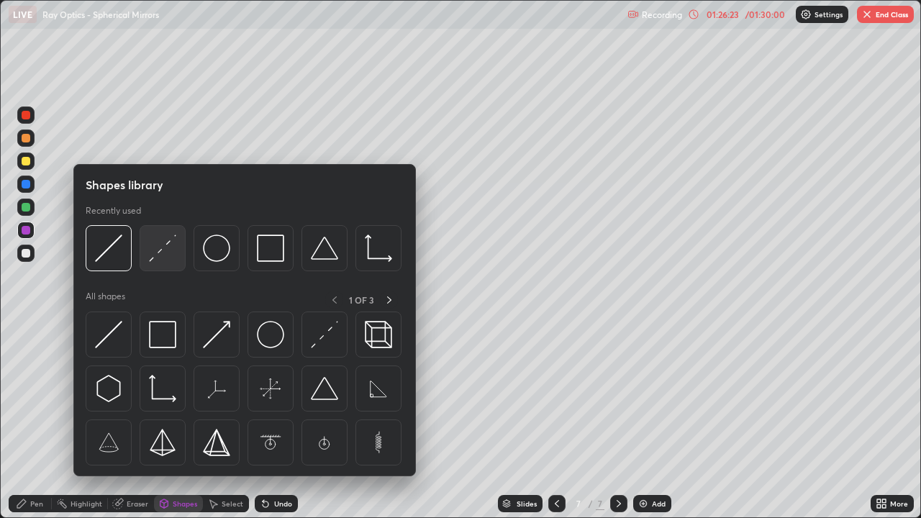
click at [160, 254] on img at bounding box center [162, 248] width 27 height 27
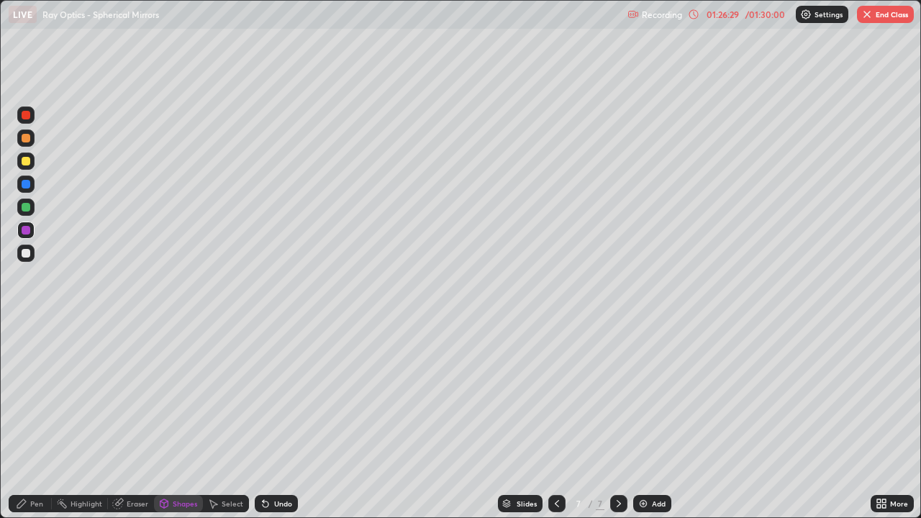
click at [37, 416] on div "Pen" at bounding box center [30, 503] width 43 height 17
click at [27, 163] on div at bounding box center [26, 161] width 9 height 9
click at [27, 207] on div at bounding box center [26, 207] width 9 height 9
click at [274, 416] on div "Undo" at bounding box center [283, 503] width 18 height 7
click at [24, 255] on div at bounding box center [26, 253] width 9 height 9
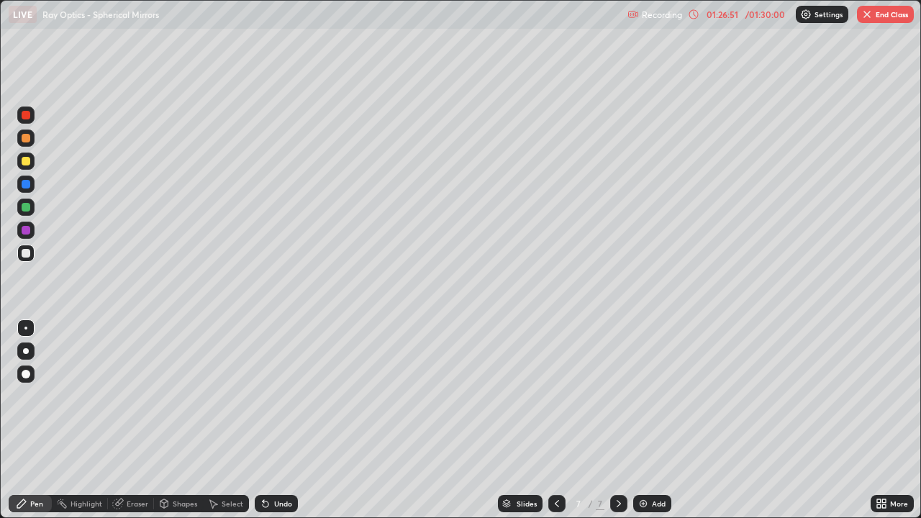
click at [268, 416] on icon at bounding box center [266, 504] width 12 height 12
click at [269, 416] on div "Undo" at bounding box center [276, 503] width 43 height 17
click at [883, 14] on button "End Class" at bounding box center [885, 14] width 57 height 17
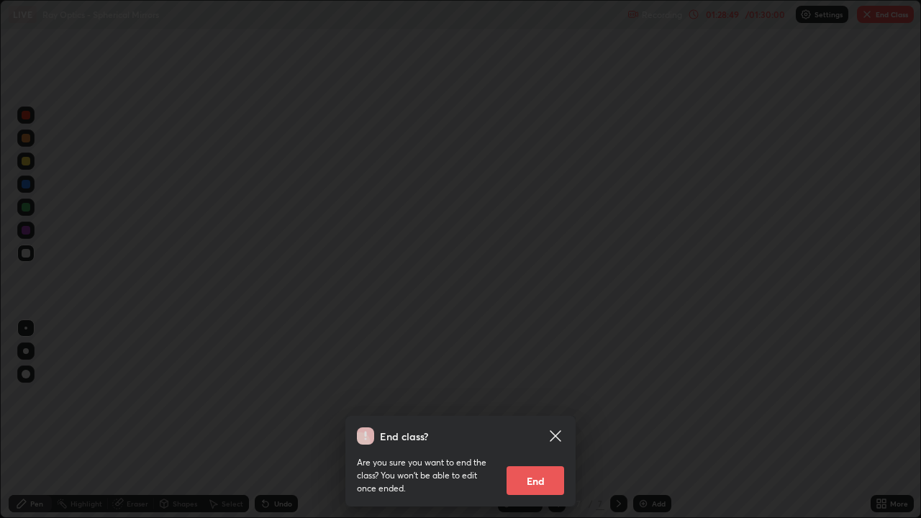
click at [545, 416] on button "End" at bounding box center [535, 480] width 58 height 29
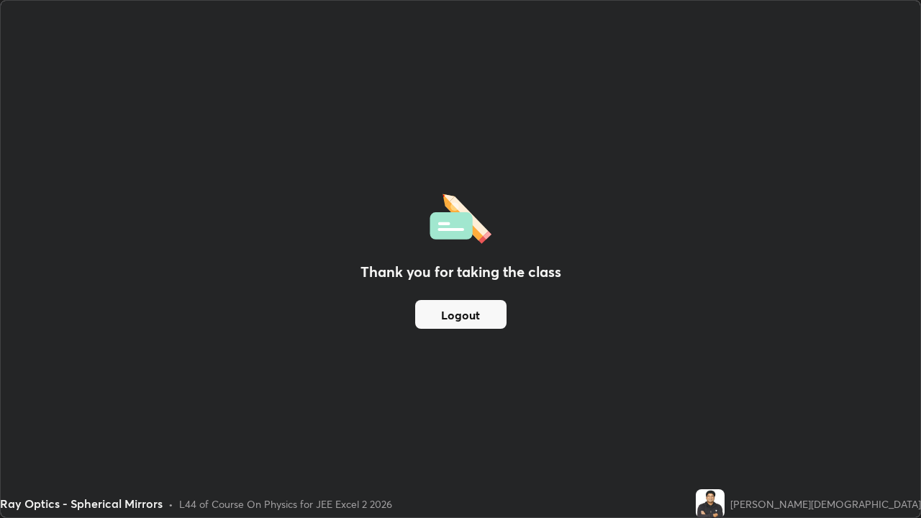
click at [481, 315] on button "Logout" at bounding box center [460, 314] width 91 height 29
